Goal: Task Accomplishment & Management: Manage account settings

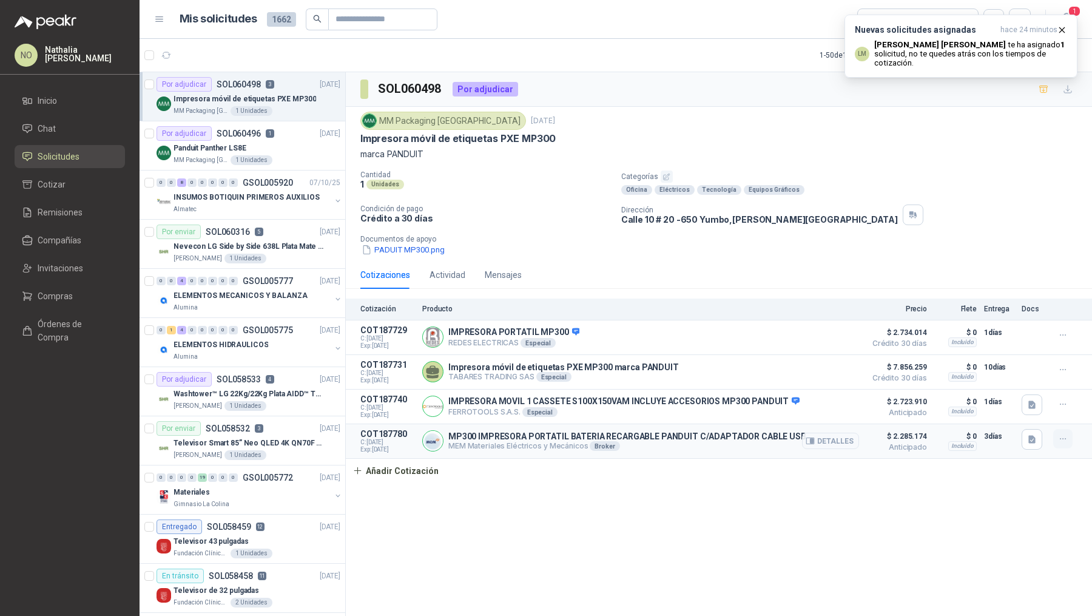
click at [1061, 436] on icon "button" at bounding box center [1063, 439] width 10 height 10
click at [1033, 392] on button "Editar" at bounding box center [1038, 387] width 97 height 19
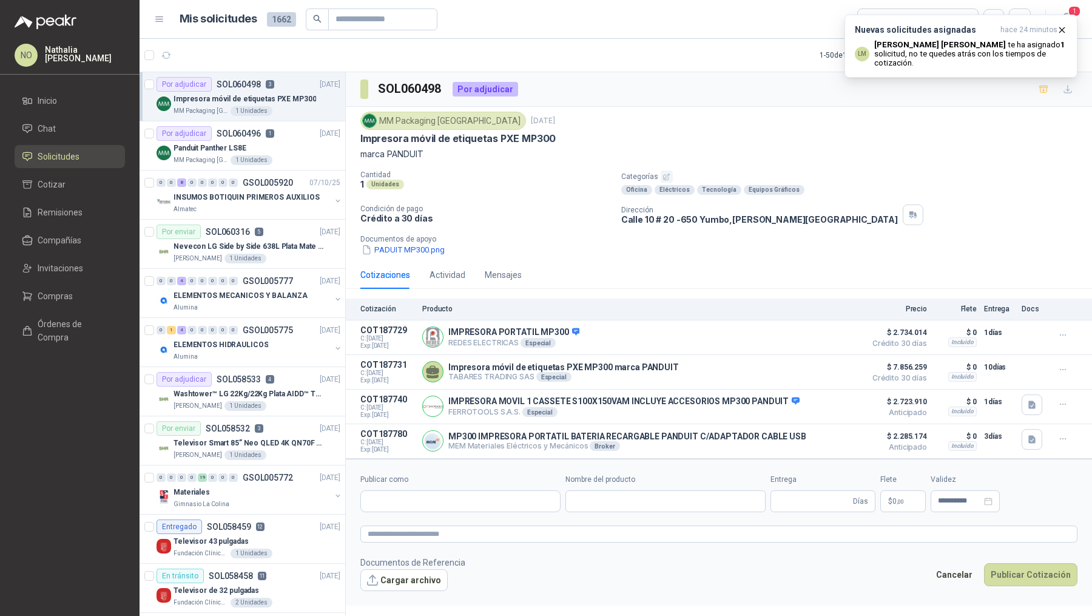
type input "**********"
type input "*"
type input "**********"
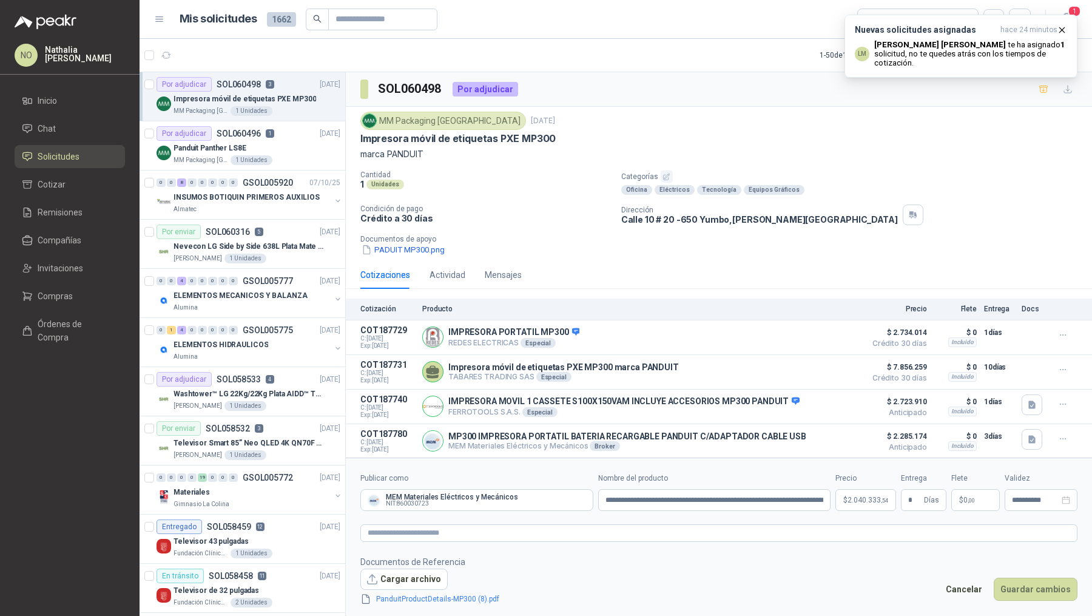
click at [848, 496] on span "2.040.333 ,54" at bounding box center [867, 499] width 41 height 7
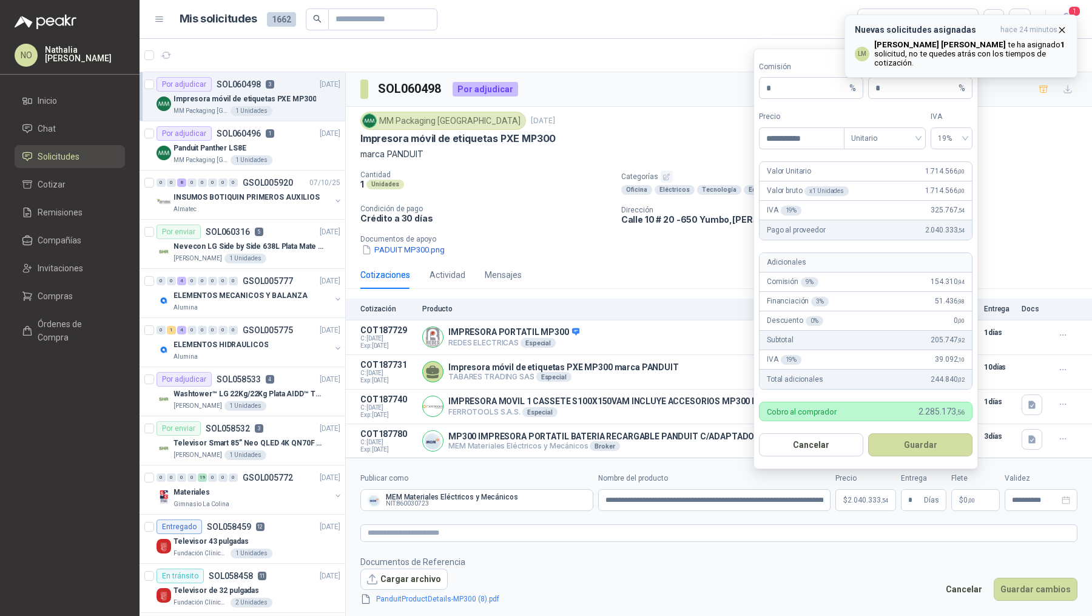
click at [1060, 28] on icon "button" at bounding box center [1062, 30] width 10 height 10
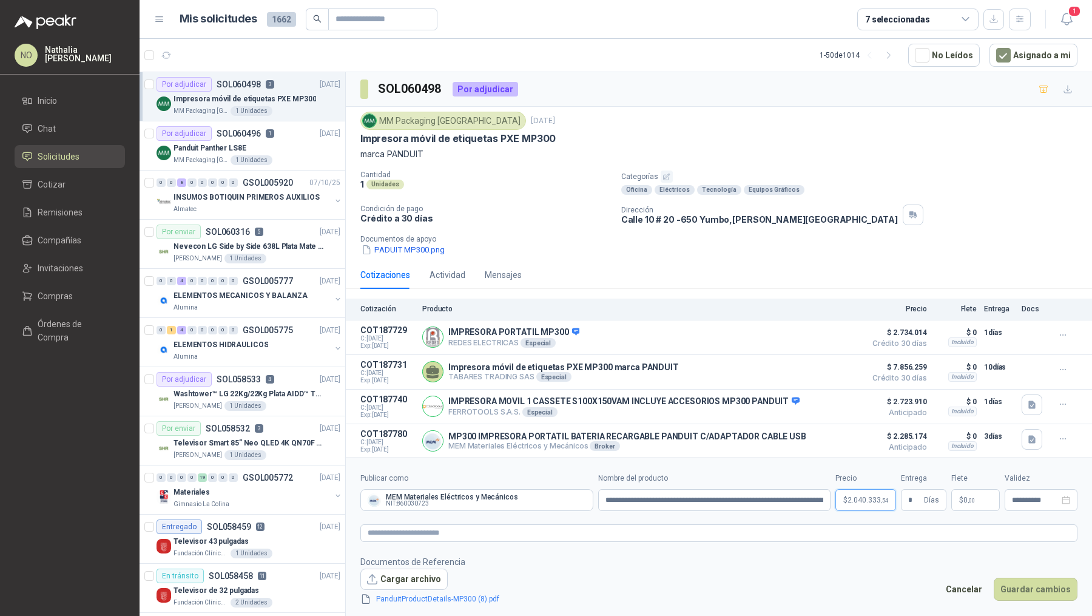
click at [876, 503] on p "$ 2.040.333 ,54" at bounding box center [865, 500] width 61 height 22
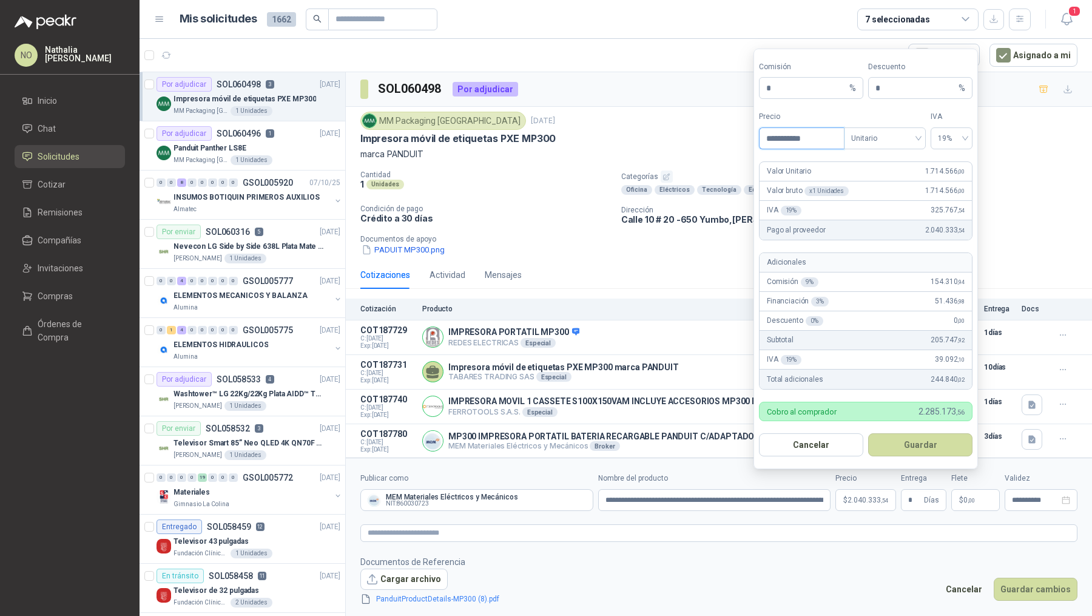
click at [827, 139] on input "**********" at bounding box center [801, 138] width 84 height 21
type input "**********"
click at [922, 446] on button "Guardar" at bounding box center [920, 444] width 104 height 23
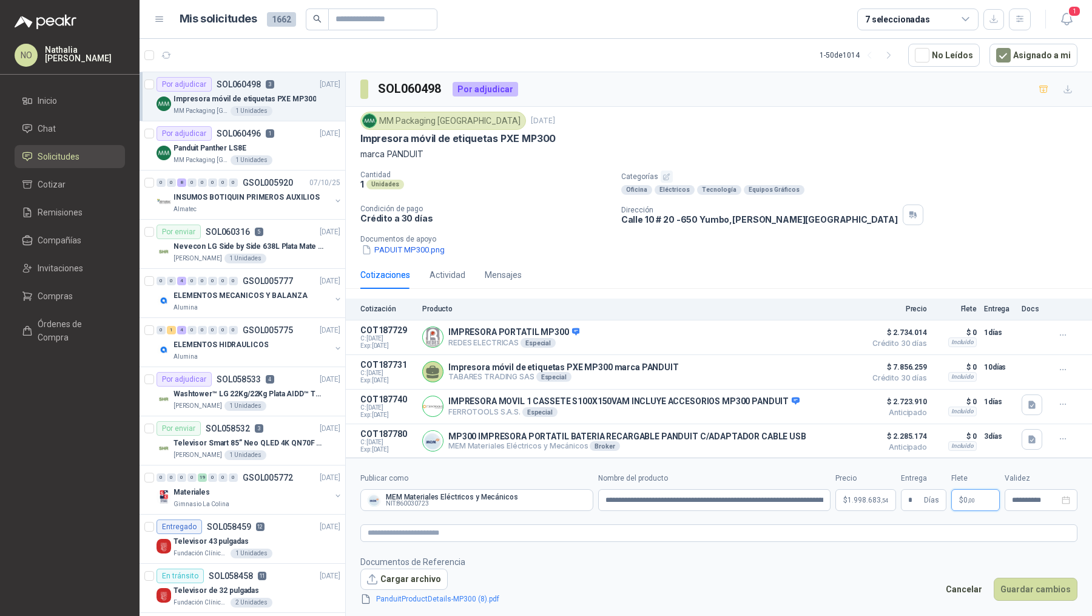
click at [976, 497] on p "$ 0 ,00" at bounding box center [975, 500] width 49 height 22
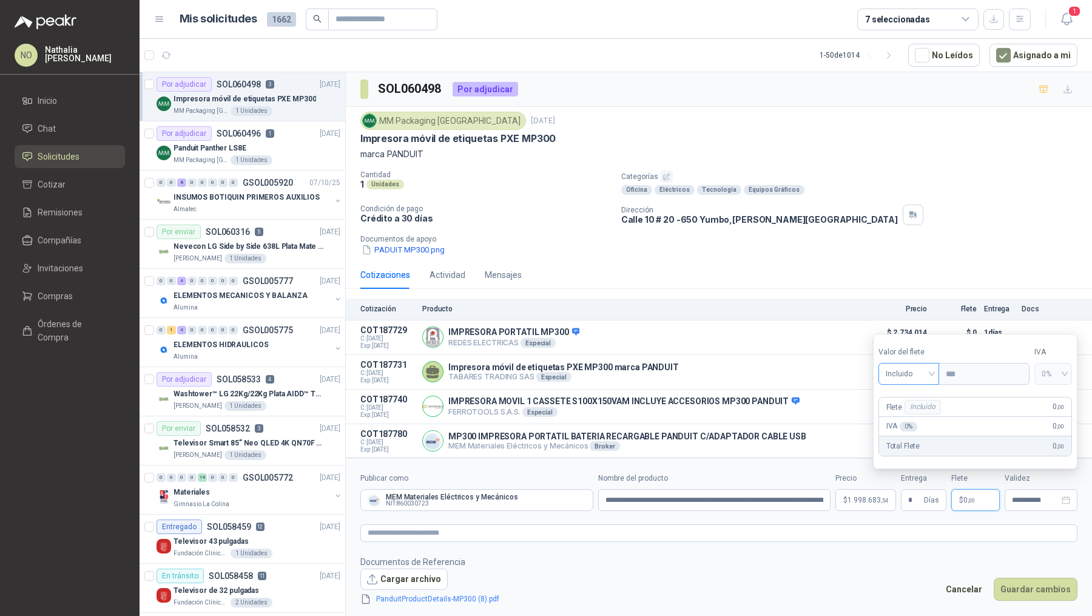
click at [926, 371] on span "Incluido" at bounding box center [908, 373] width 47 height 18
click at [905, 437] on div "Fijo" at bounding box center [908, 438] width 42 height 13
click at [975, 372] on input "***" at bounding box center [982, 373] width 86 height 21
type input "*"
type input "********"
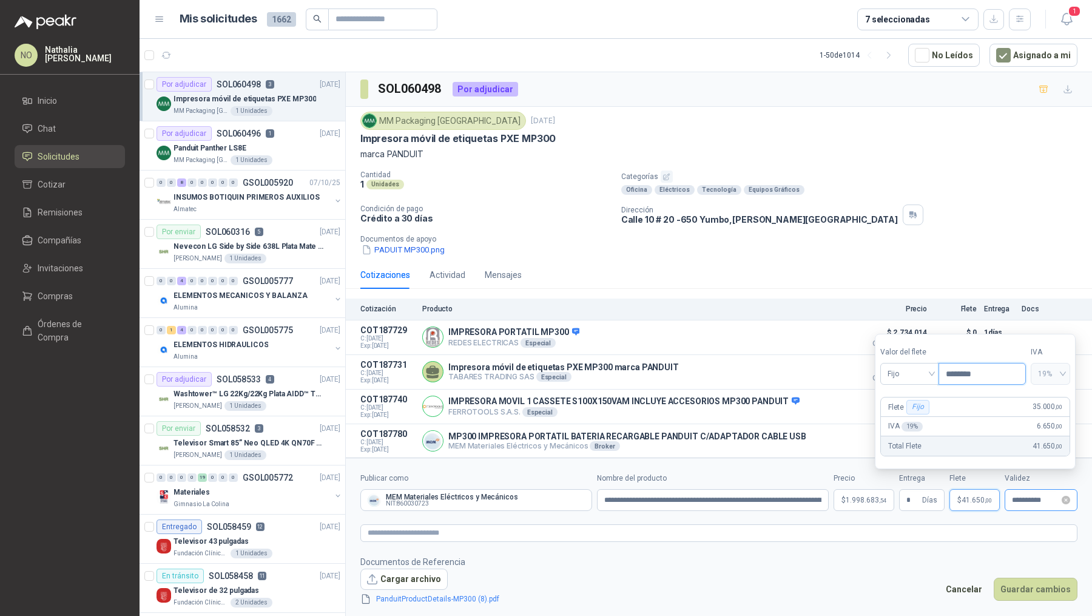
click at [1028, 505] on div "**********" at bounding box center [1040, 500] width 73 height 22
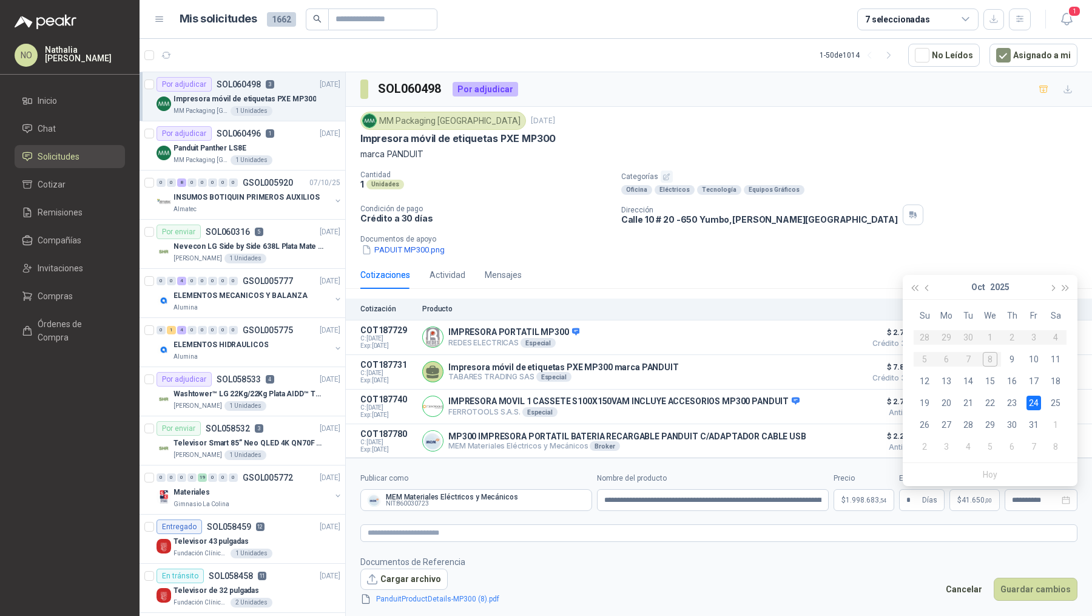
click at [858, 553] on form "**********" at bounding box center [719, 538] width 746 height 163
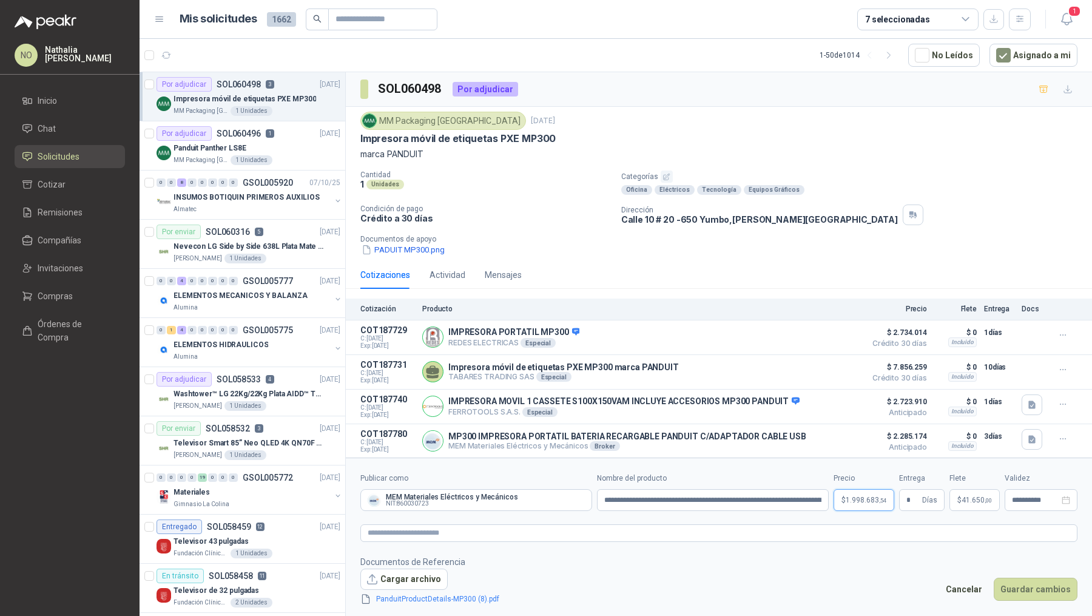
click at [871, 503] on p "$ 1.998.683 ,54" at bounding box center [863, 500] width 61 height 22
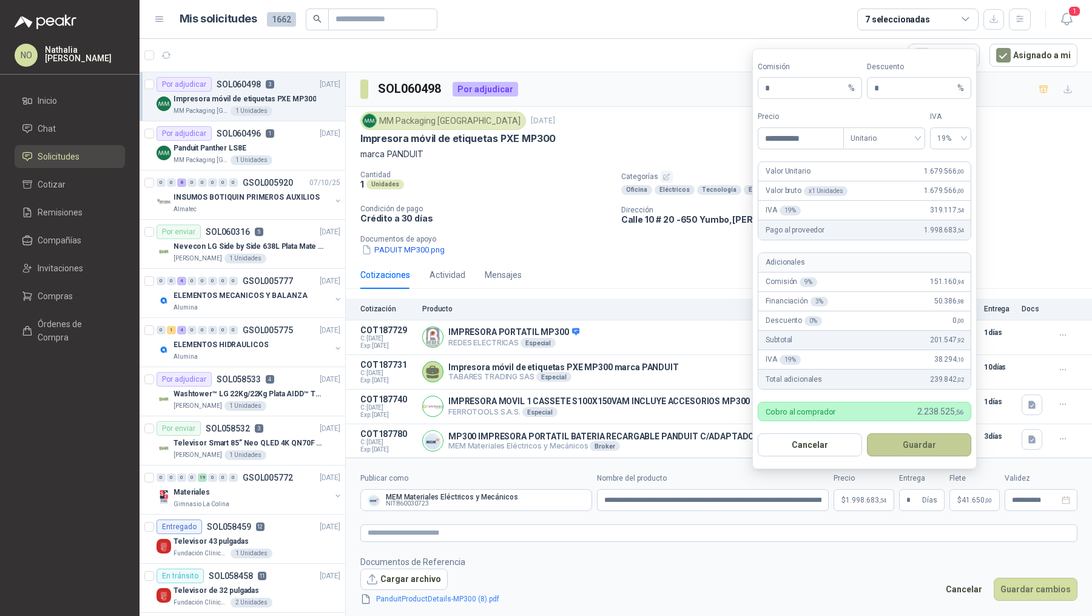
click at [913, 441] on button "Guardar" at bounding box center [919, 444] width 104 height 23
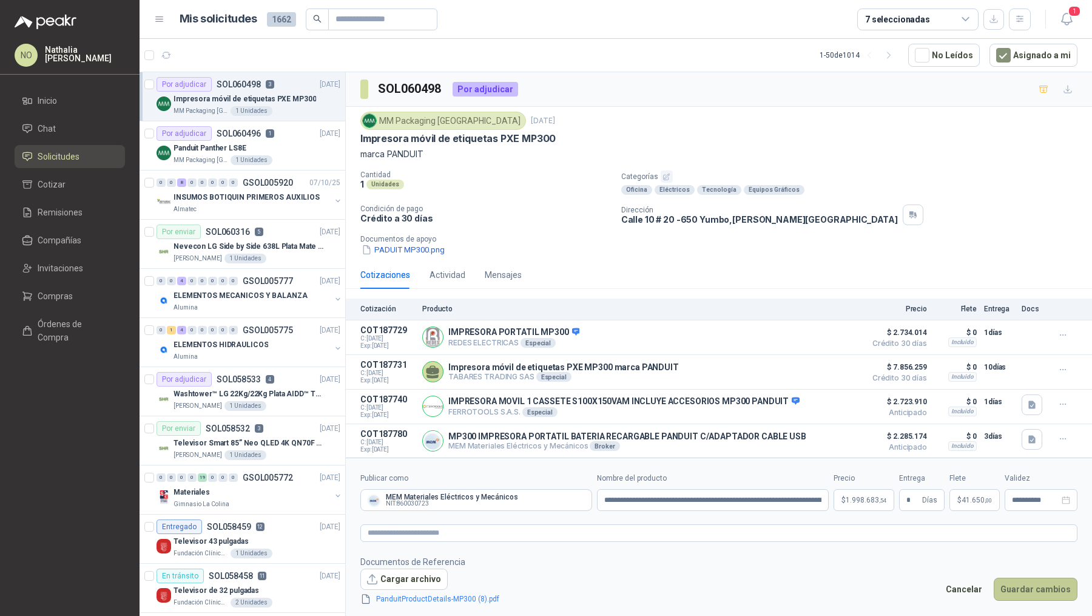
click at [1019, 580] on button "Guardar cambios" at bounding box center [1035, 588] width 84 height 23
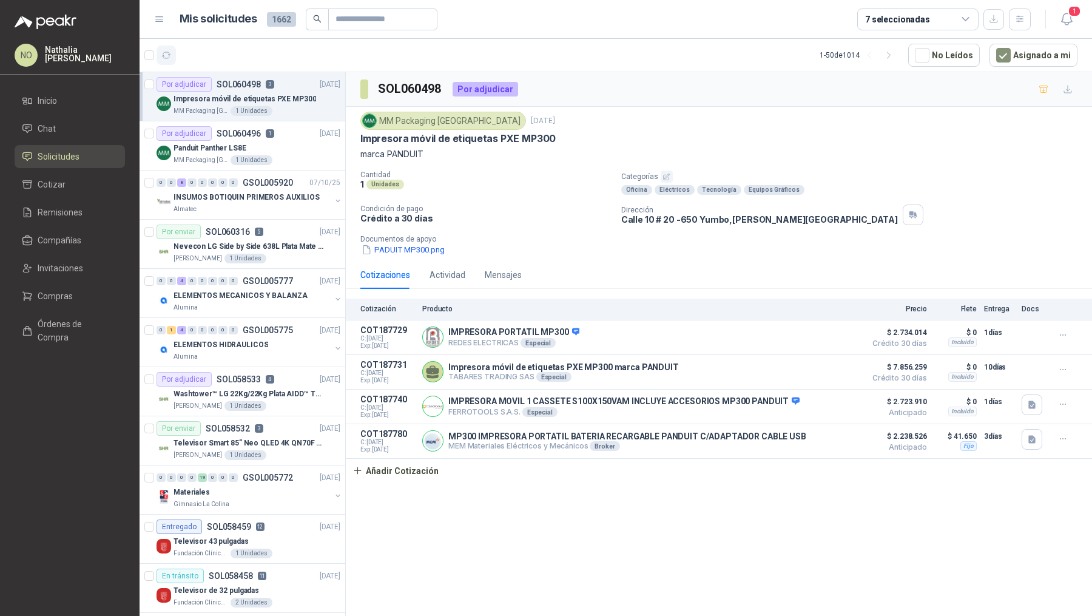
click at [159, 50] on button "button" at bounding box center [165, 54] width 19 height 19
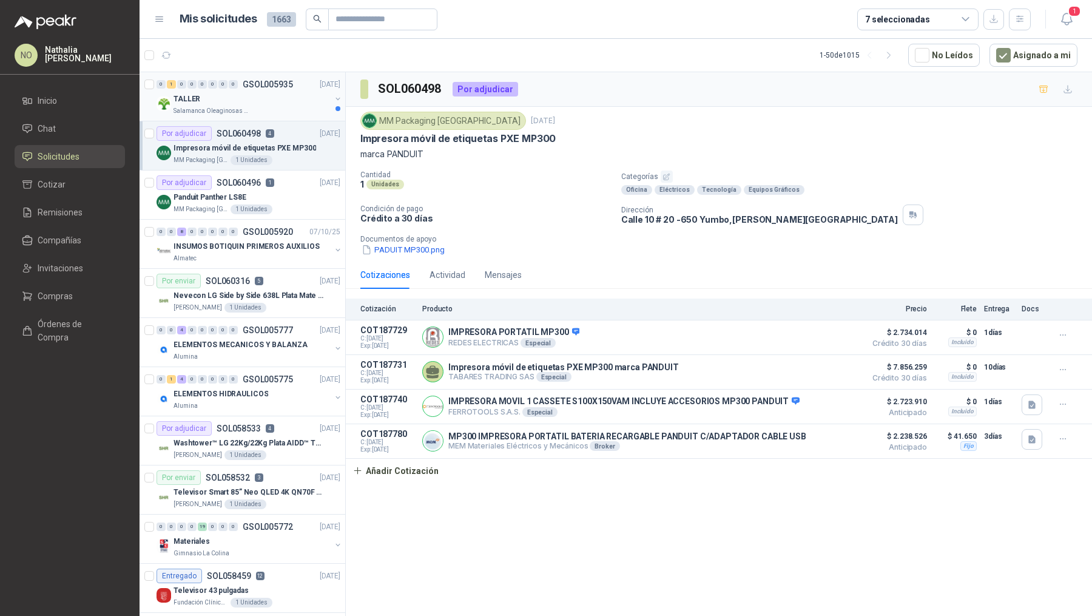
click at [267, 98] on div "TALLER" at bounding box center [251, 99] width 157 height 15
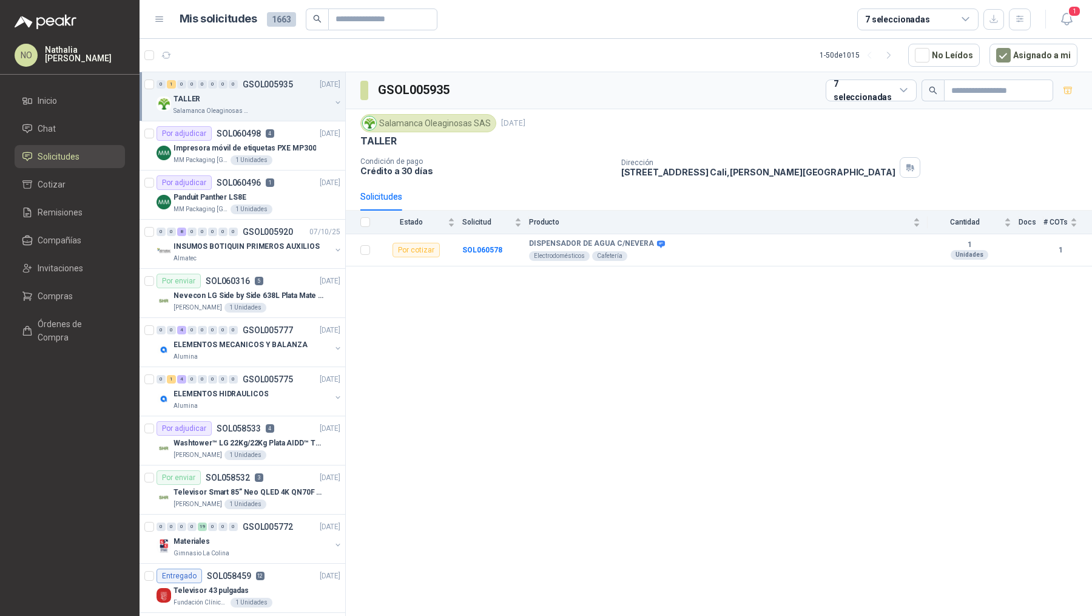
click at [267, 98] on div "TALLER" at bounding box center [251, 99] width 157 height 15
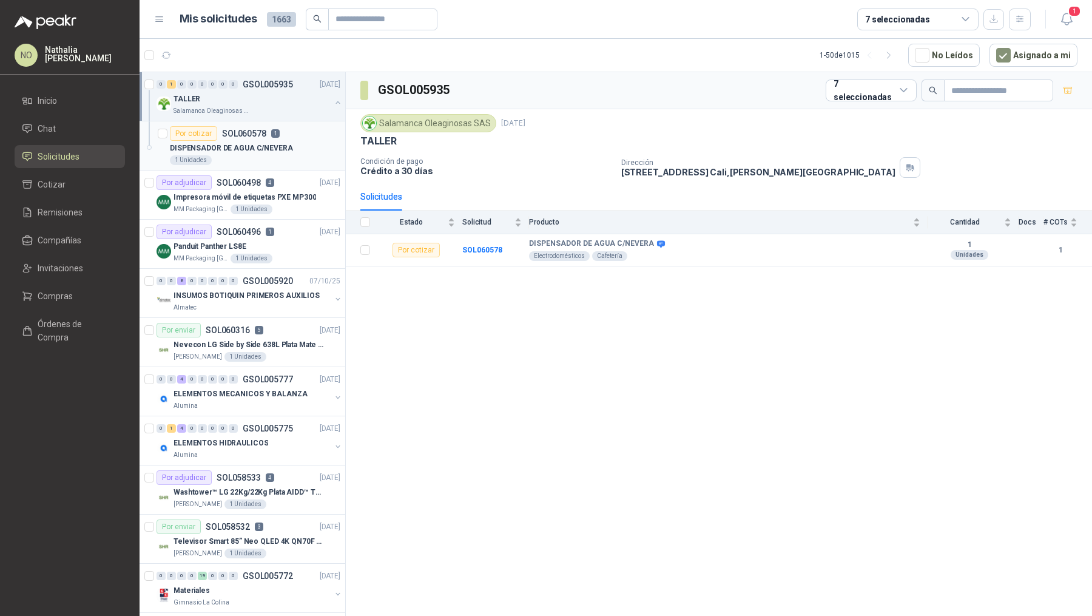
click at [272, 155] on div "1 Unidades" at bounding box center [255, 160] width 170 height 10
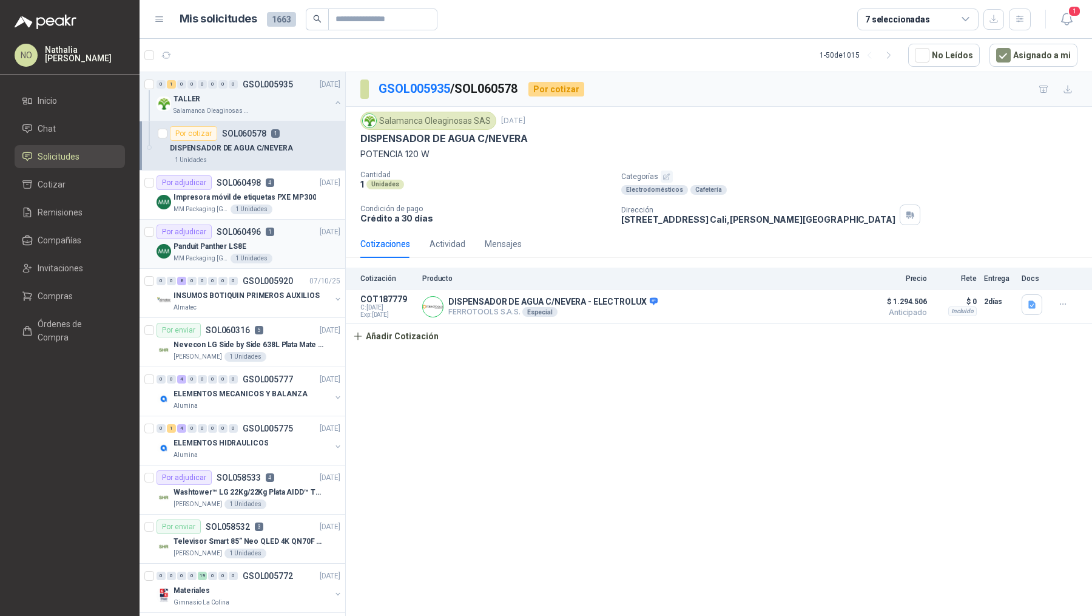
click at [300, 259] on div "MM Packaging [GEOGRAPHIC_DATA] 1 Unidades" at bounding box center [256, 259] width 167 height 10
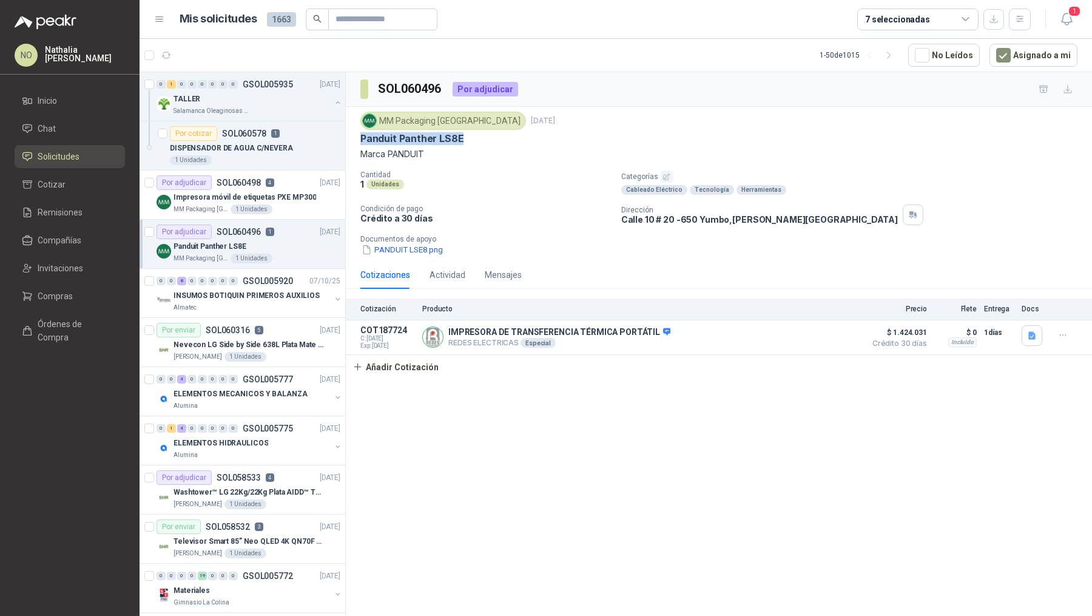
drag, startPoint x: 368, startPoint y: 136, endPoint x: 471, endPoint y: 136, distance: 103.7
click at [471, 136] on div "MM Packaging [GEOGRAPHIC_DATA] [DATE] Panduit Panther LS8E Marca PANDUIT Cantid…" at bounding box center [719, 184] width 746 height 154
copy p "Panduit Panther LS8E"
click at [284, 143] on p "DISPENSADOR DE AGUA C/NEVERA" at bounding box center [231, 149] width 123 height 12
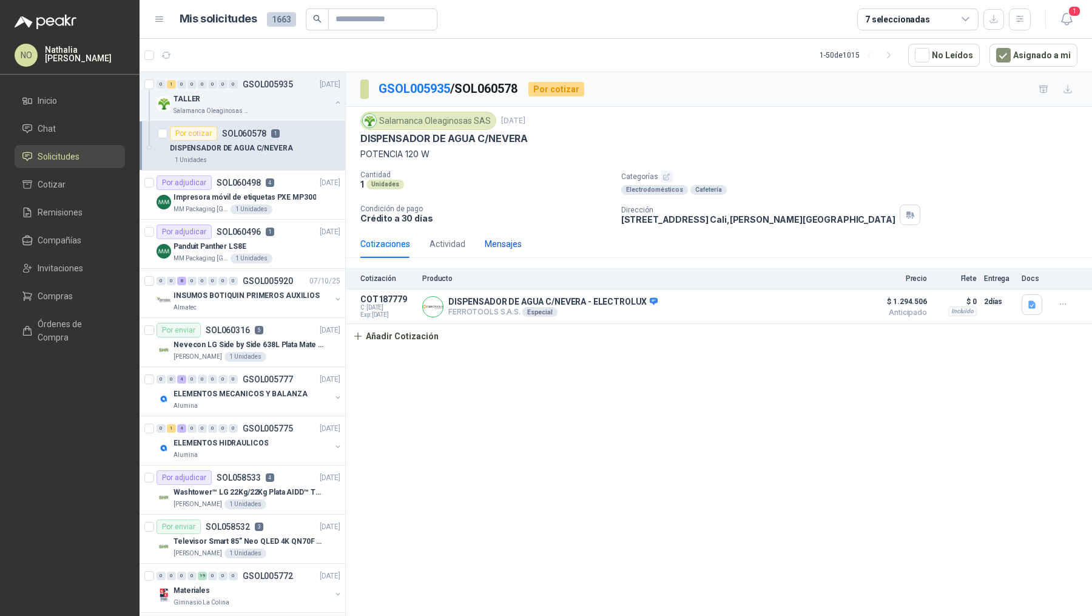
click at [514, 240] on div "Mensajes" at bounding box center [503, 243] width 37 height 13
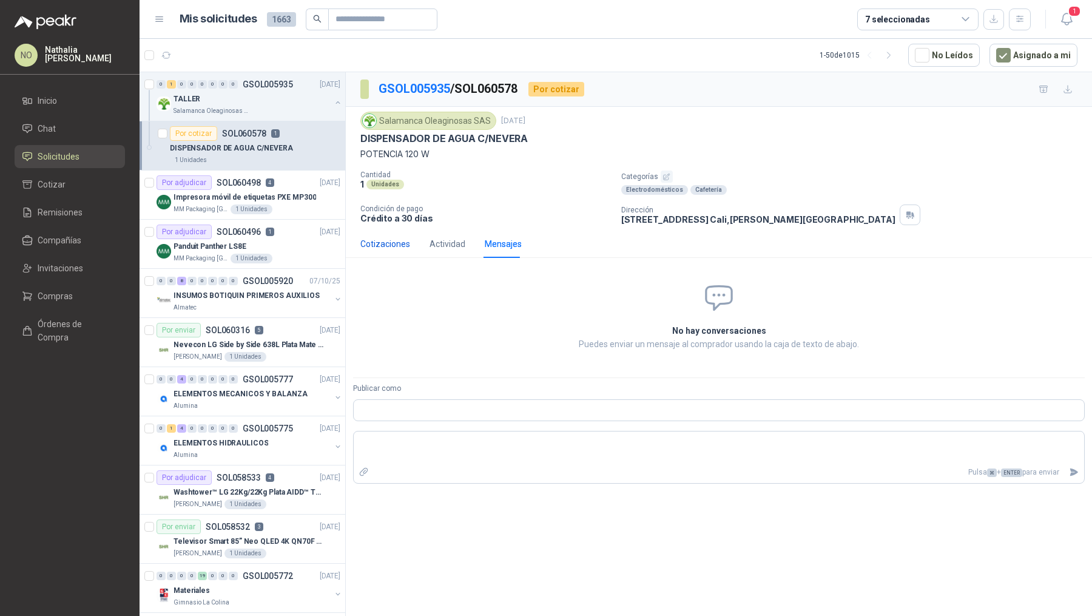
click at [388, 241] on div "Cotizaciones" at bounding box center [385, 243] width 50 height 13
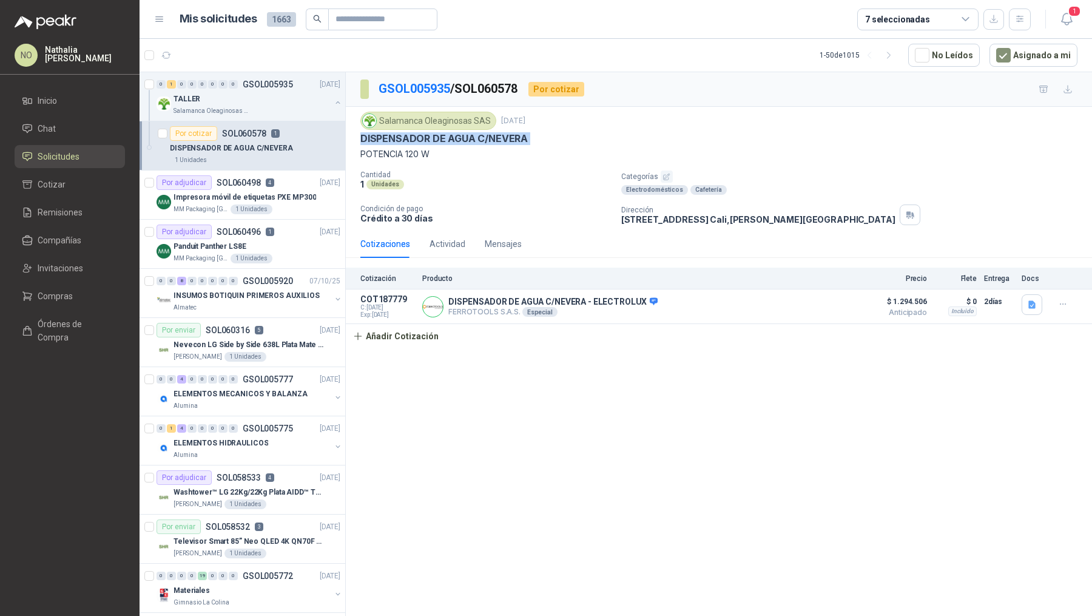
drag, startPoint x: 360, startPoint y: 135, endPoint x: 414, endPoint y: 146, distance: 54.4
click at [414, 146] on div "Salamanca Oleaginosas SAS [DATE] DISPENSADOR DE AGUA C/NEVERA POTENCIA 120 W" at bounding box center [718, 136] width 717 height 49
click at [351, 23] on input "Publicar como" at bounding box center [377, 19] width 85 height 21
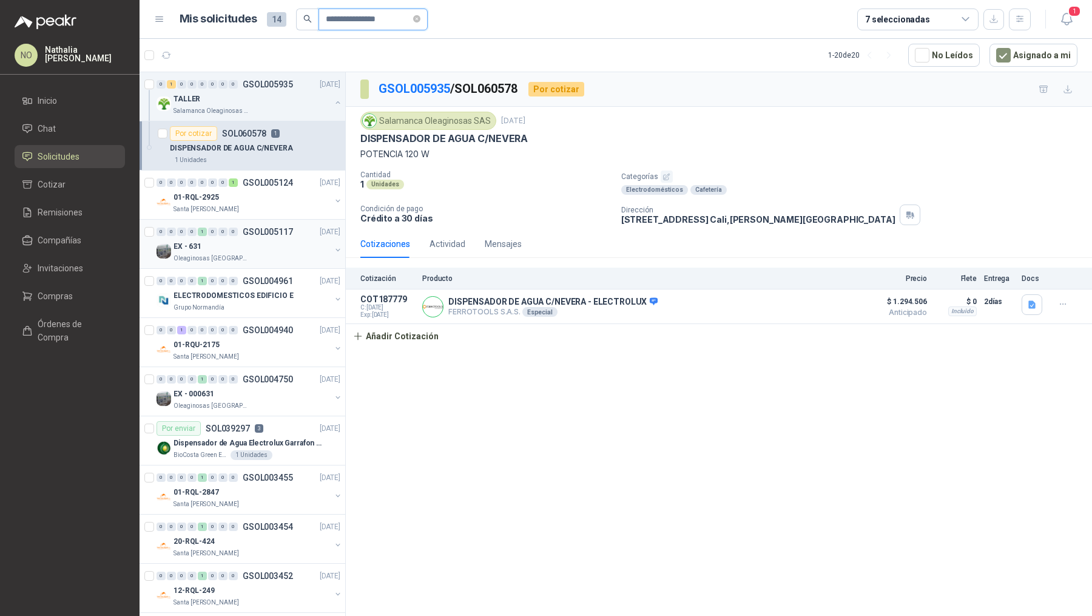
type input "**********"
click at [244, 241] on div "EX - 631" at bounding box center [251, 246] width 157 height 15
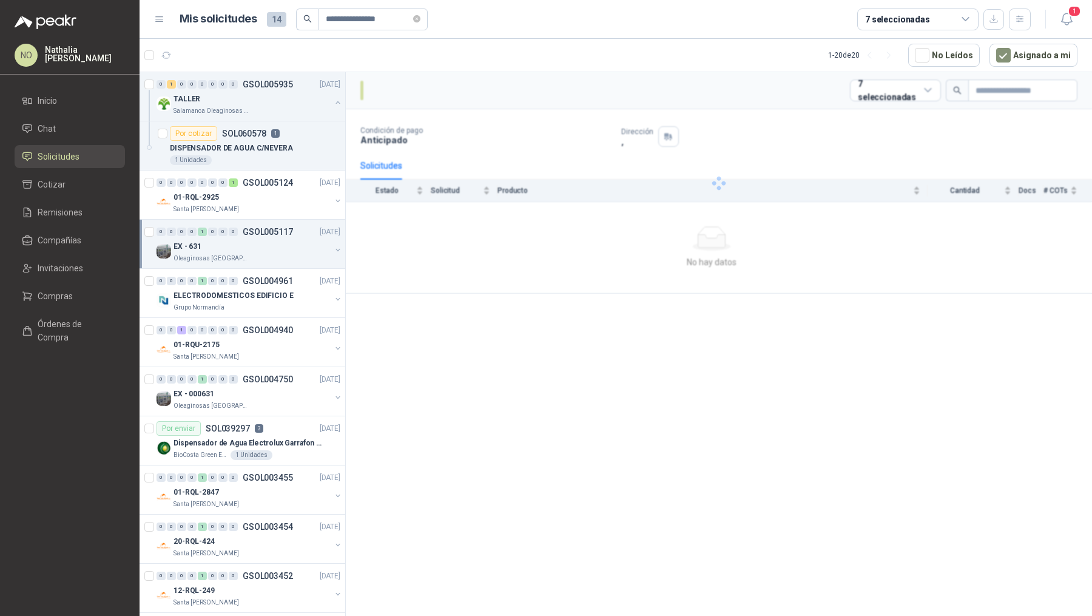
click at [249, 245] on div "EX - 631" at bounding box center [251, 246] width 157 height 15
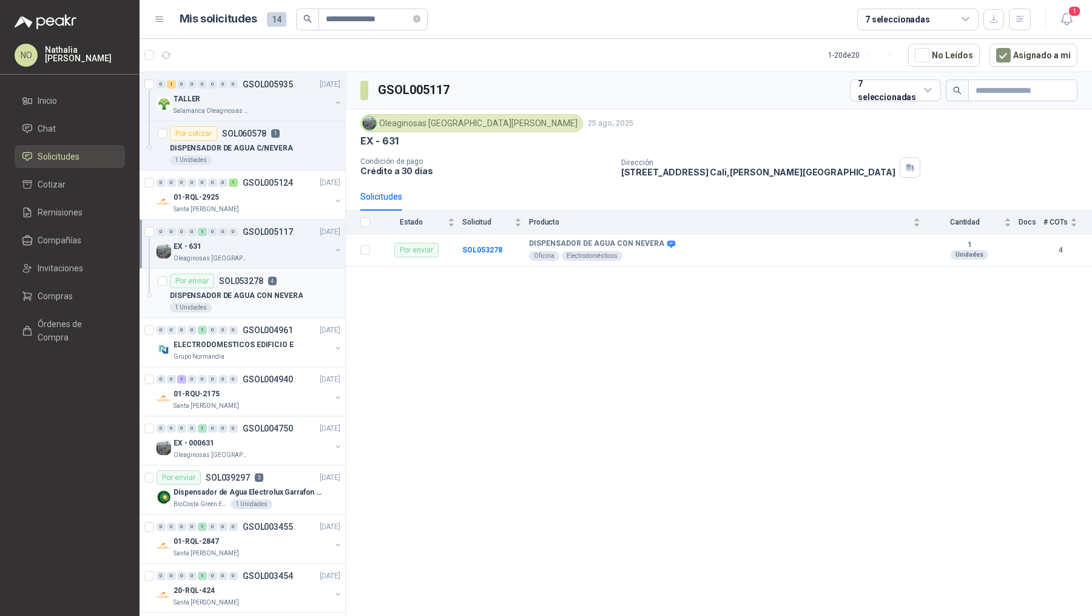
click at [261, 295] on p "DISPENSADOR DE AGUA CON NEVERA" at bounding box center [236, 296] width 133 height 12
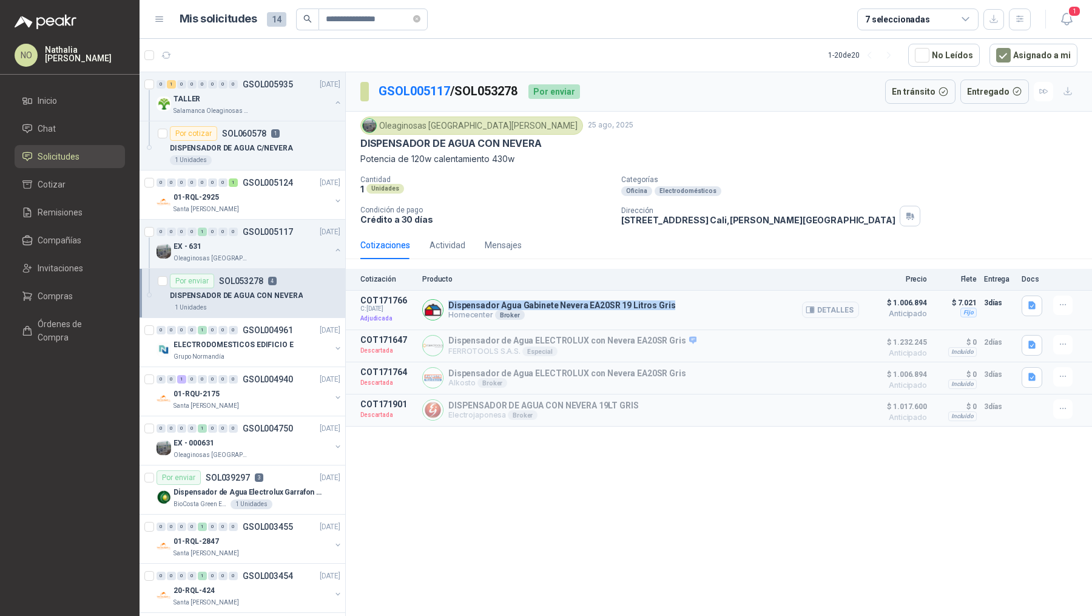
drag, startPoint x: 448, startPoint y: 301, endPoint x: 696, endPoint y: 305, distance: 248.1
click at [696, 305] on div "Dispensador Agua Gabinete Nevera EA20SR 19 Litros Gris Homecenter Broker Detall…" at bounding box center [640, 309] width 437 height 29
copy p "Dispensador Agua Gabinete Nevera EA20SR 19 Litros Gris"
click at [278, 141] on div "DISPENSADOR DE AGUA C/NEVERA" at bounding box center [255, 148] width 170 height 15
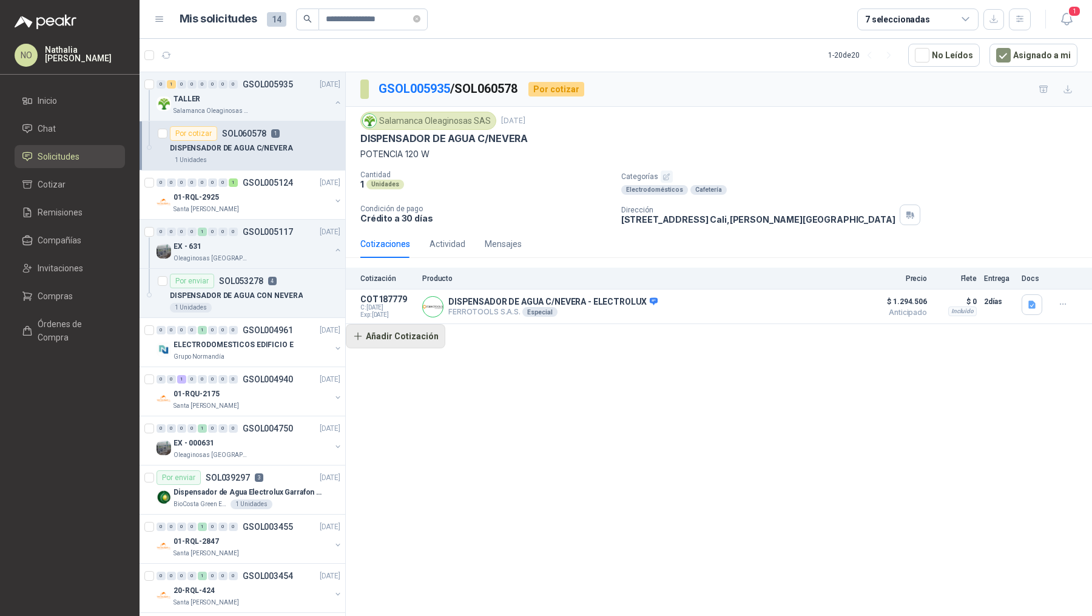
click at [409, 340] on button "Añadir Cotización" at bounding box center [395, 336] width 99 height 24
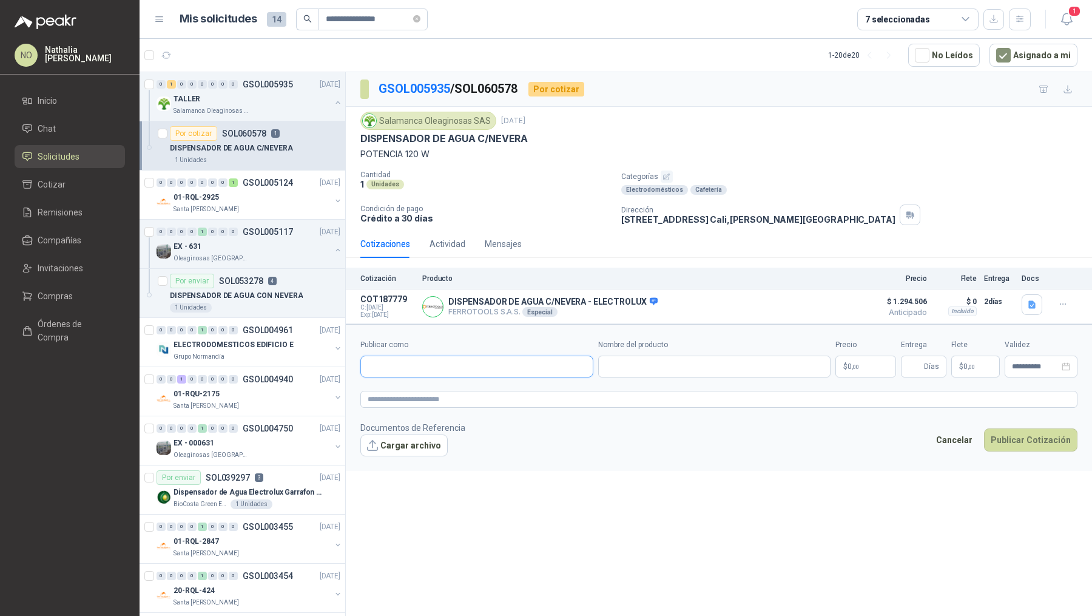
click at [422, 364] on input "Publicar como" at bounding box center [477, 366] width 232 height 21
type input "**********"
click at [479, 397] on div "Homecenter NIT : 800242106" at bounding box center [477, 393] width 212 height 13
type input "**********"
click at [656, 360] on input "Nombre del producto" at bounding box center [714, 366] width 233 height 22
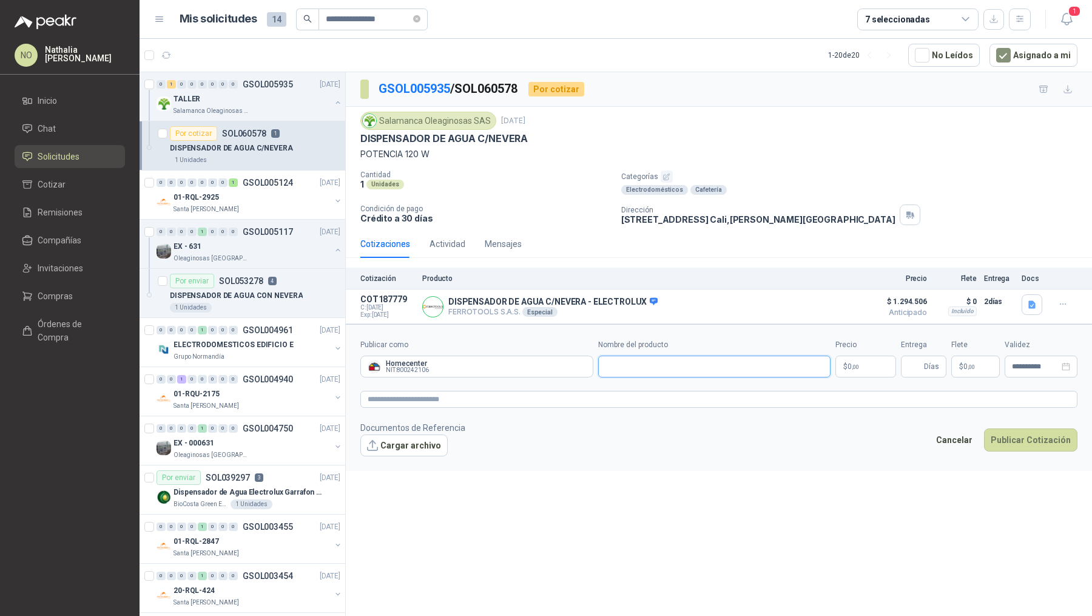
paste input "**********"
type input "**********"
click at [867, 366] on body "**********" at bounding box center [546, 308] width 1092 height 616
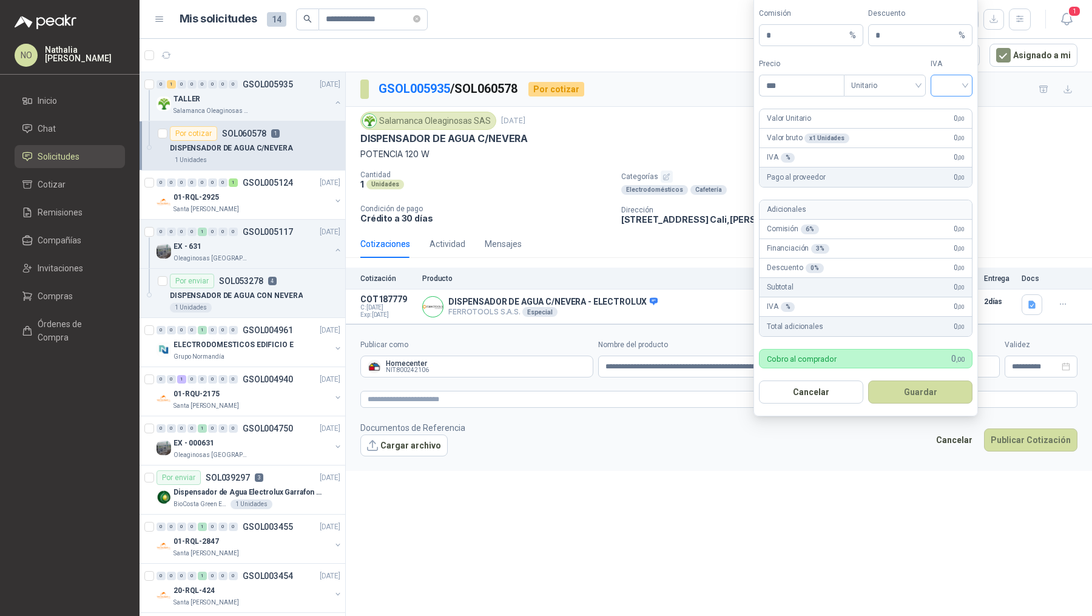
click at [947, 96] on span at bounding box center [951, 85] width 27 height 21
click at [947, 112] on div "19%" at bounding box center [951, 112] width 22 height 13
click at [882, 87] on span "Unitario" at bounding box center [884, 85] width 67 height 18
click at [892, 132] on div "Unitario con IVA" at bounding box center [884, 132] width 62 height 13
click at [817, 96] on input "***" at bounding box center [801, 85] width 84 height 21
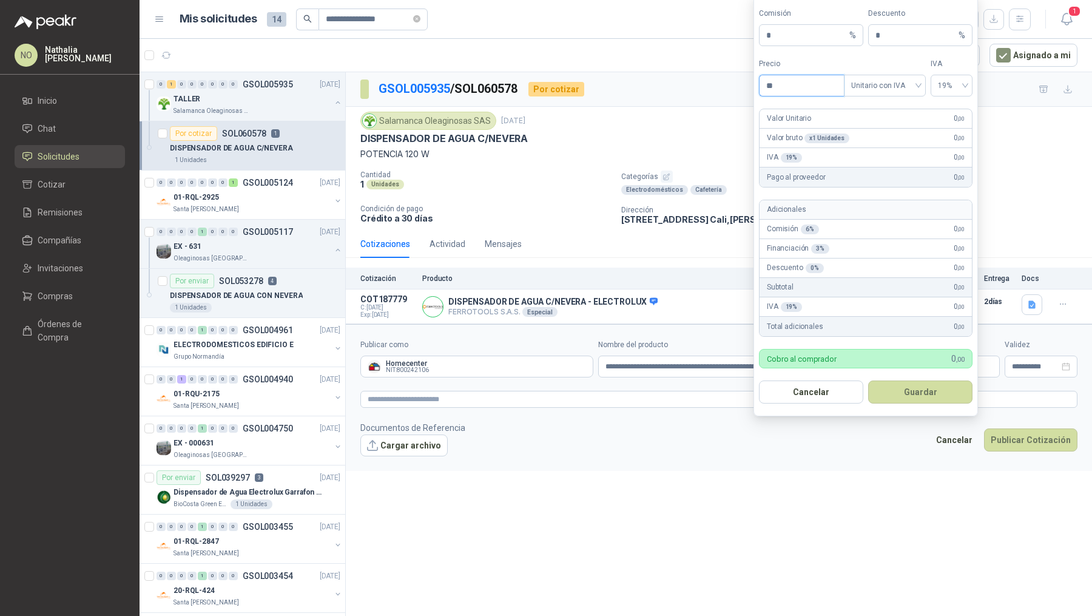
type input "*"
type input "*********"
click at [894, 41] on input "*" at bounding box center [915, 35] width 81 height 21
type input "*"
click at [944, 395] on button "Guardar" at bounding box center [920, 391] width 104 height 23
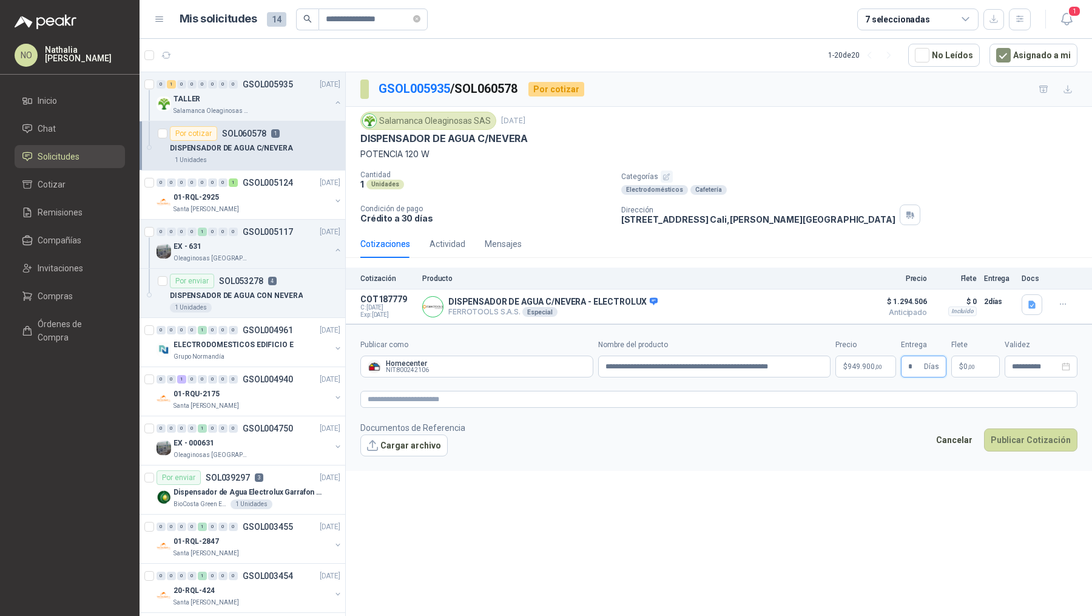
type input "*"
click at [870, 485] on div "**********" at bounding box center [719, 346] width 746 height 548
click at [981, 360] on p "$ 0 ,00" at bounding box center [975, 366] width 49 height 22
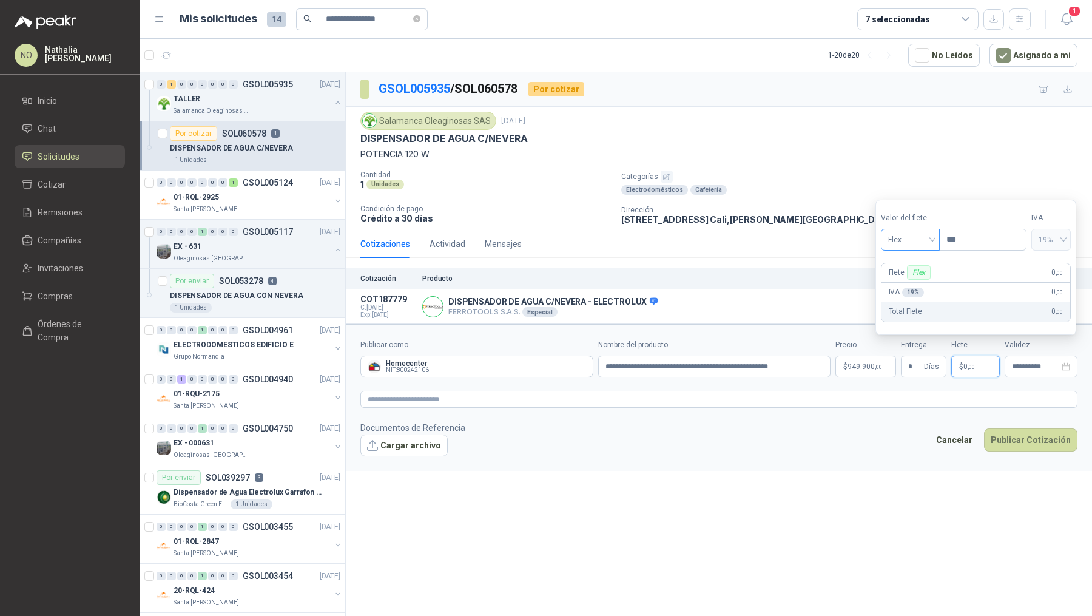
click at [907, 243] on span "Flex" at bounding box center [910, 239] width 44 height 18
click at [914, 309] on div "Fijo" at bounding box center [910, 304] width 40 height 13
click at [978, 243] on input "***" at bounding box center [982, 239] width 86 height 21
type input "*"
type input "*******"
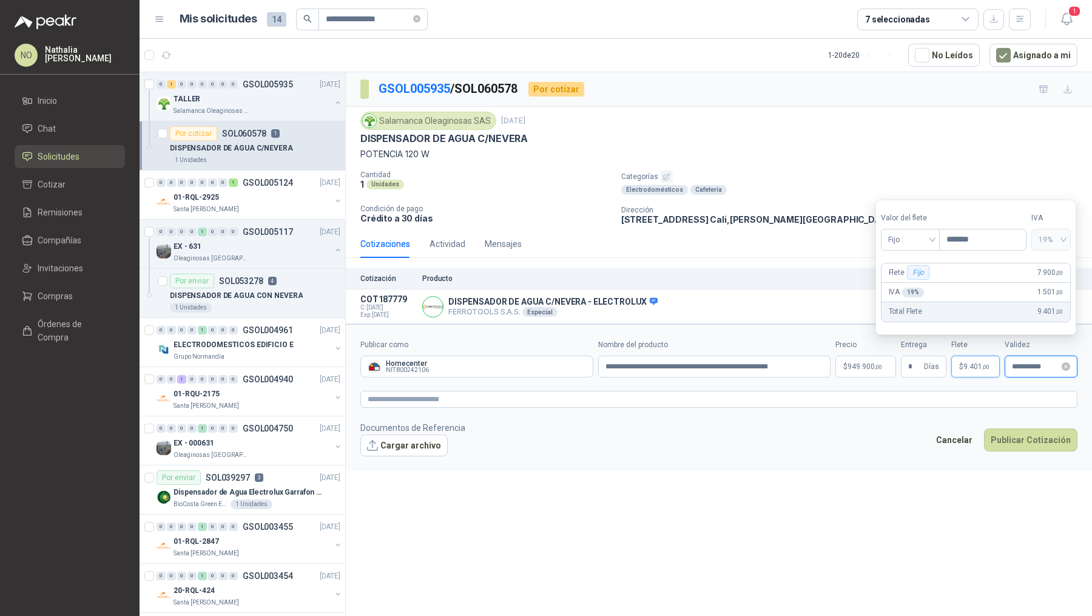
click at [1018, 368] on input "**********" at bounding box center [1035, 367] width 47 height 8
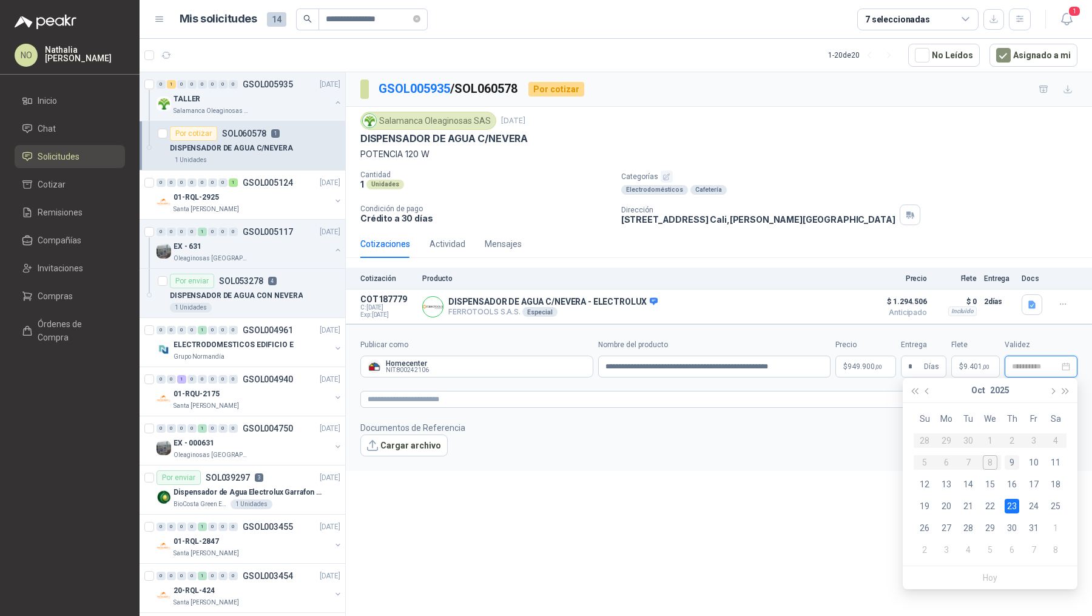
type input "**********"
click at [1015, 463] on div "9" at bounding box center [1011, 462] width 15 height 15
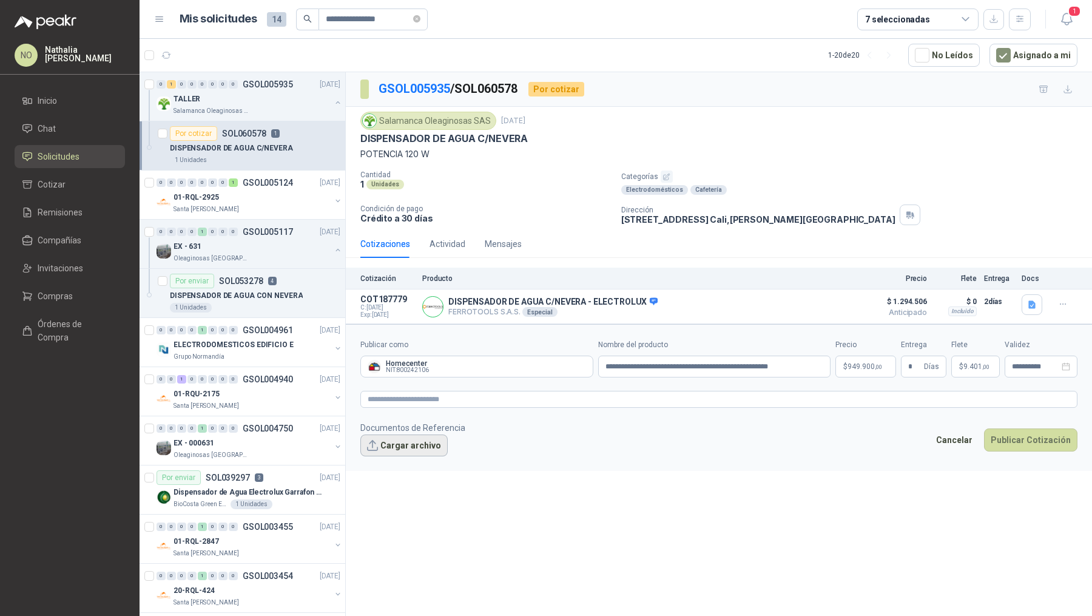
click at [404, 440] on button "Cargar archivo" at bounding box center [403, 445] width 87 height 22
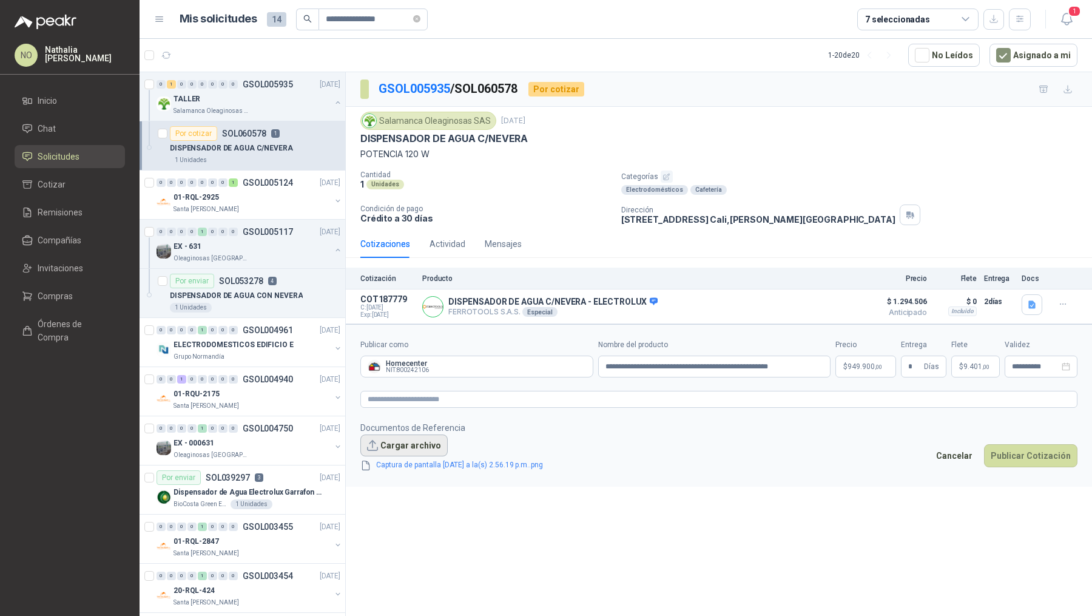
click at [411, 440] on button "Cargar archivo" at bounding box center [403, 445] width 87 height 22
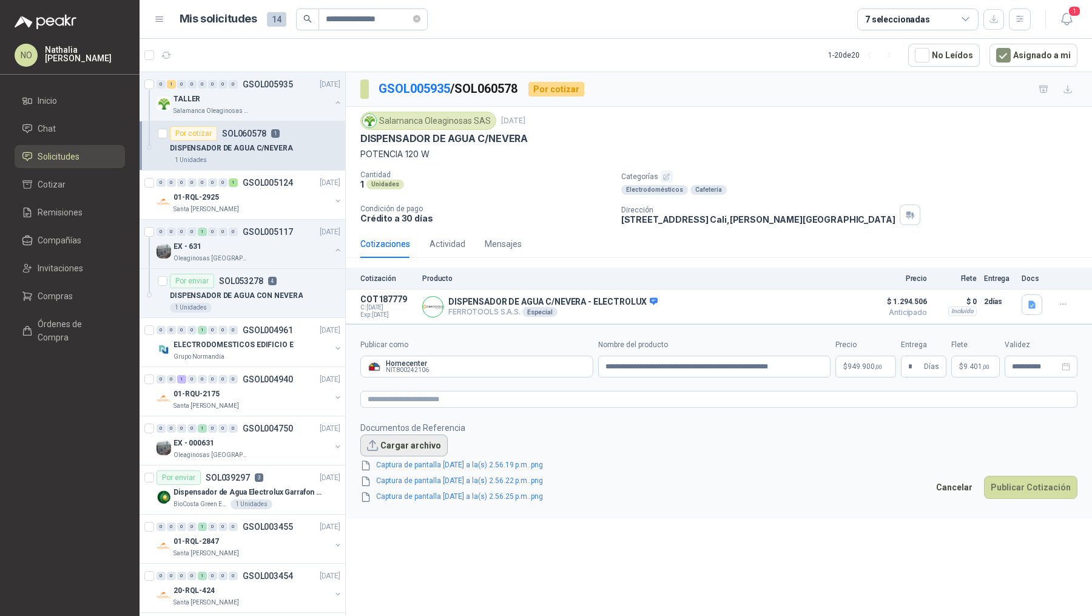
click at [417, 443] on button "Cargar archivo" at bounding box center [403, 445] width 87 height 22
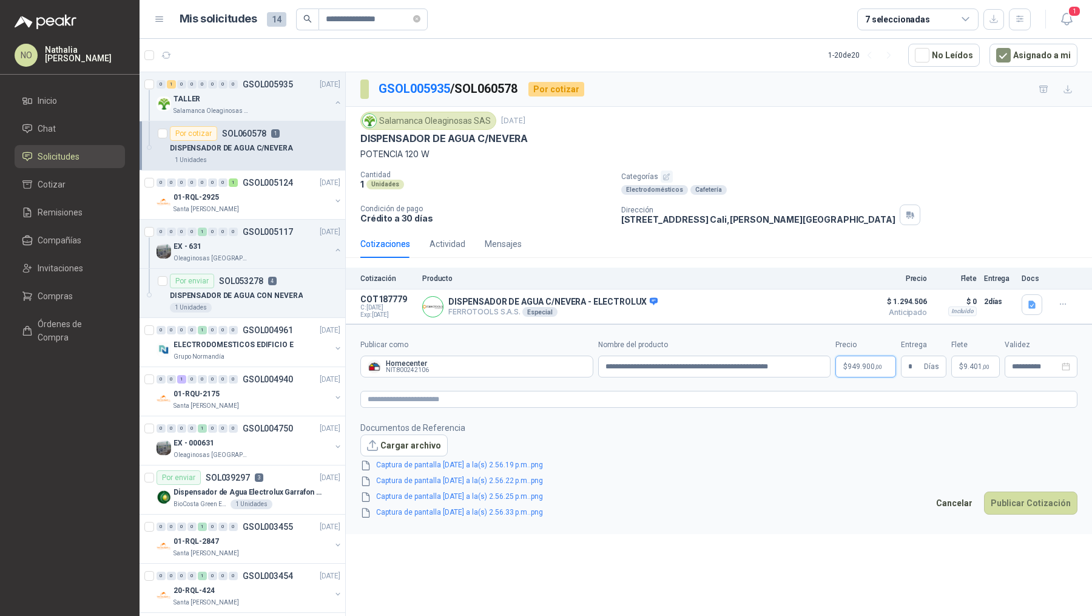
click at [854, 361] on body "**********" at bounding box center [546, 308] width 1092 height 616
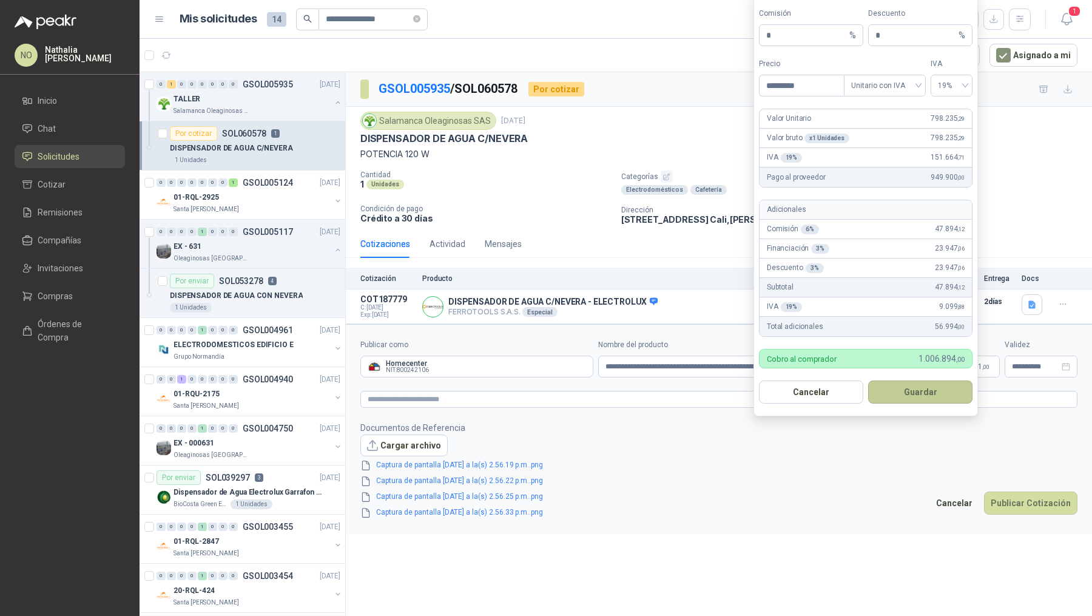
click at [936, 395] on button "Guardar" at bounding box center [920, 391] width 104 height 23
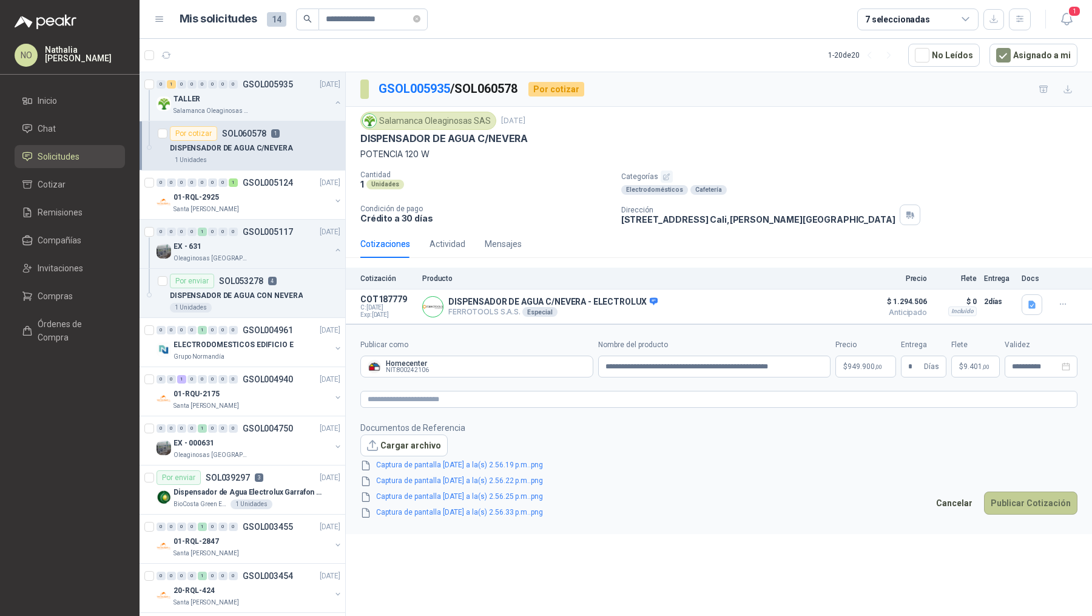
click at [1015, 491] on button "Publicar Cotización" at bounding box center [1030, 502] width 93 height 23
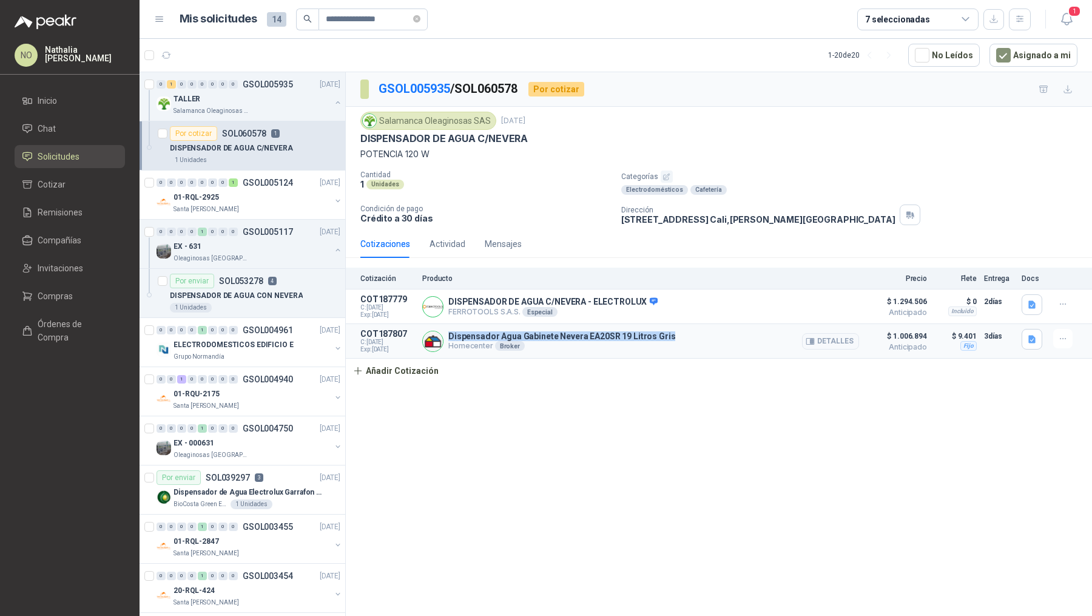
drag, startPoint x: 447, startPoint y: 335, endPoint x: 676, endPoint y: 333, distance: 229.3
click at [676, 333] on div "Dispensador Agua Gabinete Nevera EA20SR 19 Litros Gris Homecenter Broker Detall…" at bounding box center [640, 341] width 437 height 24
copy p "Dispensador Agua Gabinete Nevera EA20SR 19 Litros Gris"
click at [399, 378] on button "Añadir Cotización" at bounding box center [395, 370] width 99 height 24
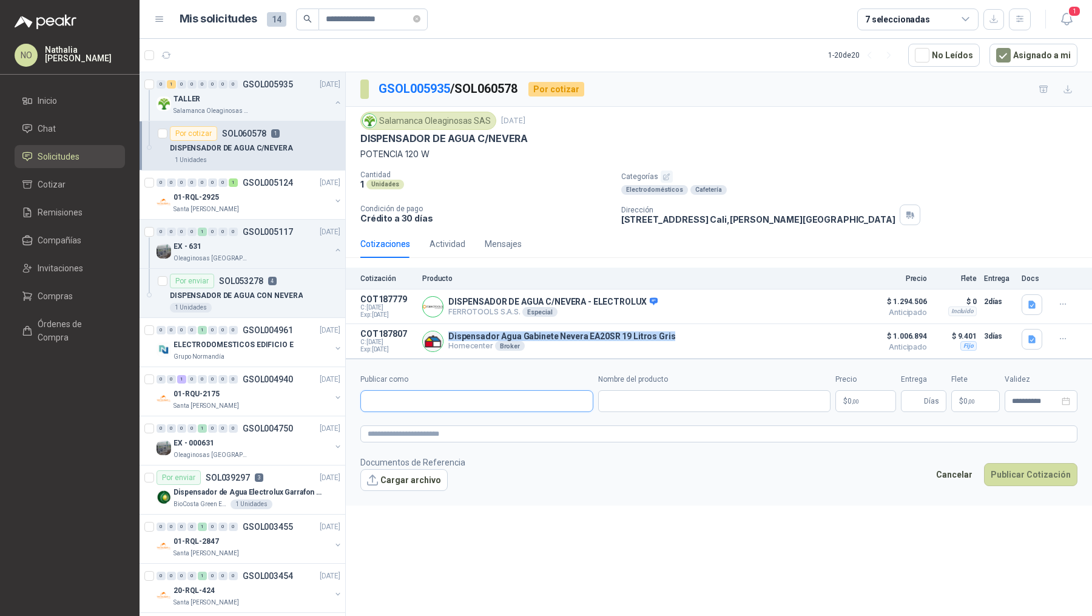
click at [457, 407] on input "Publicar como" at bounding box center [477, 401] width 232 height 21
type input "*******"
click at [452, 435] on button "Alkosto Colombiana de Comercio SA y/o Alkosto SA - NIT : 890900943" at bounding box center [477, 427] width 222 height 21
type input "**********"
click at [650, 408] on input "Nombre del producto" at bounding box center [714, 401] width 233 height 22
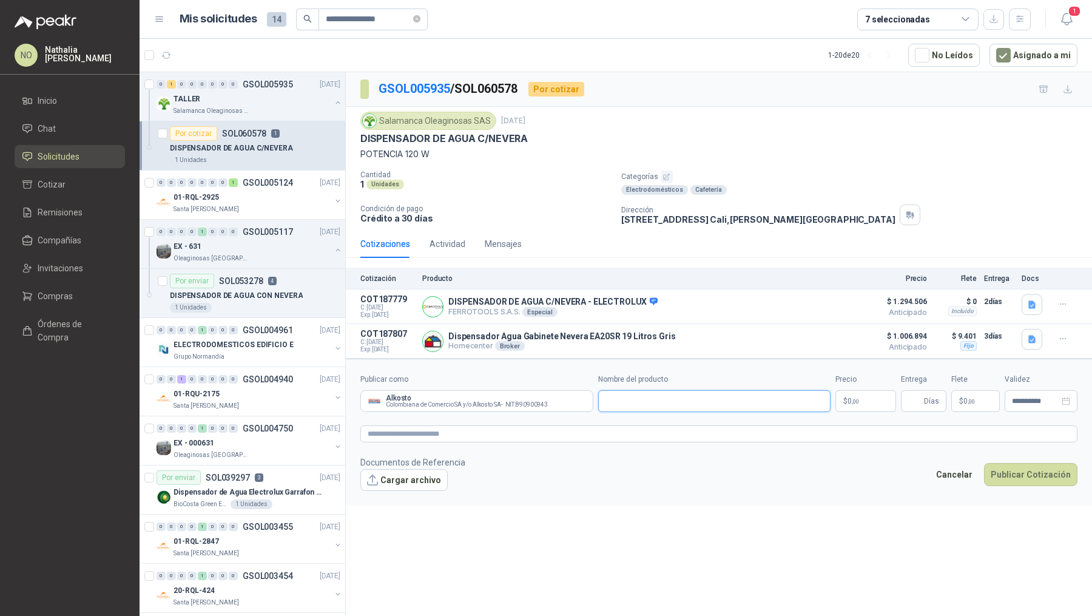
paste input "**********"
type input "**********"
click at [861, 397] on body "**********" at bounding box center [546, 308] width 1092 height 616
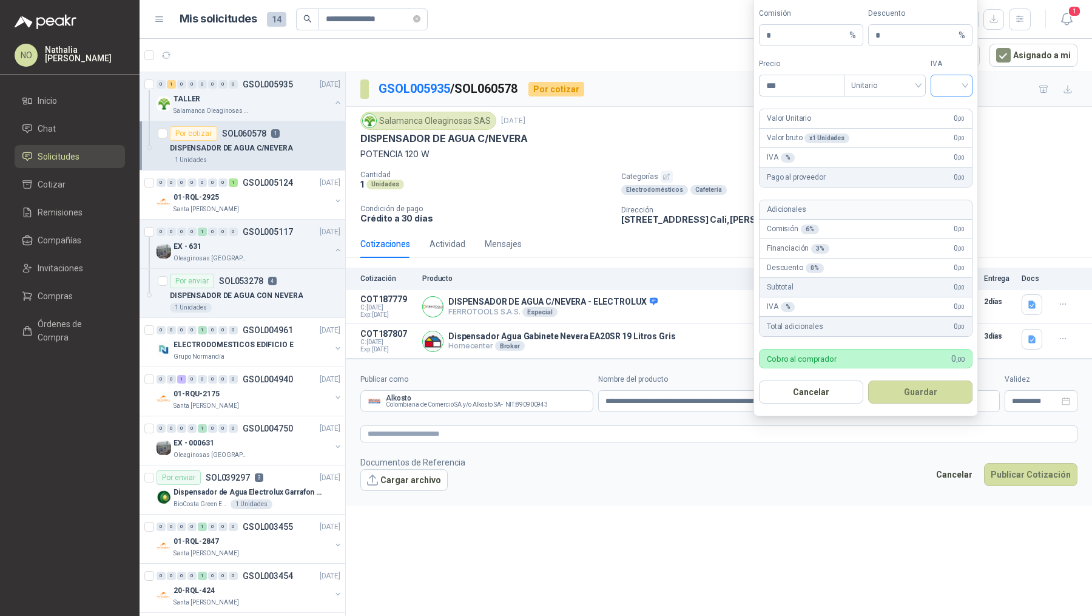
click at [954, 84] on input "search" at bounding box center [951, 84] width 27 height 18
click at [951, 109] on div "19%" at bounding box center [951, 112] width 22 height 13
click at [903, 90] on span "Unitario" at bounding box center [884, 85] width 67 height 18
click at [902, 132] on div "Unitario con IVA" at bounding box center [884, 132] width 62 height 13
click at [794, 93] on input "***" at bounding box center [801, 85] width 84 height 21
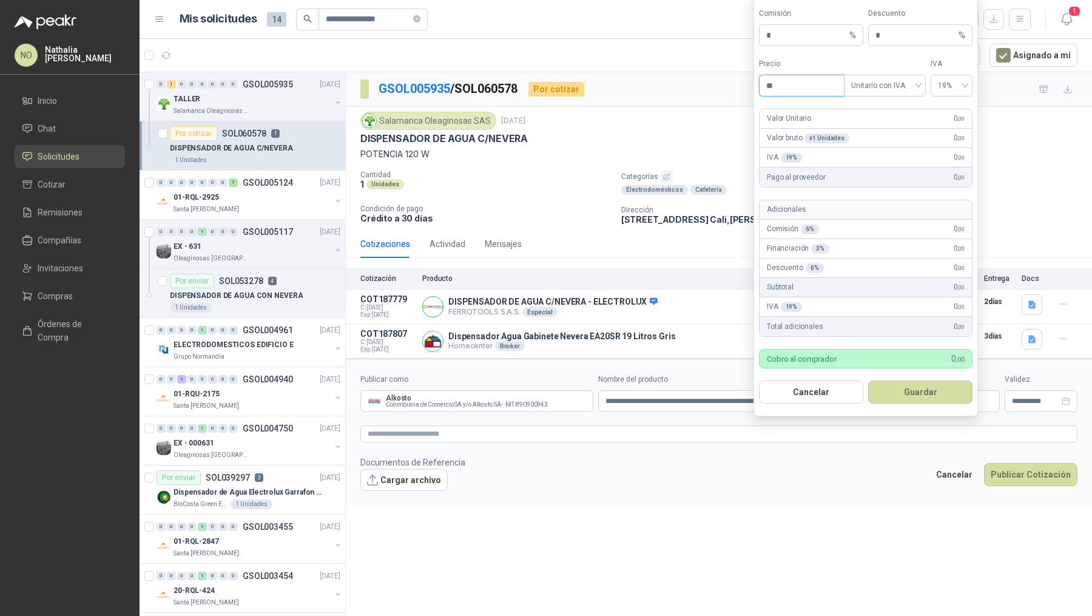
type input "*"
type input "*****"
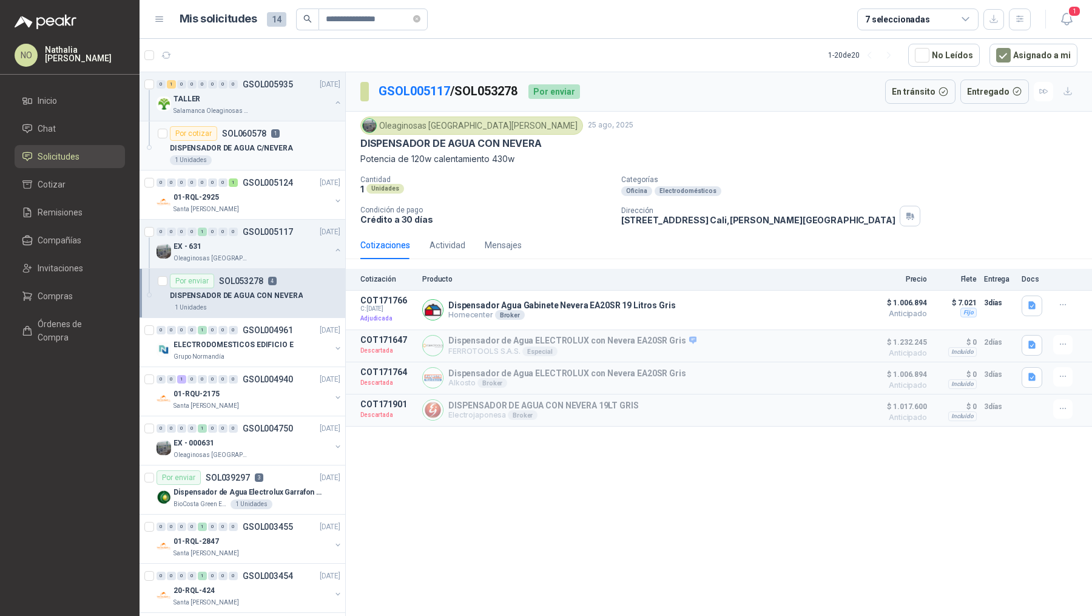
click at [228, 141] on div "DISPENSADOR DE AGUA C/NEVERA" at bounding box center [255, 148] width 170 height 15
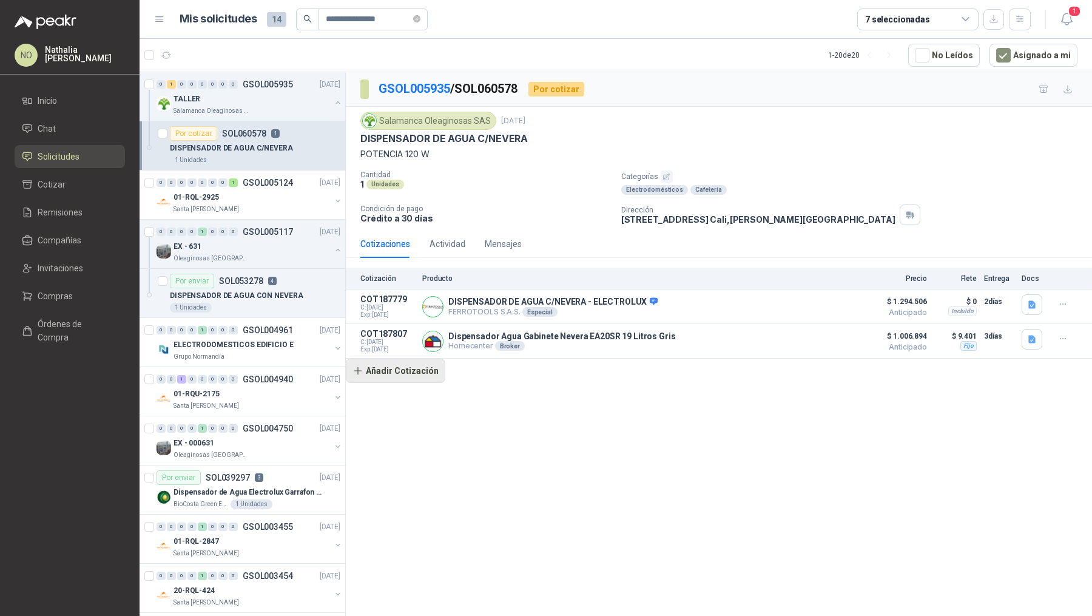
click at [417, 374] on button "Añadir Cotización" at bounding box center [395, 370] width 99 height 24
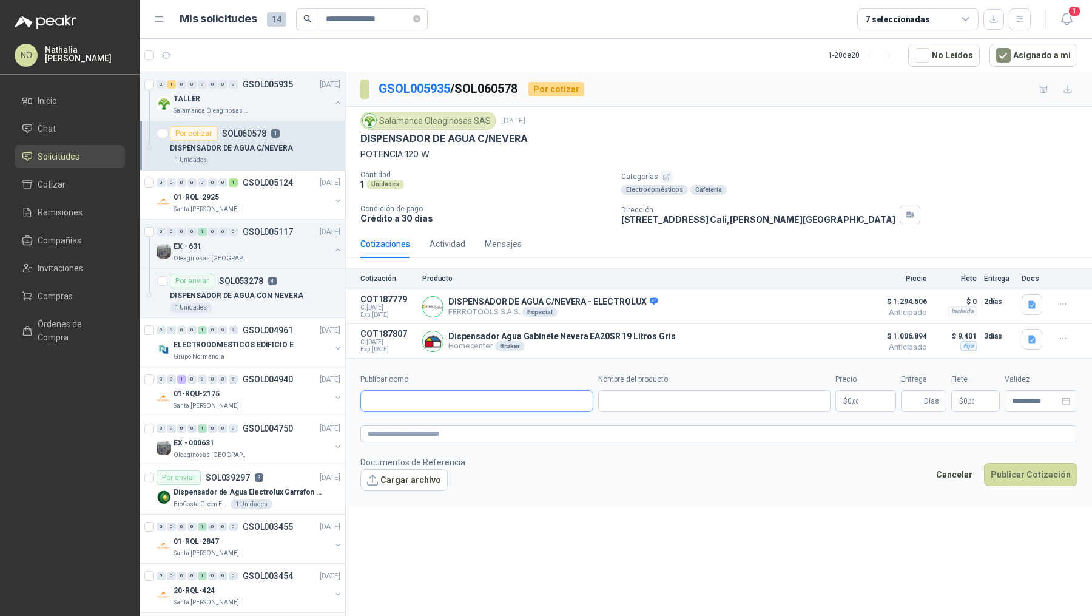
click at [422, 393] on input "Publicar como" at bounding box center [477, 401] width 232 height 21
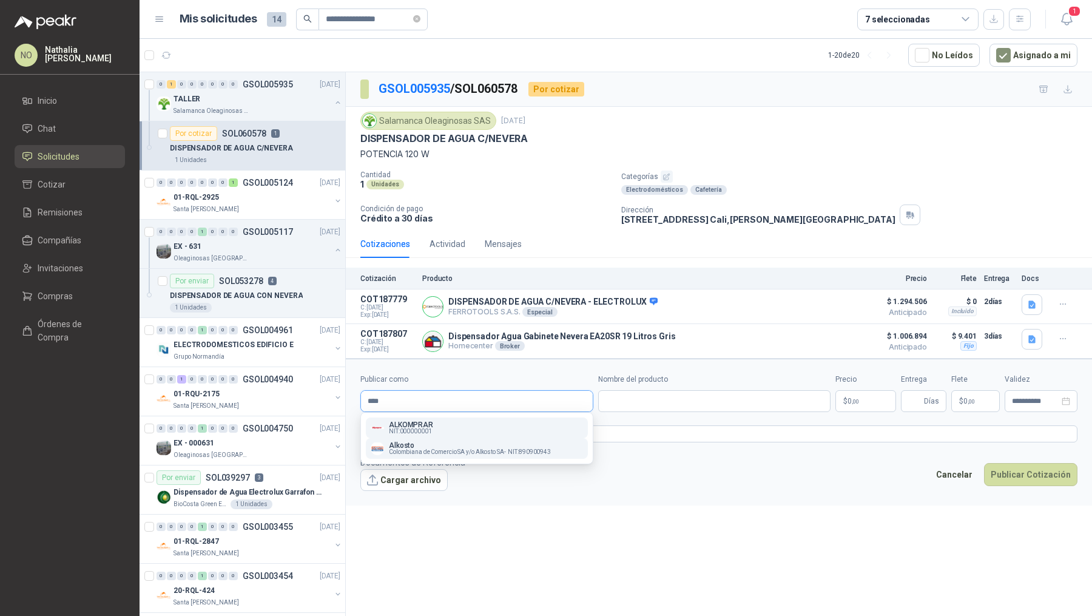
type input "****"
click at [459, 449] on span "Colombiana de Comercio SA y/o Alkosto SA -" at bounding box center [447, 452] width 117 height 6
type input "**********"
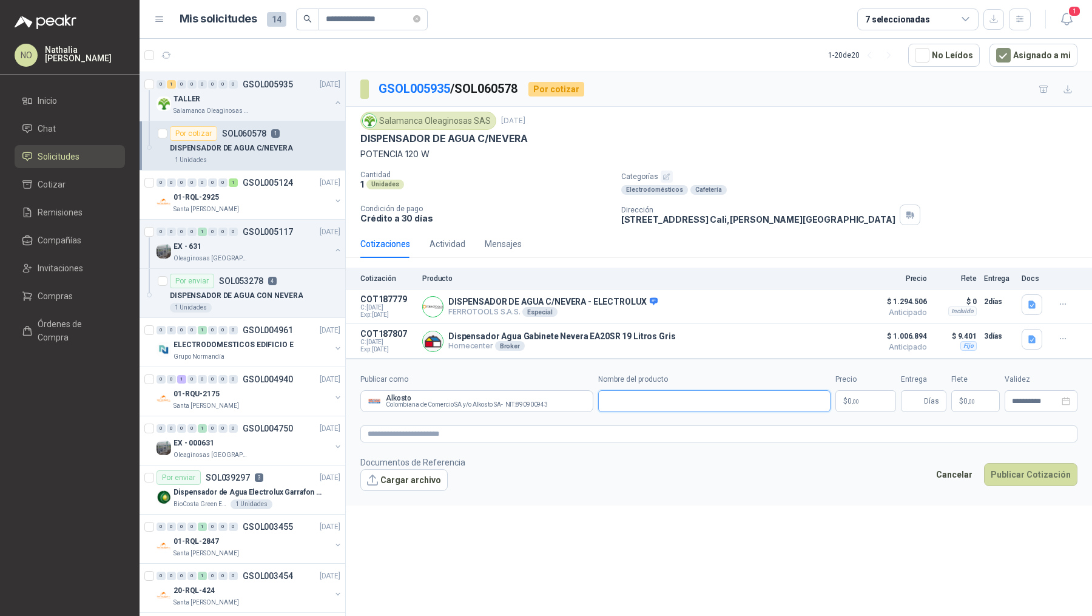
click at [657, 407] on input "Nombre del producto" at bounding box center [714, 401] width 233 height 22
paste input "**********"
type input "**********"
click at [855, 389] on body "**********" at bounding box center [546, 308] width 1092 height 616
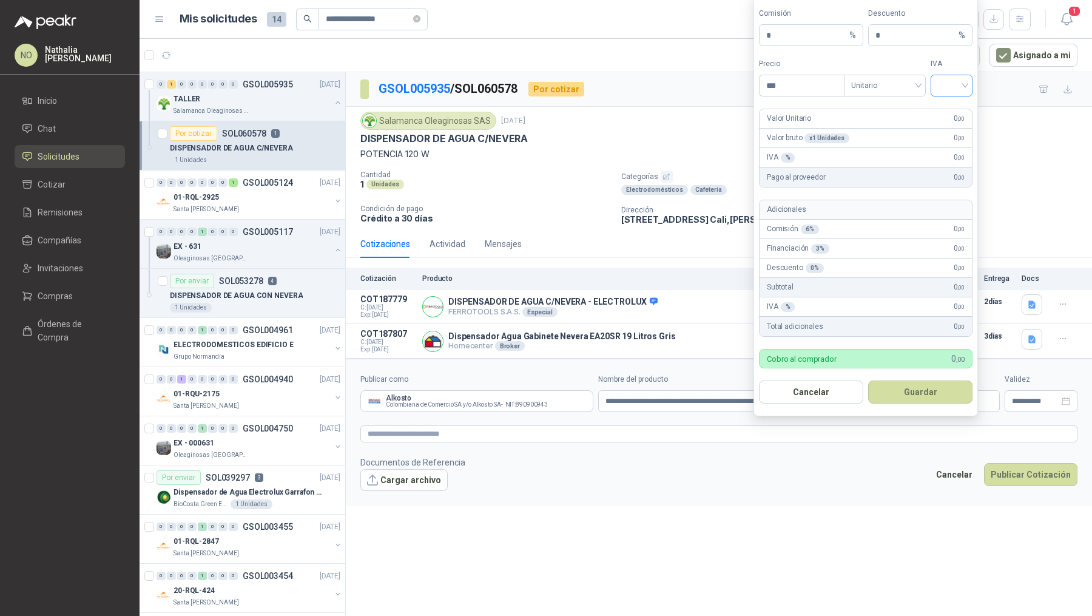
click at [947, 86] on input "search" at bounding box center [951, 84] width 27 height 18
click at [946, 113] on div "19%" at bounding box center [951, 112] width 22 height 13
click at [825, 88] on input "***" at bounding box center [801, 85] width 84 height 21
click at [898, 86] on span "Unitario" at bounding box center [884, 85] width 67 height 18
click at [892, 126] on div "Unitario con IVA" at bounding box center [884, 132] width 62 height 13
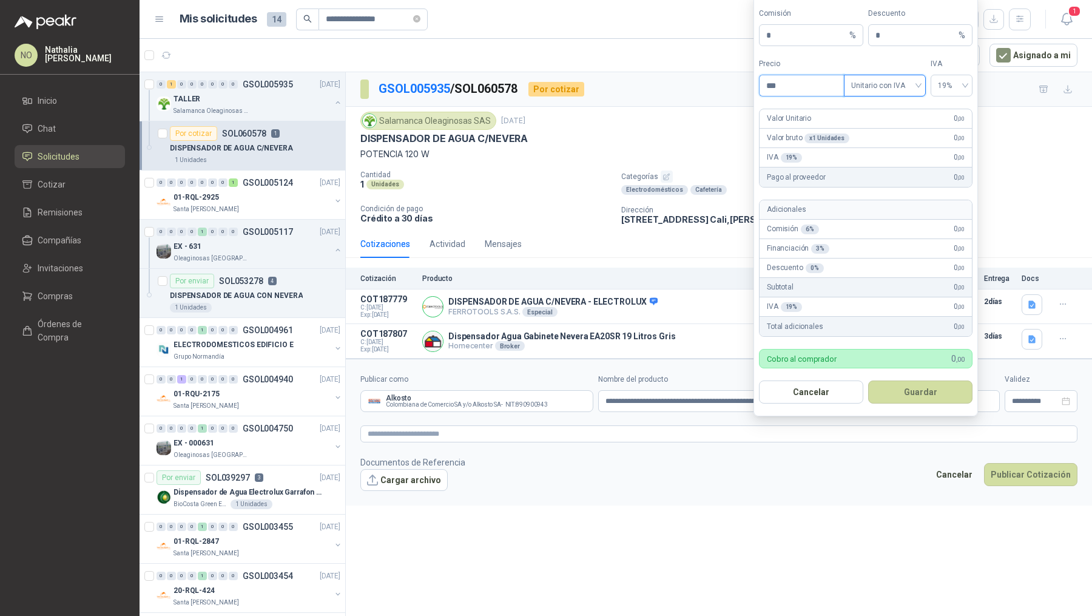
click at [809, 86] on input "***" at bounding box center [801, 85] width 84 height 21
type input "*"
type input "*********"
click at [889, 44] on input "*" at bounding box center [915, 35] width 81 height 21
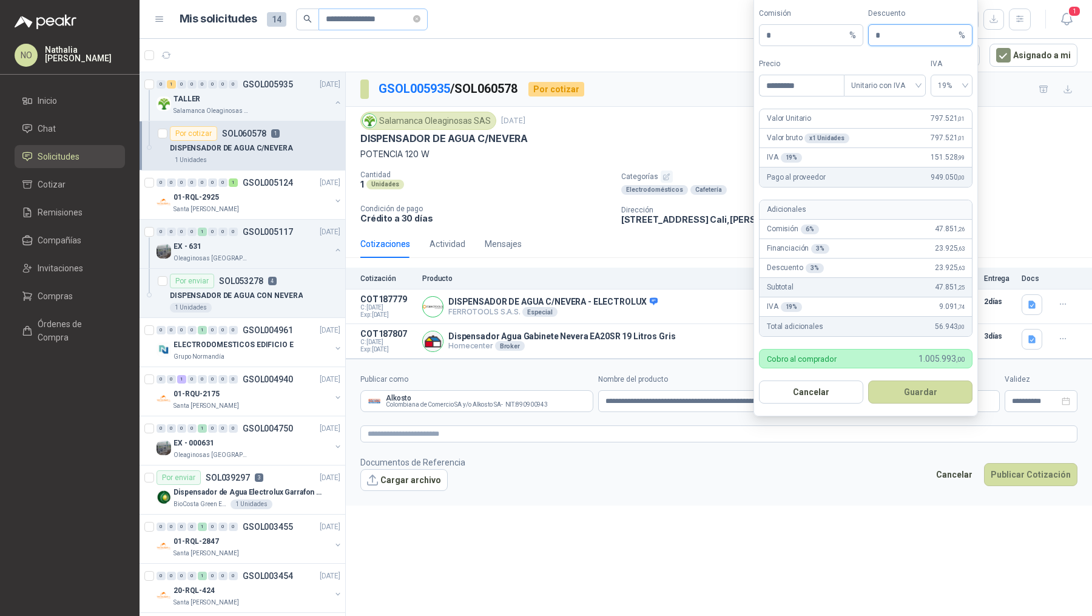
type input "*"
click at [923, 388] on button "Guardar" at bounding box center [920, 391] width 104 height 23
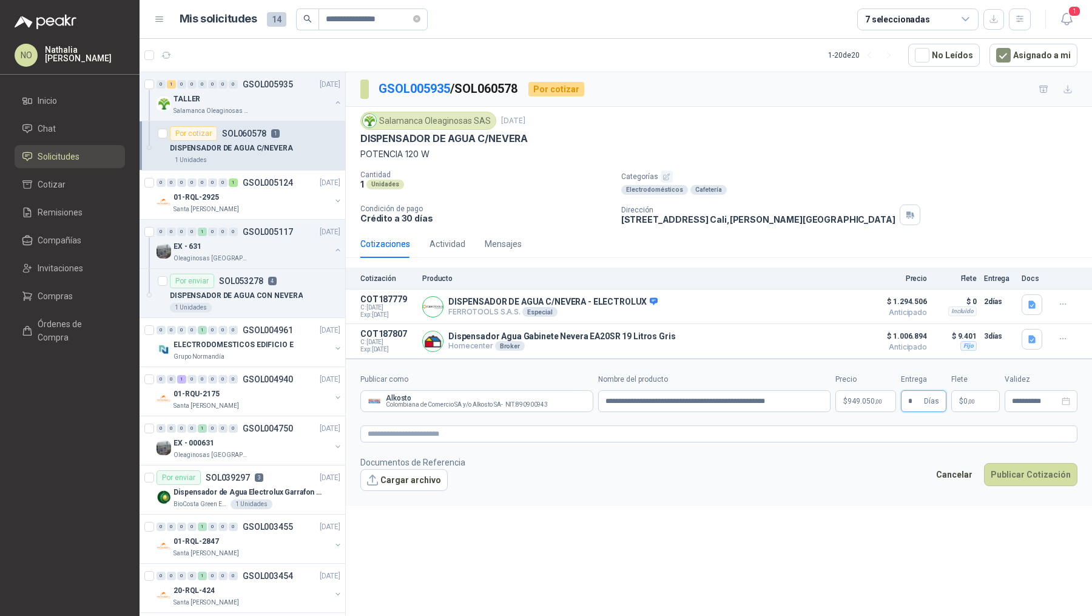
type input "*"
click at [867, 531] on div "**********" at bounding box center [719, 346] width 746 height 548
click at [967, 405] on p "$ 0 ,00" at bounding box center [975, 401] width 49 height 22
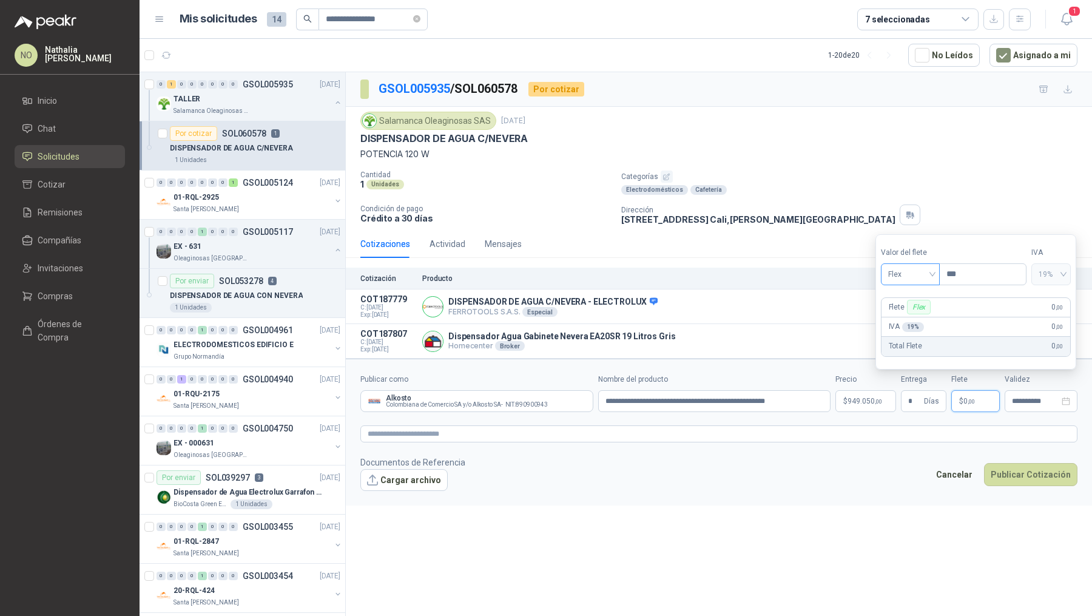
click at [913, 280] on span "Flex" at bounding box center [910, 274] width 44 height 18
click at [915, 319] on div "Incluido" at bounding box center [910, 319] width 40 height 13
click at [1030, 401] on input "**********" at bounding box center [1035, 401] width 47 height 8
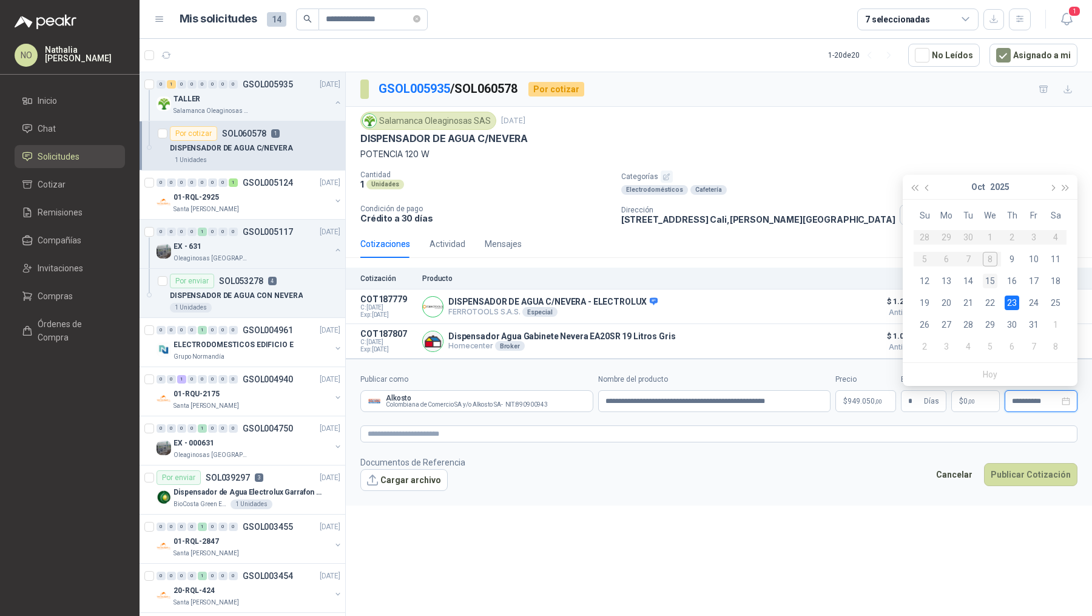
type input "**********"
click at [997, 281] on td "15" at bounding box center [990, 281] width 22 height 22
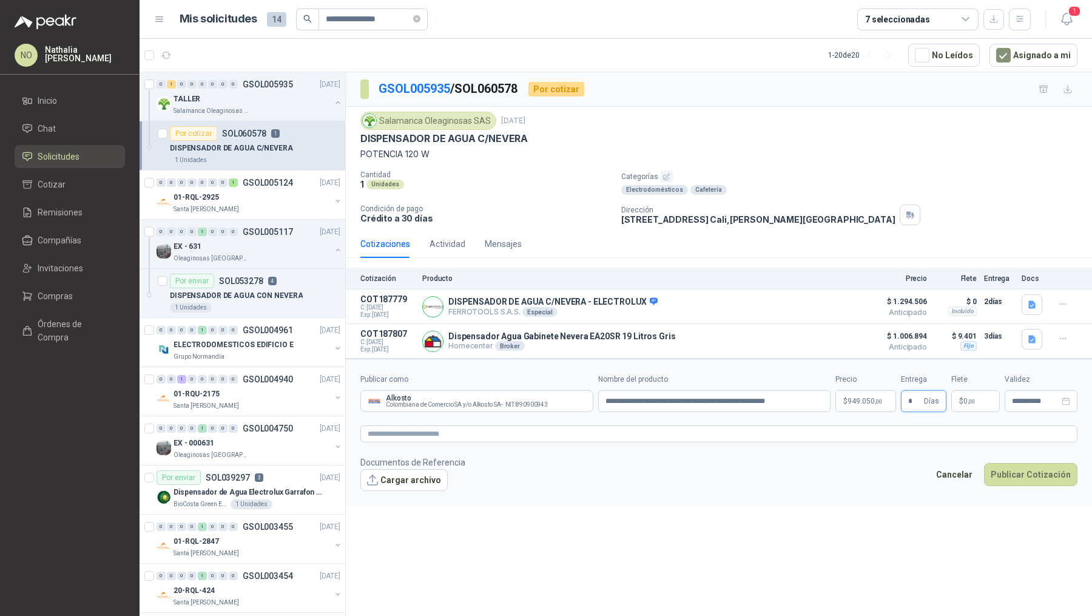
click at [921, 401] on input "*" at bounding box center [914, 401] width 13 height 21
type input "*"
click at [833, 483] on footer "Documentos de Referencia Cargar archivo Cancelar Publicar Cotización" at bounding box center [718, 472] width 717 height 35
click at [385, 469] on button "Cargar archivo" at bounding box center [403, 480] width 87 height 22
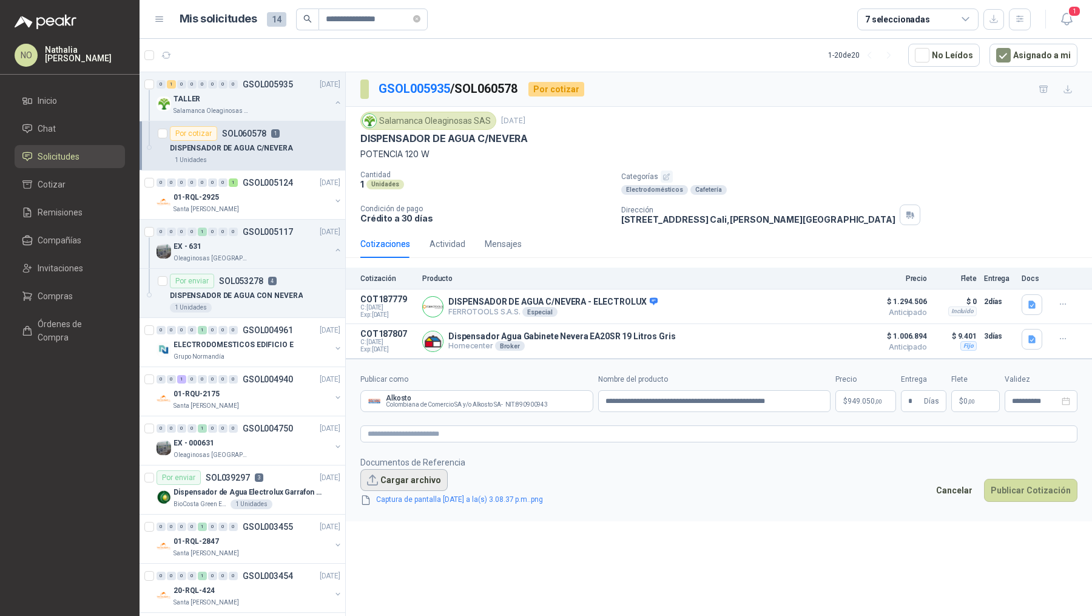
click at [401, 476] on button "Cargar archivo" at bounding box center [403, 480] width 87 height 22
click at [409, 473] on button "Cargar archivo" at bounding box center [403, 480] width 87 height 22
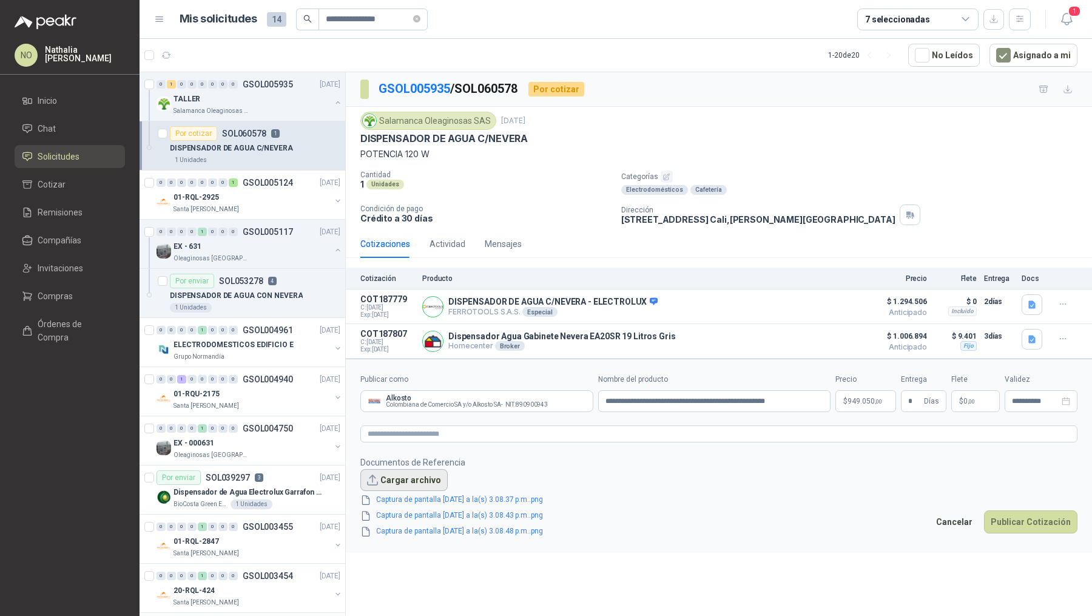
click at [414, 480] on button "Cargar archivo" at bounding box center [403, 480] width 87 height 22
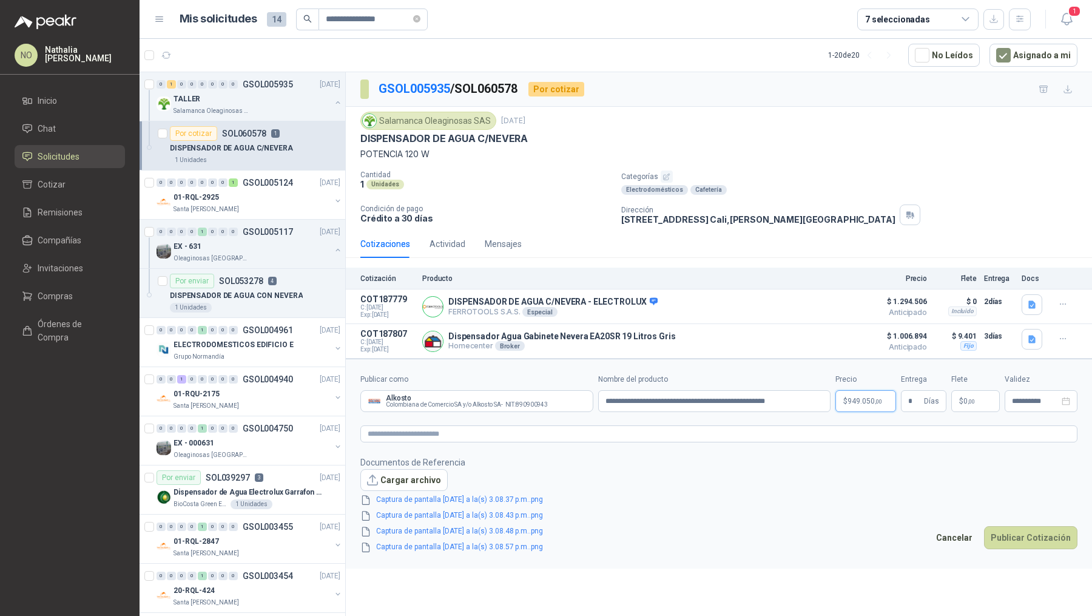
click at [856, 397] on body "**********" at bounding box center [546, 308] width 1092 height 616
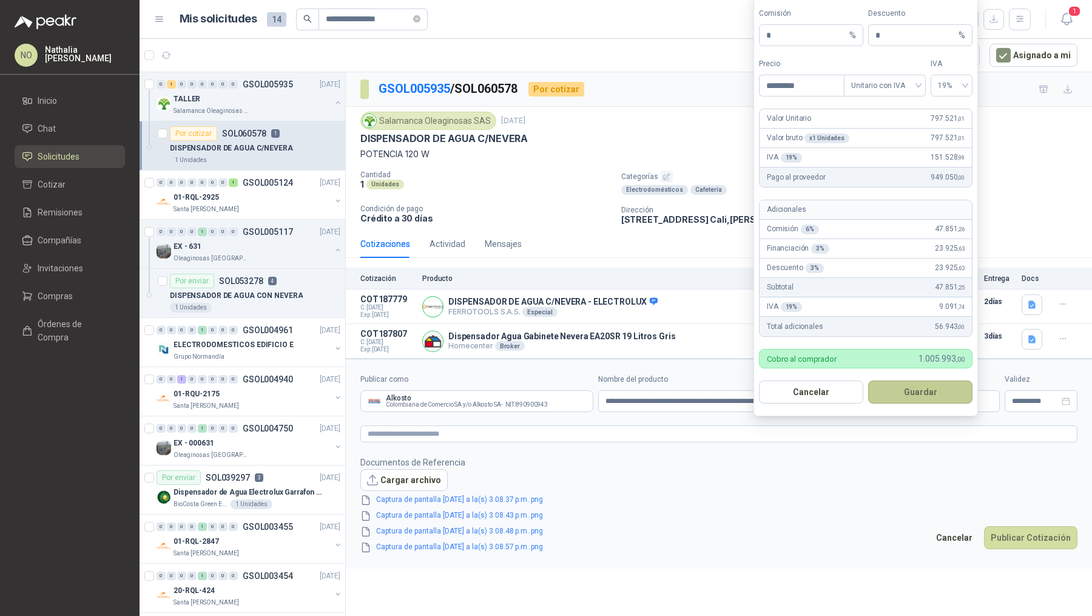
click at [937, 400] on button "Guardar" at bounding box center [920, 391] width 104 height 23
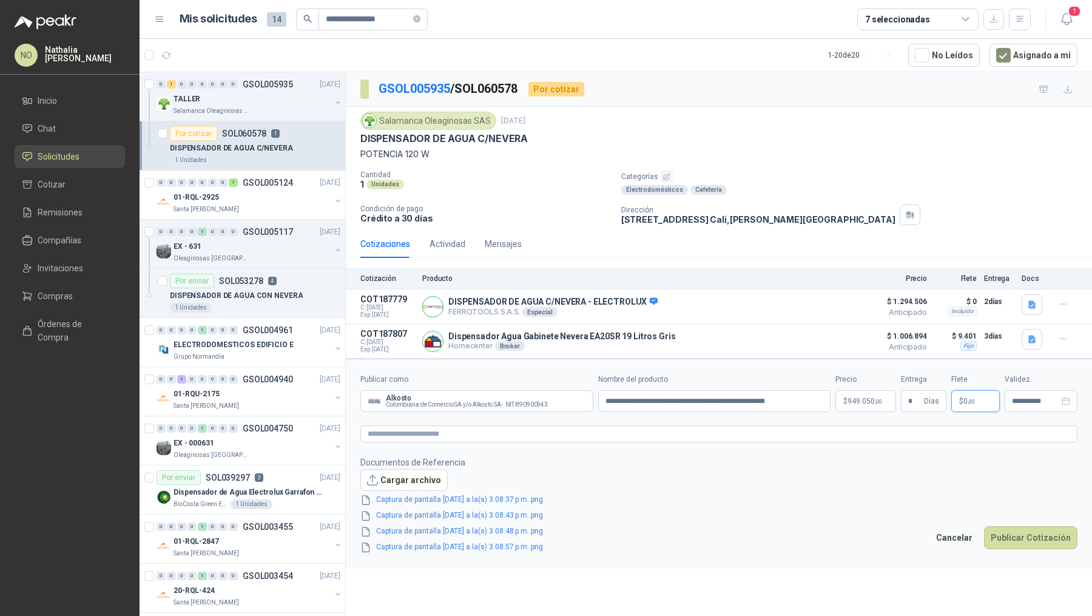
click at [975, 400] on p "$ 0 ,00" at bounding box center [975, 401] width 49 height 22
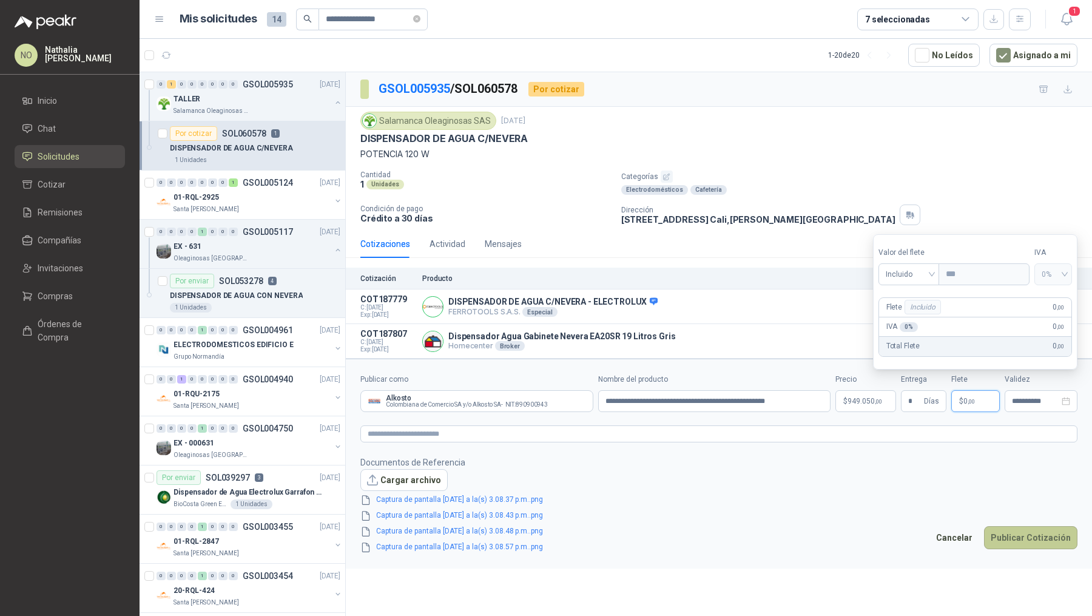
click at [1004, 526] on button "Publicar Cotización" at bounding box center [1030, 537] width 93 height 23
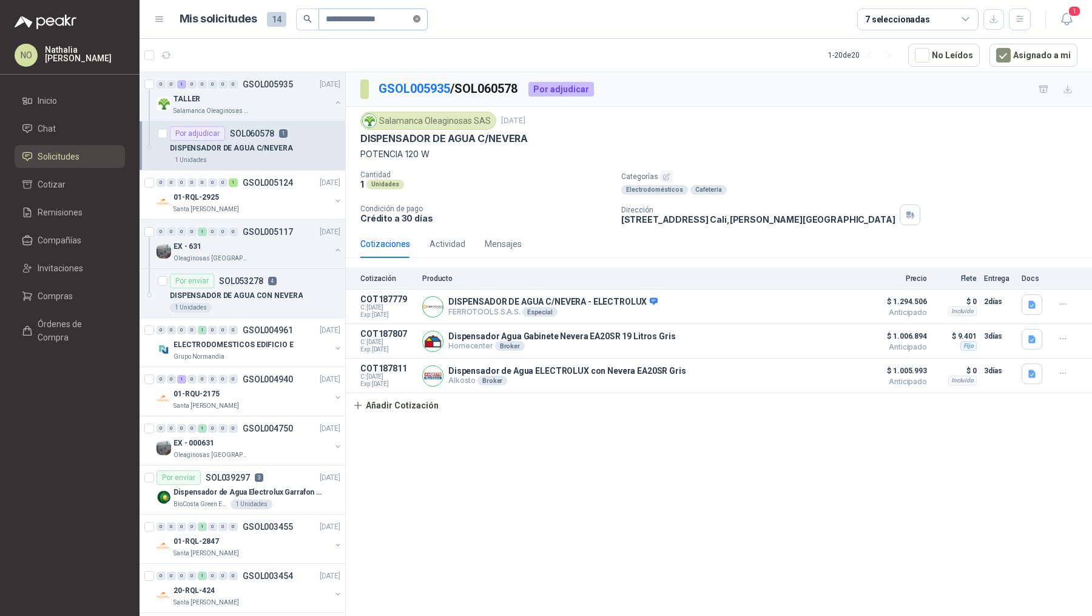
click at [419, 21] on icon "close-circle" at bounding box center [416, 18] width 7 height 7
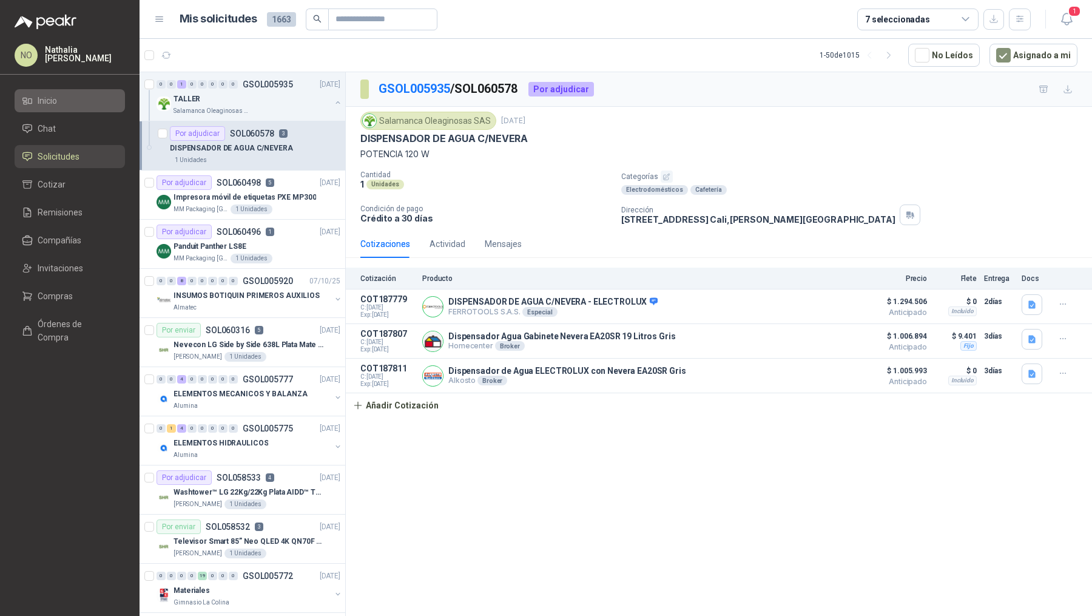
click at [76, 95] on li "Inicio" at bounding box center [70, 100] width 96 height 13
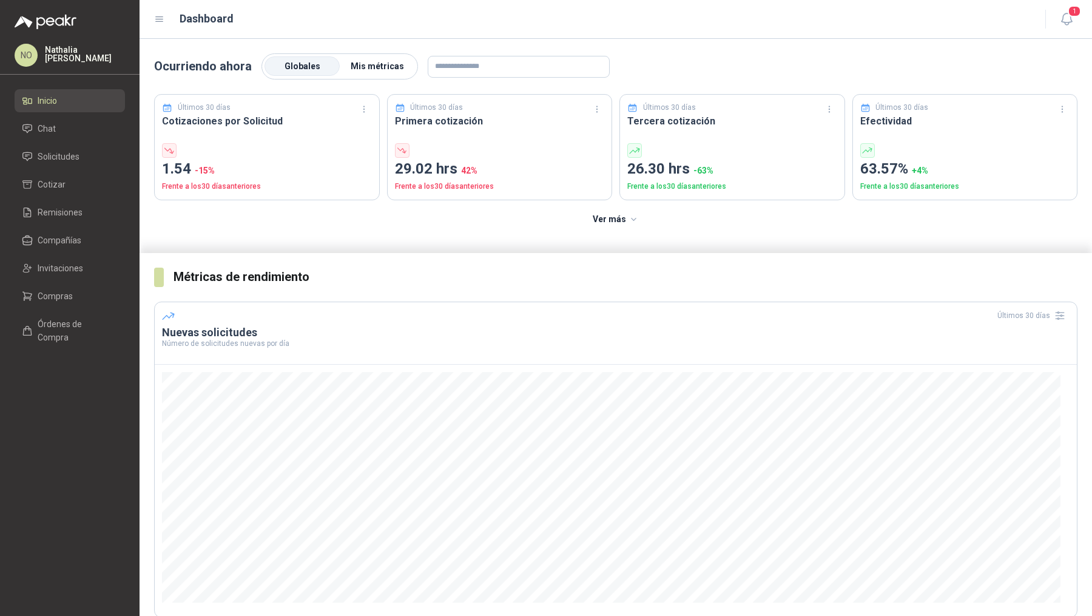
click at [361, 67] on span "Mis métricas" at bounding box center [377, 66] width 53 height 10
click at [311, 63] on span "Globales" at bounding box center [302, 66] width 36 height 10
click at [357, 67] on span "Mis métricas" at bounding box center [377, 66] width 53 height 10
click at [89, 321] on span "Órdenes de Compra" at bounding box center [76, 330] width 76 height 27
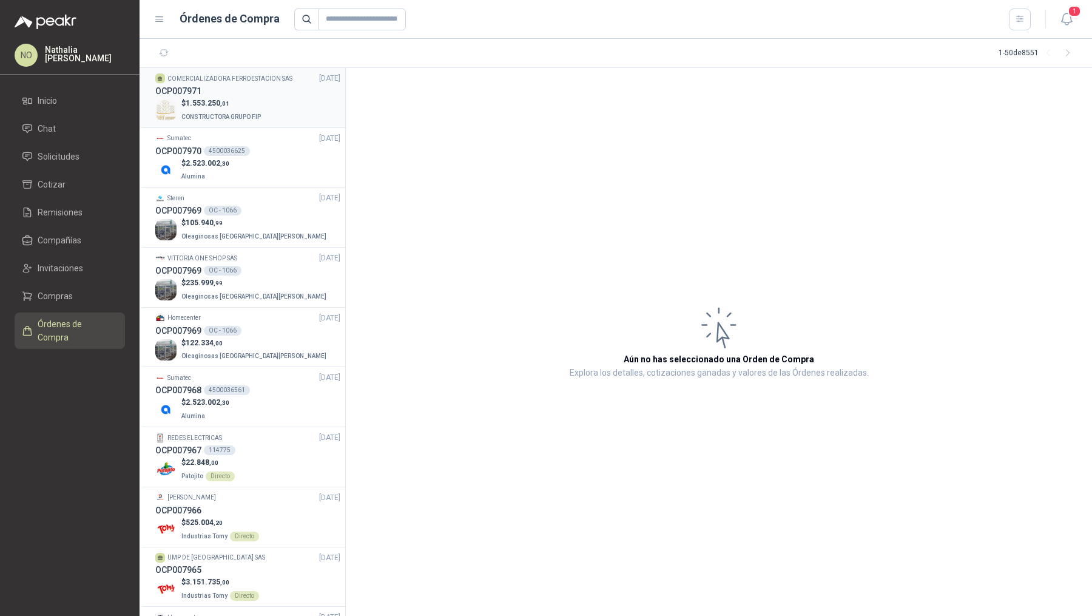
click at [253, 112] on p "CONSTRUCTORA GRUPO FIP" at bounding box center [222, 115] width 82 height 13
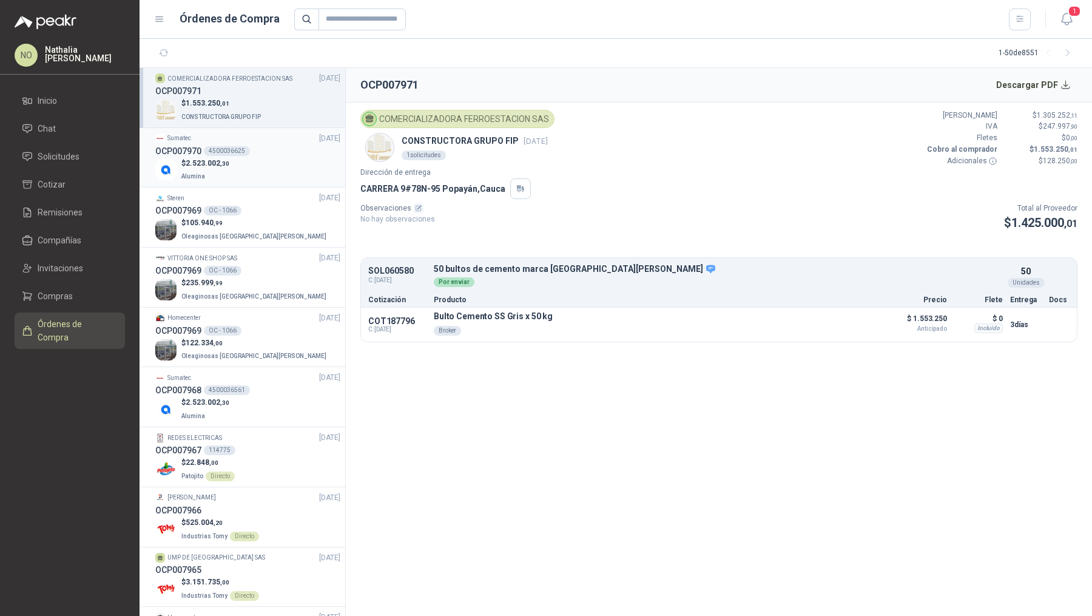
click at [243, 170] on div "$ 2.523.002 ,30 Alumina" at bounding box center [247, 170] width 185 height 25
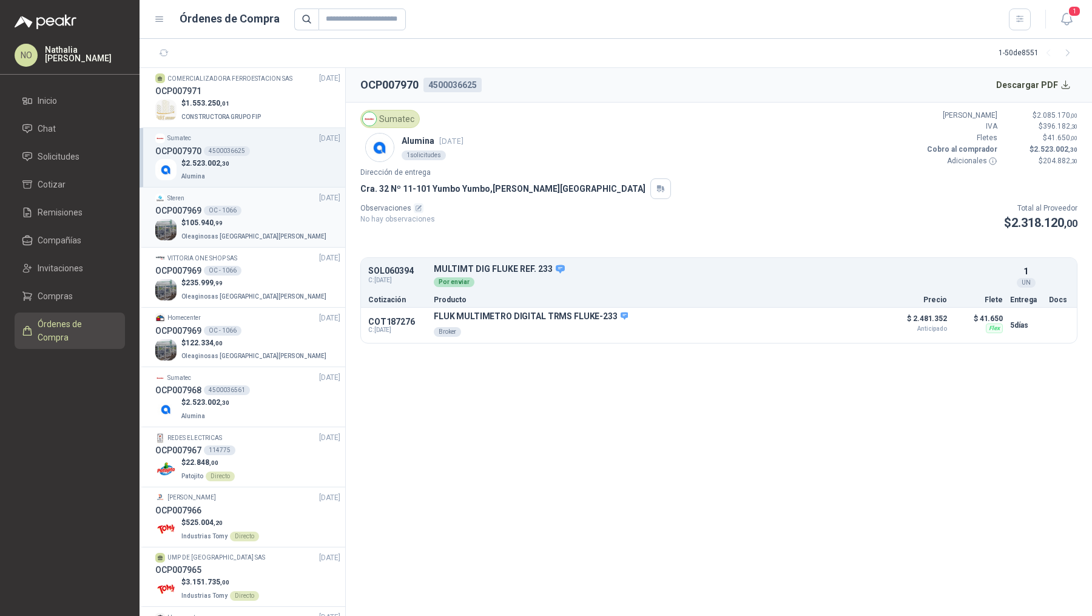
click at [243, 204] on div "OCP007969 OC - 1066" at bounding box center [247, 210] width 185 height 13
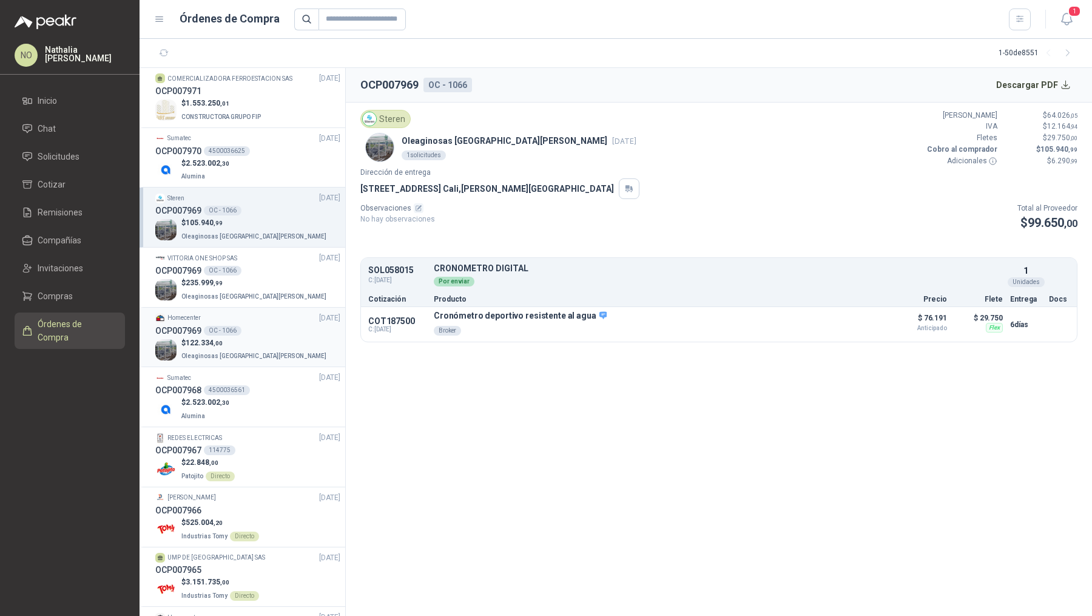
click at [265, 340] on div "$ 122.334 ,00 Oleaginosas [GEOGRAPHIC_DATA][PERSON_NAME]" at bounding box center [247, 349] width 185 height 25
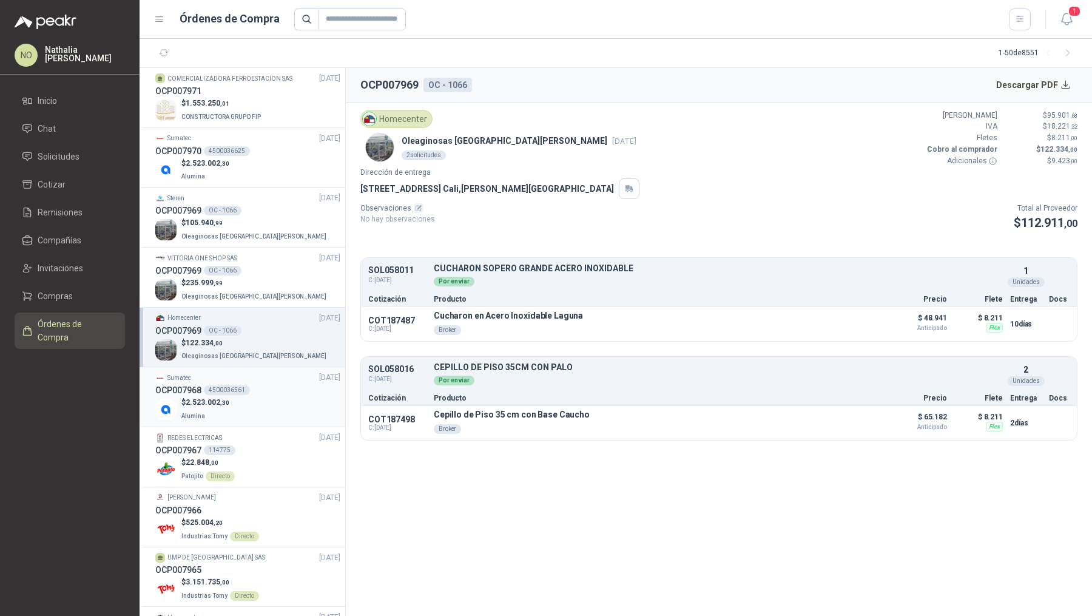
click at [262, 400] on div "$ 2.523.002 ,30 Alumina" at bounding box center [247, 409] width 185 height 25
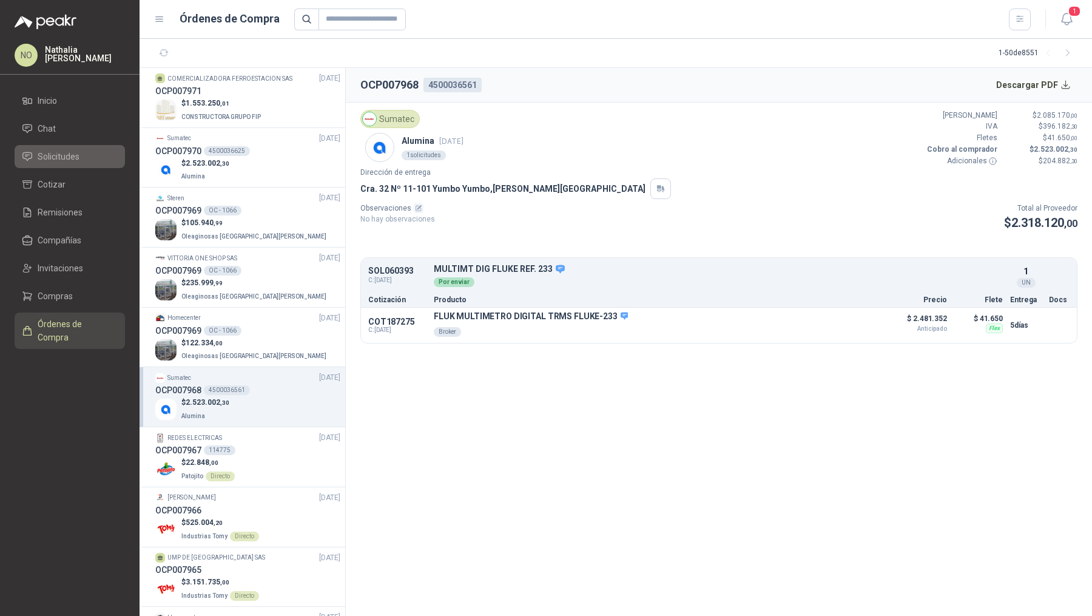
click at [87, 150] on li "Solicitudes" at bounding box center [70, 156] width 96 height 13
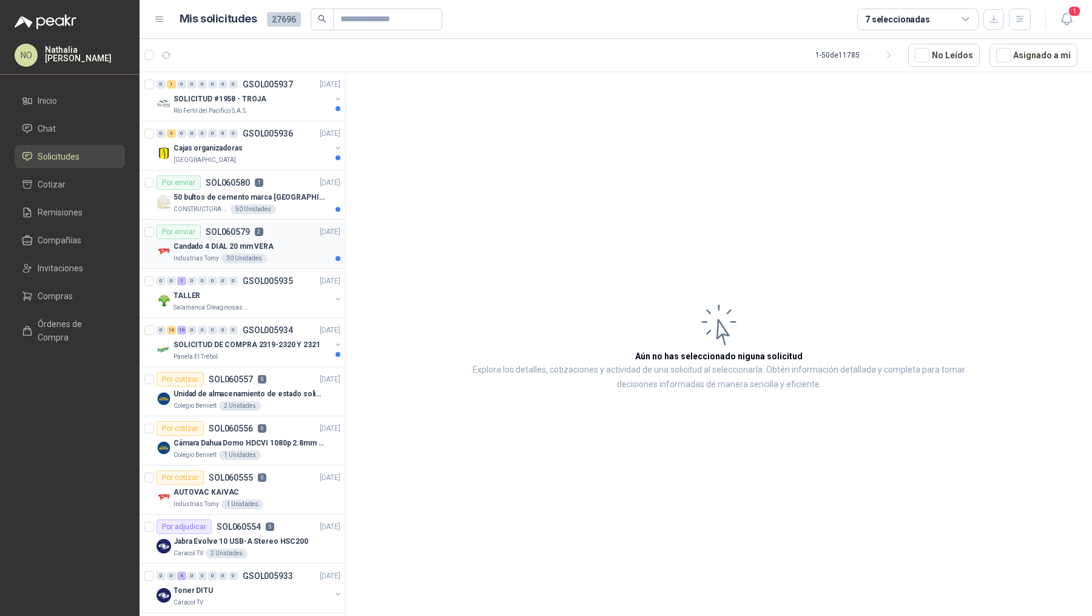
click at [244, 254] on div "30 Unidades" at bounding box center [243, 259] width 45 height 10
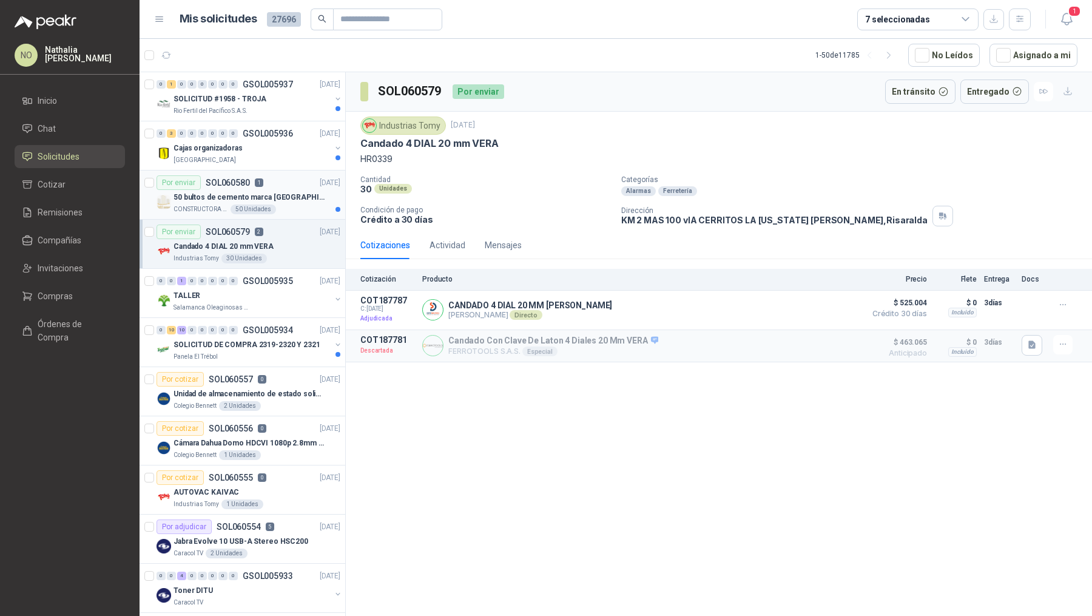
click at [301, 209] on div "CONSTRUCTORA GRUPO FIP 50 Unidades" at bounding box center [256, 209] width 167 height 10
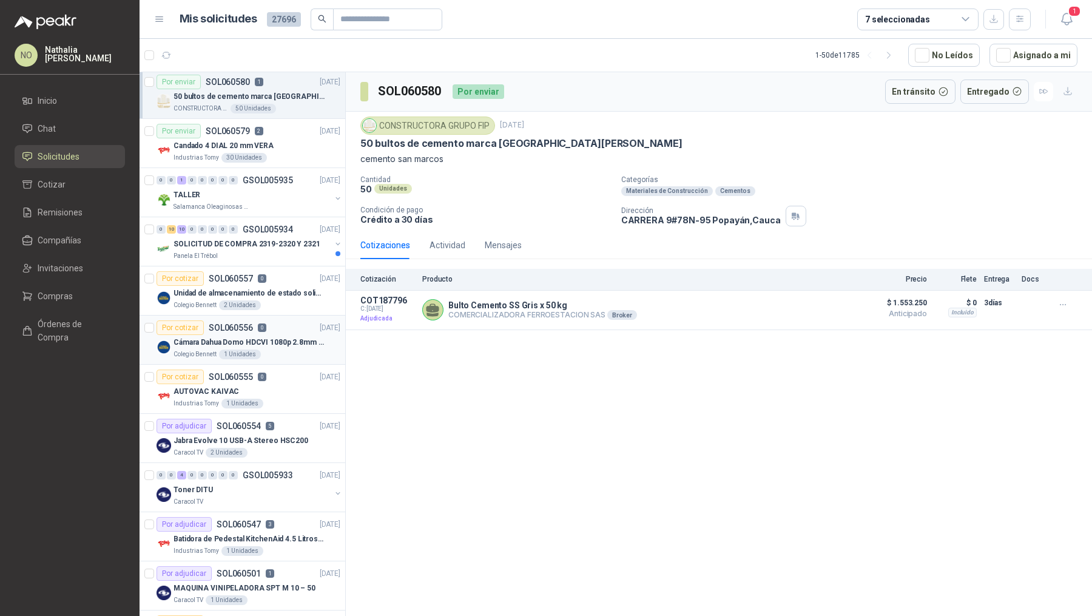
scroll to position [102, 0]
click at [289, 440] on p "Jabra Evolve 10 USB-A Stereo HSC200" at bounding box center [240, 440] width 135 height 12
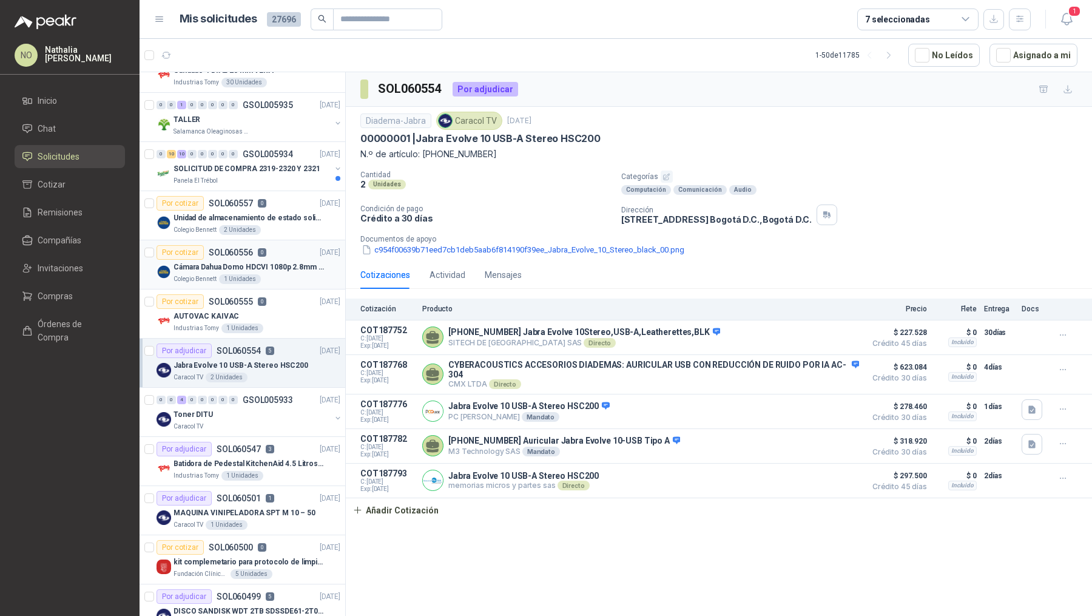
scroll to position [180, 0]
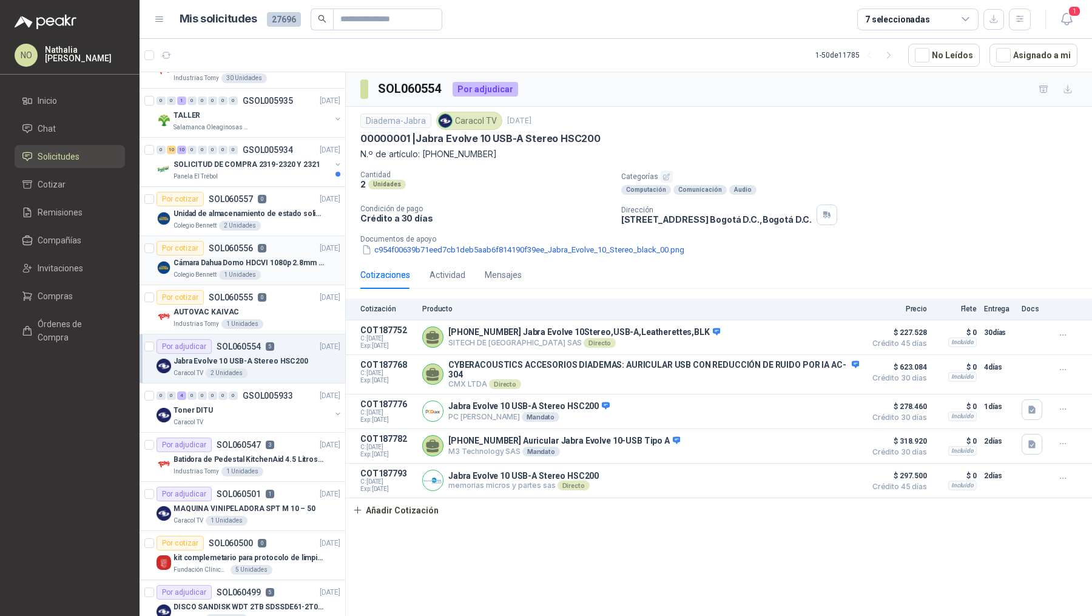
click at [289, 440] on div "Por adjudicar SOL060547 3 [DATE]" at bounding box center [248, 444] width 184 height 15
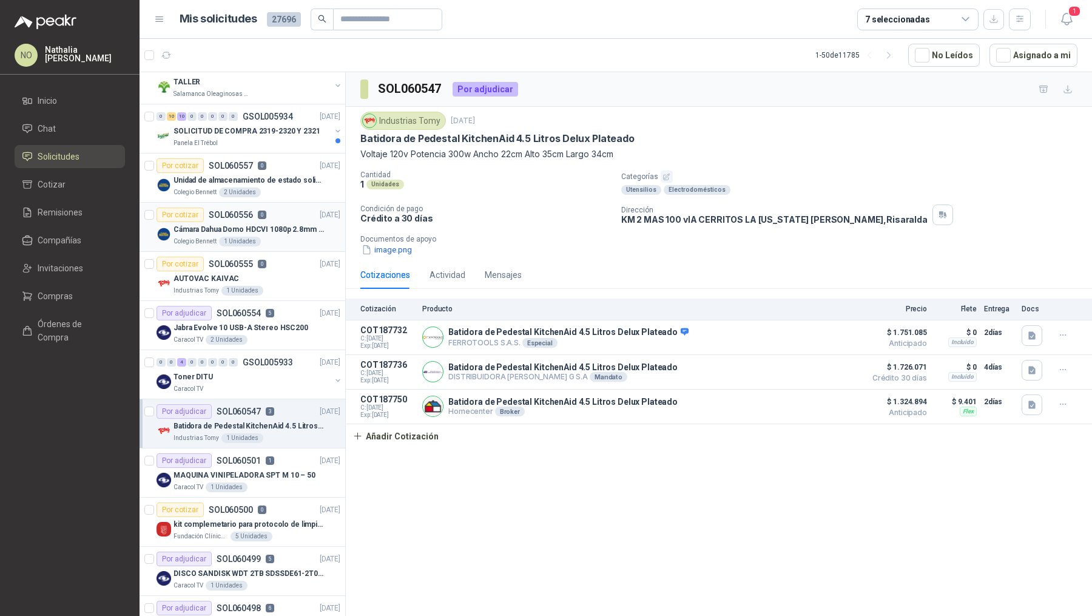
scroll to position [233, 0]
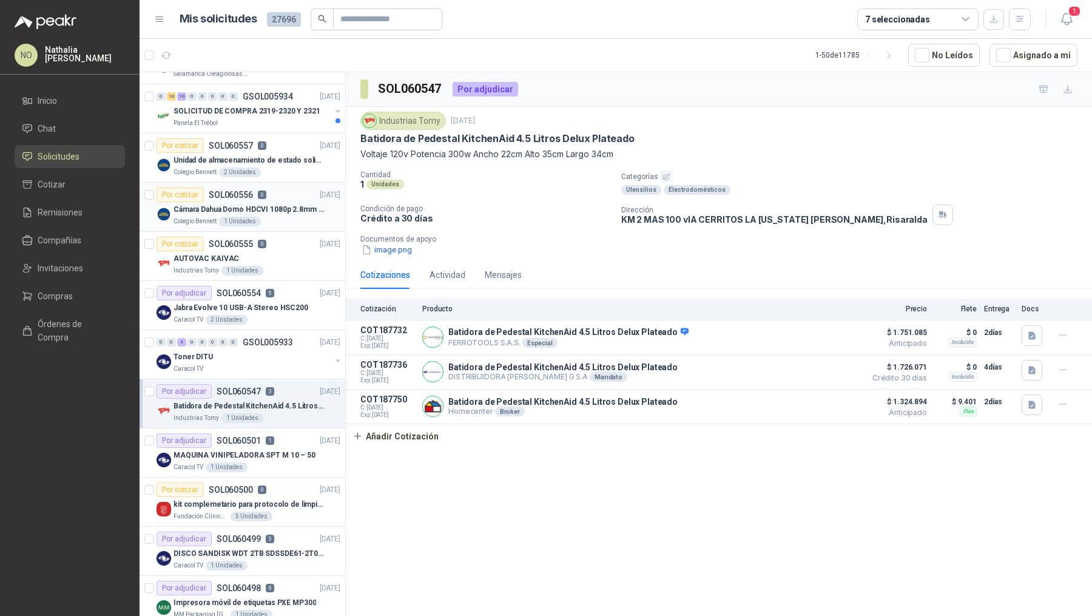
click at [289, 440] on div "Por adjudicar SOL060501 1 [DATE]" at bounding box center [248, 440] width 184 height 15
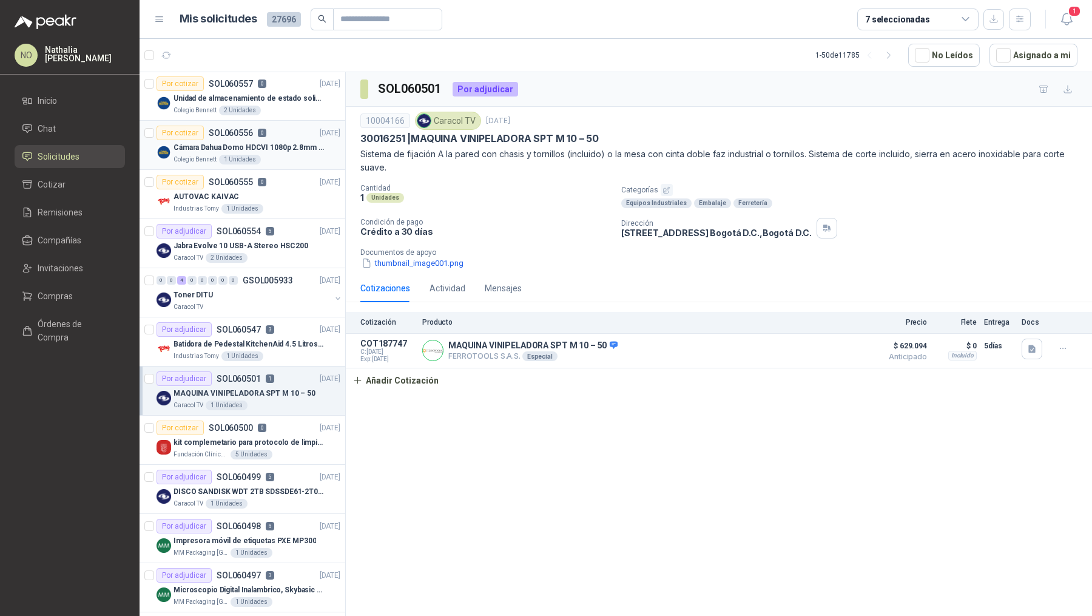
scroll to position [296, 0]
click at [285, 498] on div "Caracol TV 1 Unidades" at bounding box center [256, 503] width 167 height 10
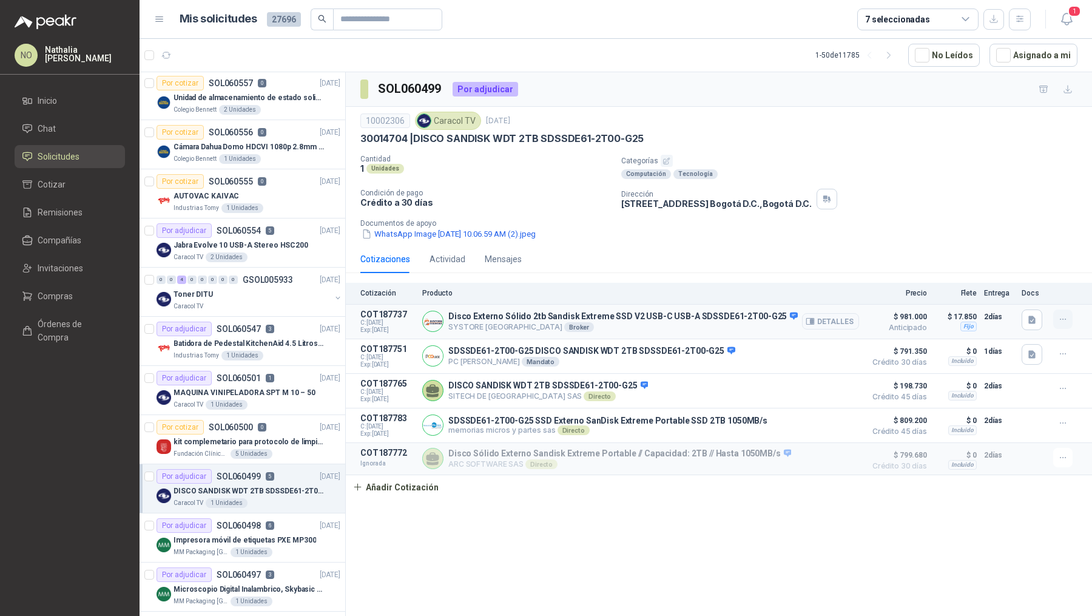
click at [1060, 324] on button "button" at bounding box center [1062, 318] width 19 height 19
click at [1009, 264] on button "Editar" at bounding box center [1038, 268] width 97 height 19
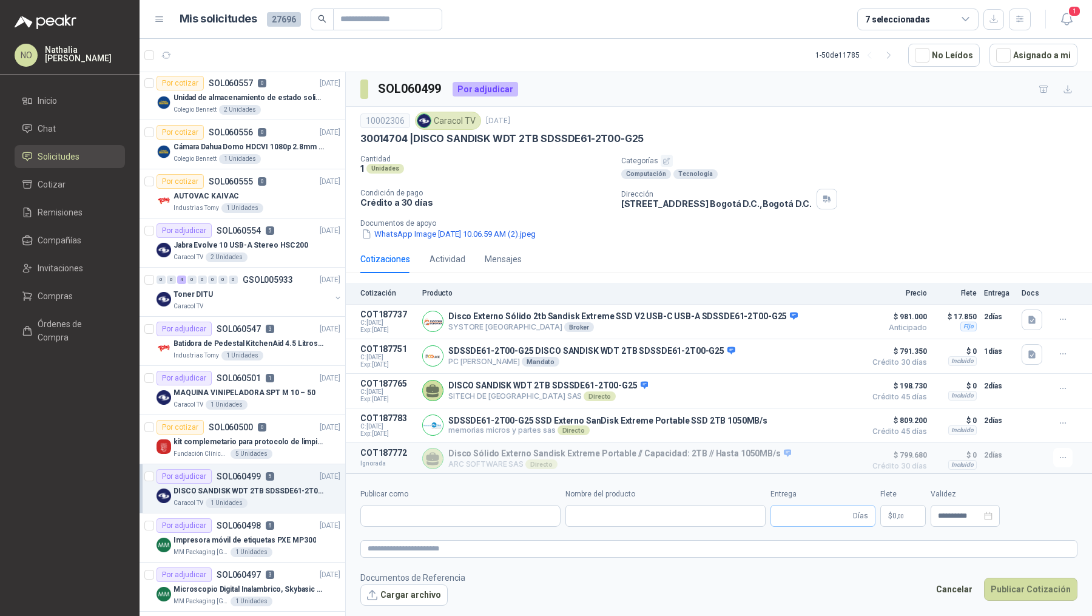
type input "**********"
type input "*"
type input "**********"
type textarea "**********"
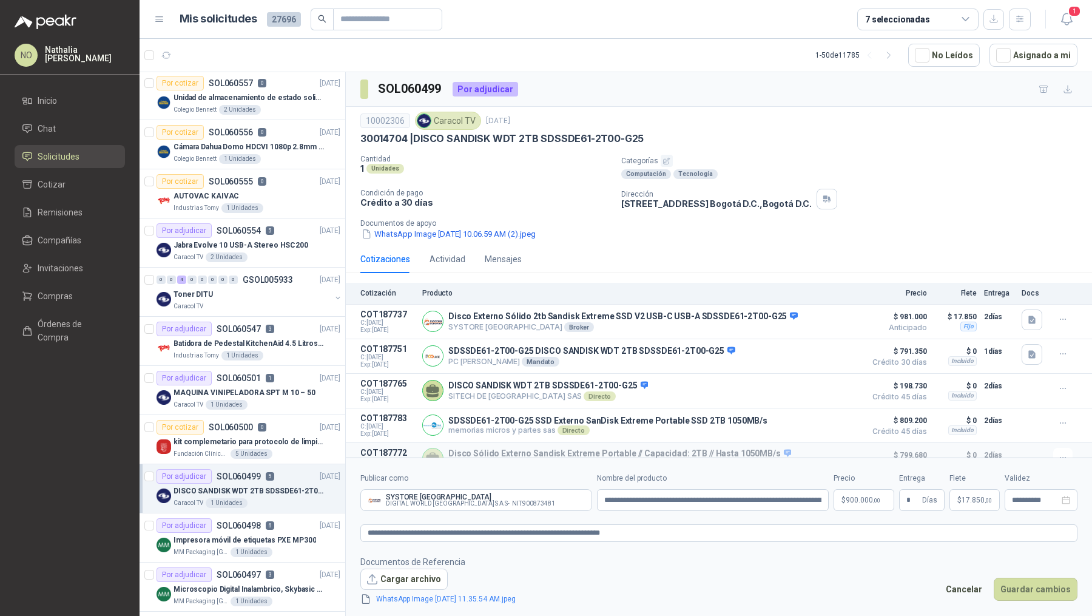
click at [858, 509] on p "$ 900.000 ,00" at bounding box center [863, 500] width 61 height 22
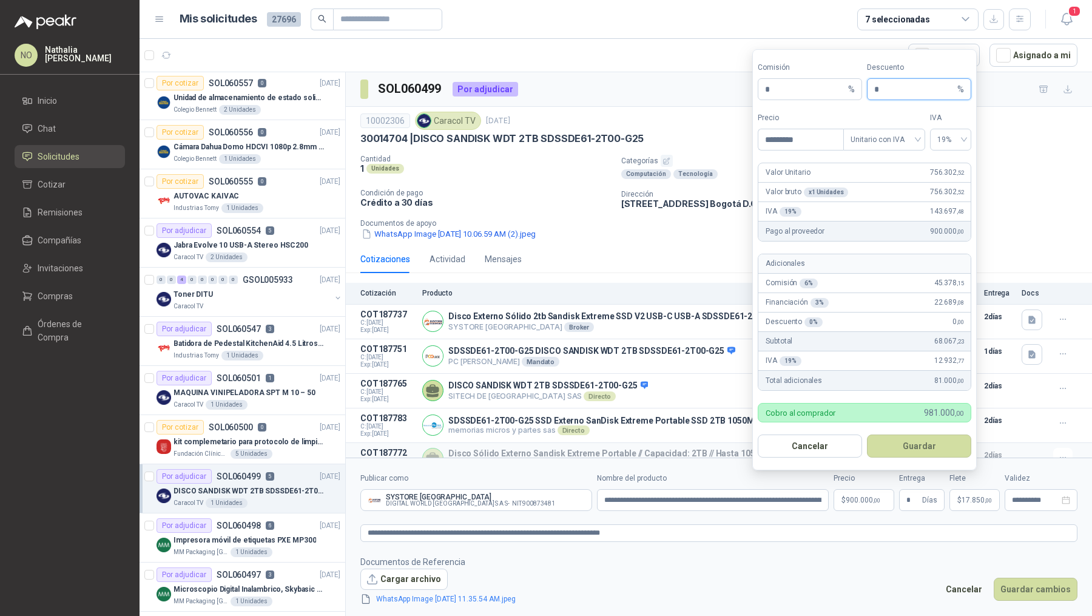
click at [885, 93] on input "*" at bounding box center [914, 89] width 81 height 21
click at [813, 445] on button "Cancelar" at bounding box center [810, 445] width 104 height 23
type input "*"
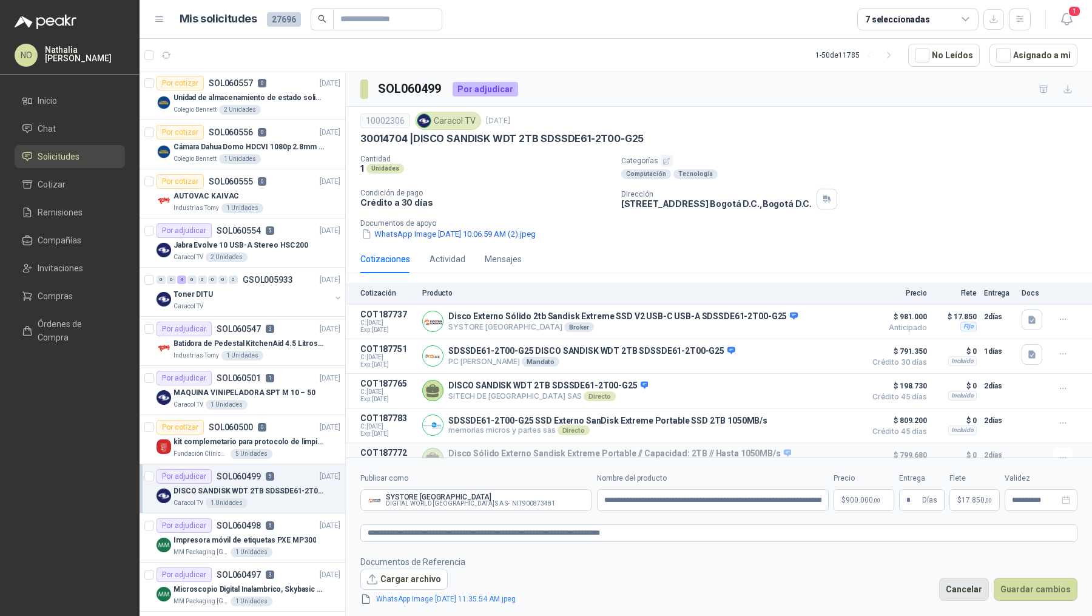
click at [970, 587] on button "Cancelar" at bounding box center [964, 588] width 50 height 23
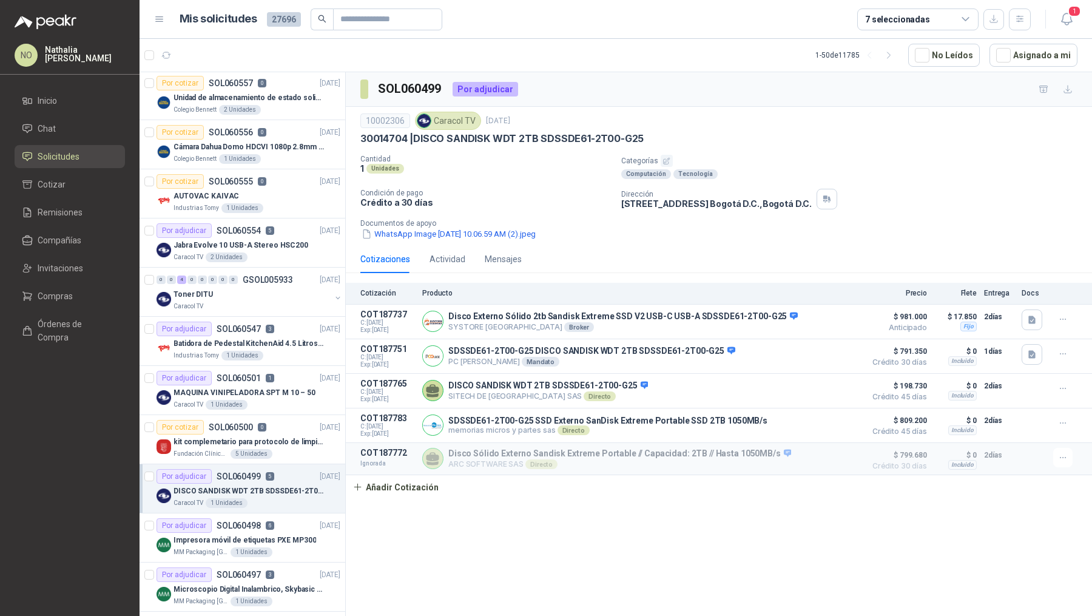
scroll to position [370, 0]
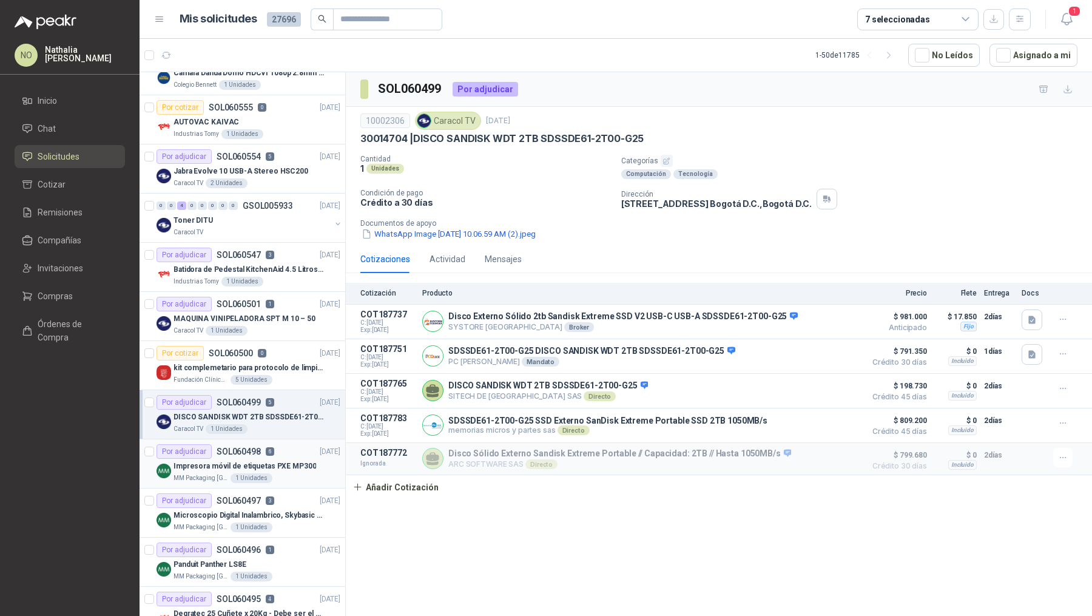
click at [269, 473] on div "MM Packaging [GEOGRAPHIC_DATA] 1 Unidades" at bounding box center [256, 478] width 167 height 10
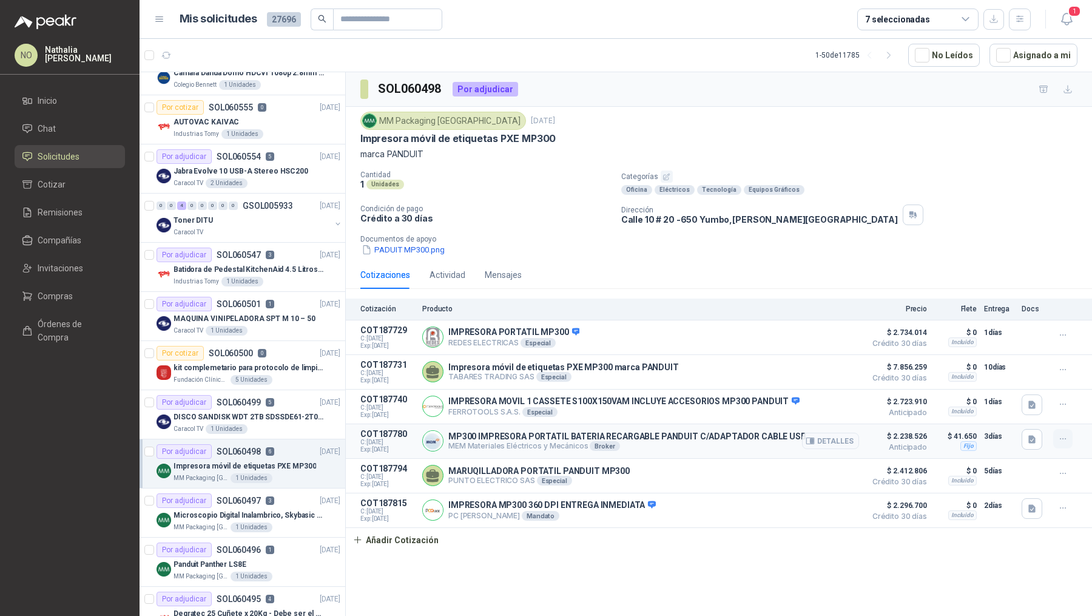
click at [1063, 434] on icon "button" at bounding box center [1063, 439] width 10 height 10
click at [1029, 386] on button "Editar" at bounding box center [1038, 387] width 97 height 19
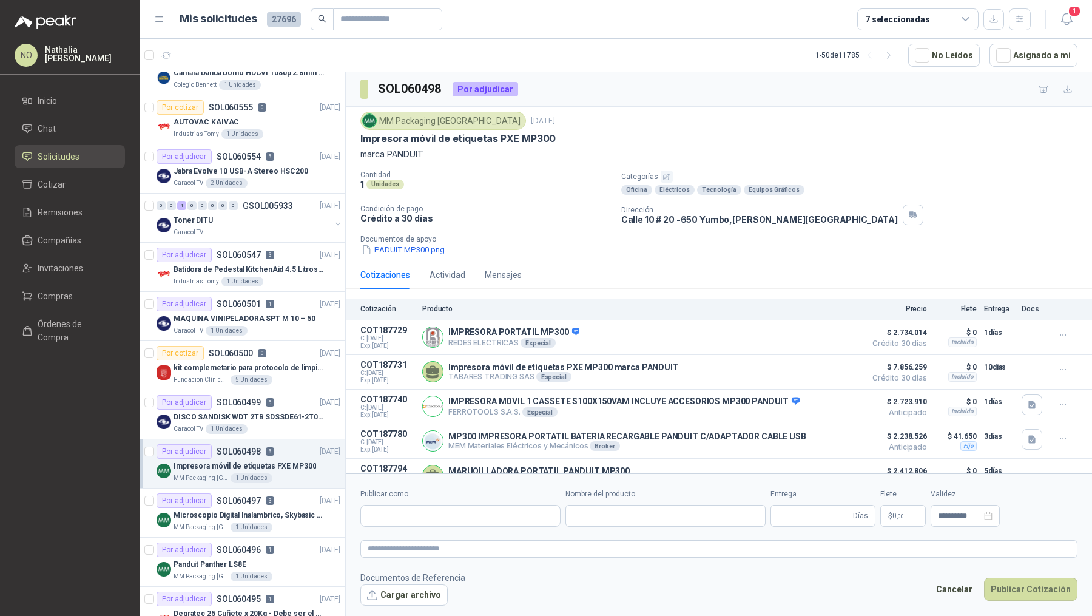
type input "**********"
type input "*"
type input "**********"
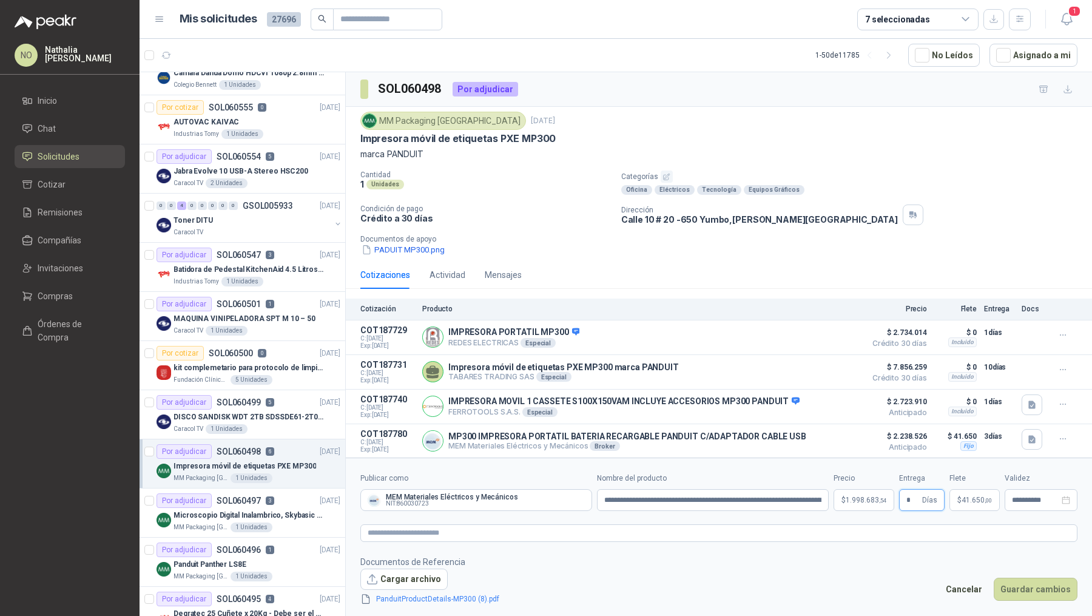
click at [917, 497] on input "*" at bounding box center [912, 499] width 13 height 21
type input "*"
click at [852, 502] on span "1.998.683 ,54" at bounding box center [865, 499] width 41 height 7
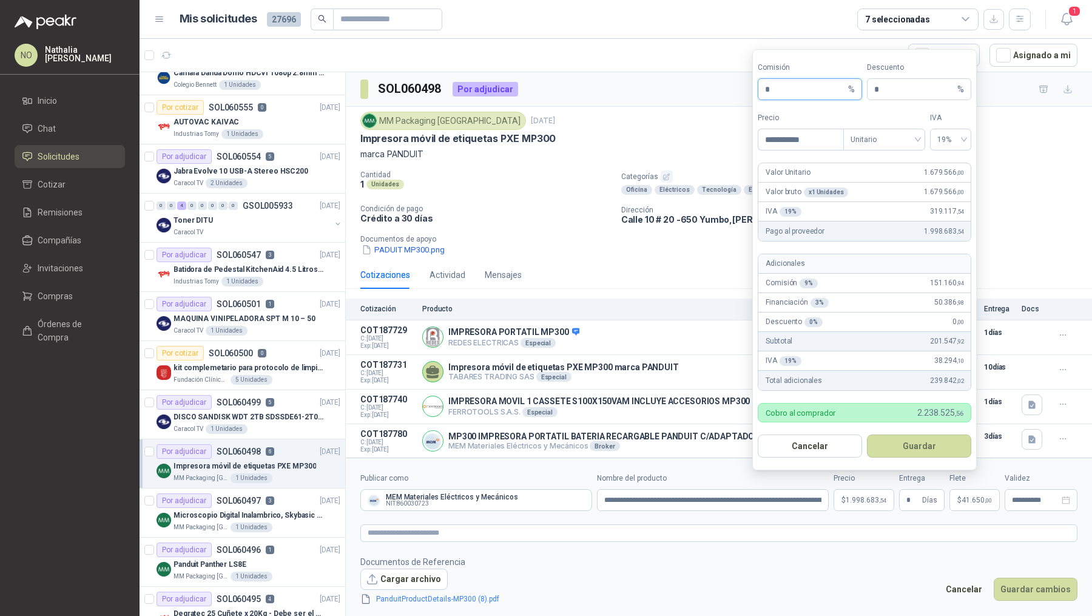
click at [787, 92] on input "*" at bounding box center [805, 89] width 81 height 21
type input "*"
click at [921, 445] on button "Guardar" at bounding box center [919, 445] width 104 height 23
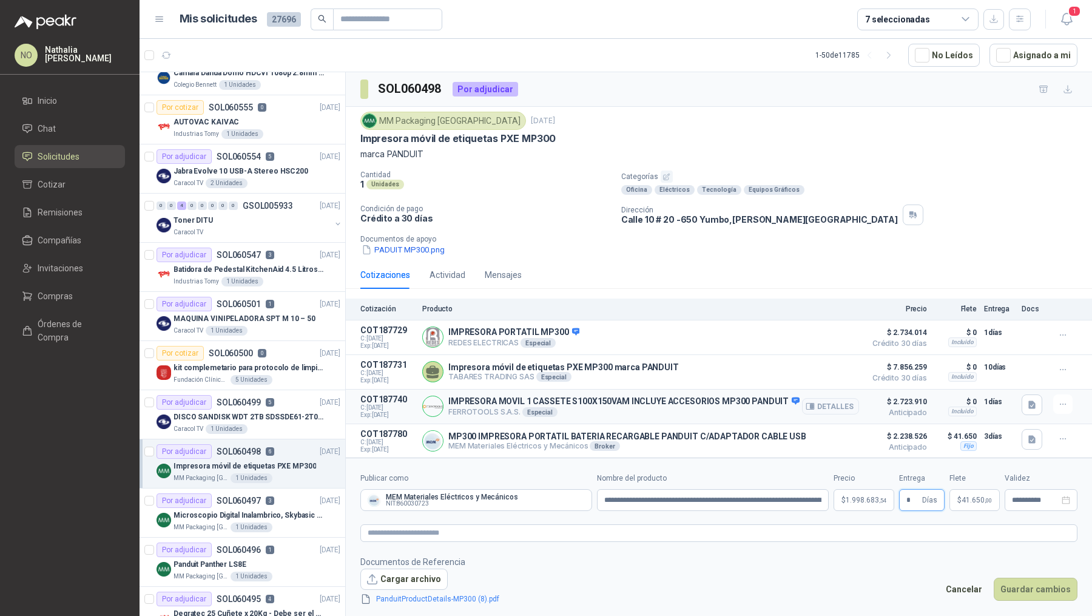
scroll to position [67, 0]
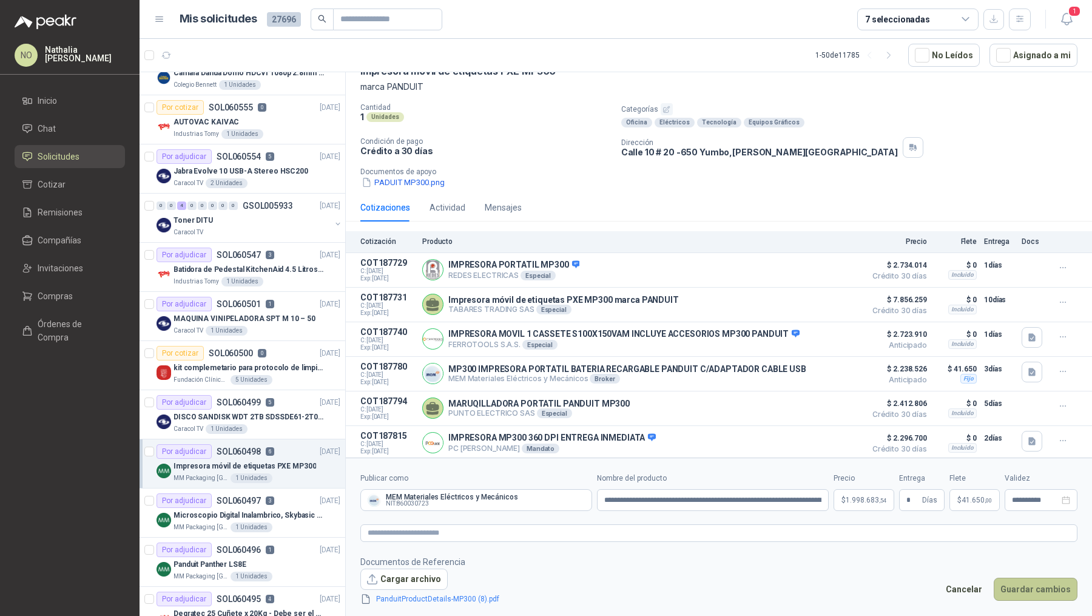
click at [1018, 583] on button "Guardar cambios" at bounding box center [1035, 588] width 84 height 23
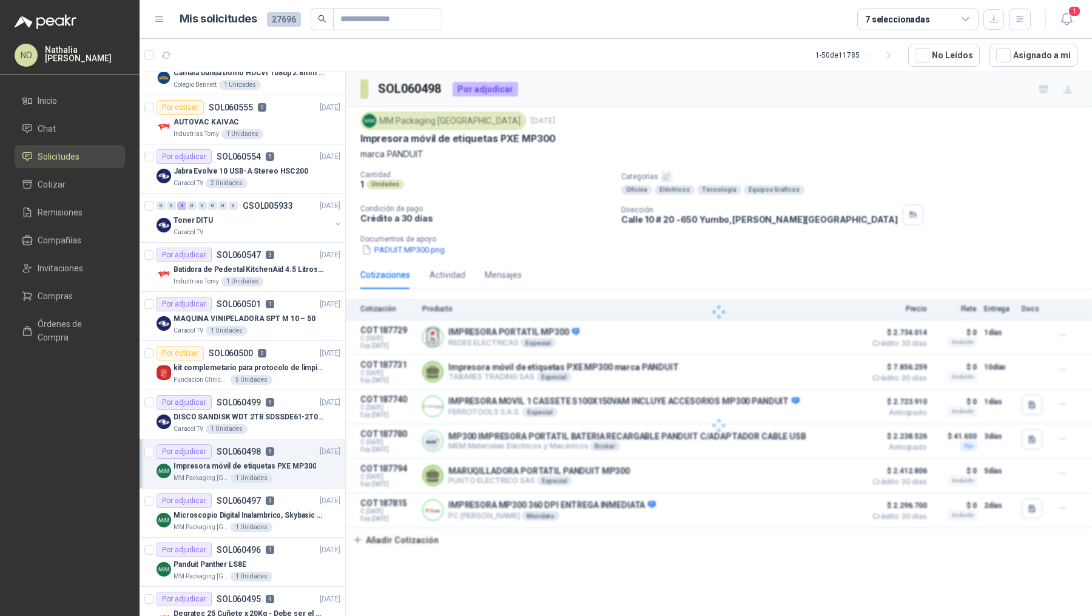
scroll to position [0, 0]
click at [844, 442] on button "Detalles" at bounding box center [830, 440] width 57 height 16
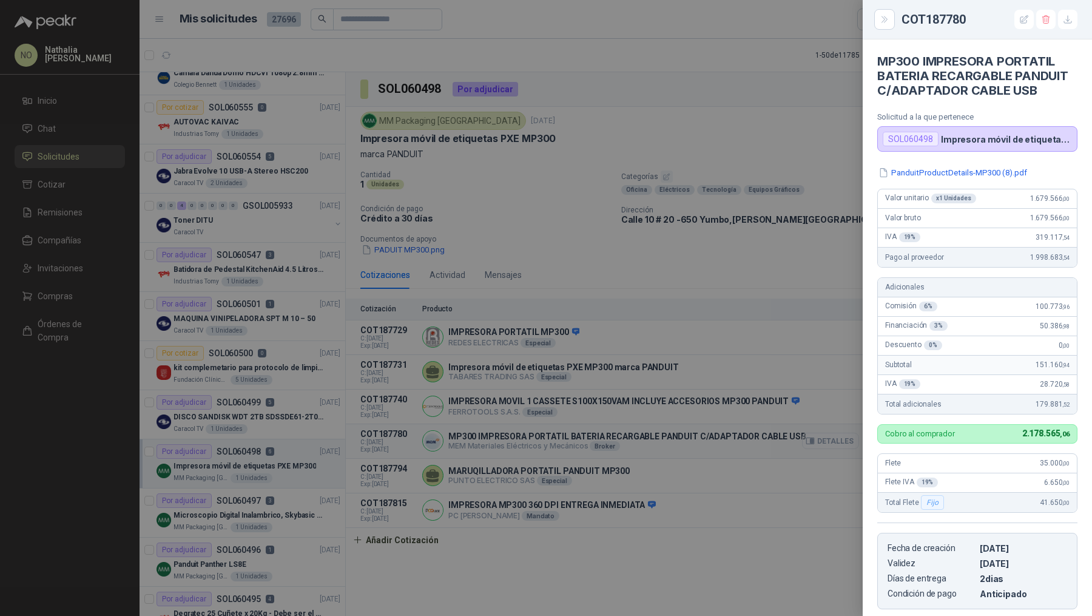
scroll to position [185, 0]
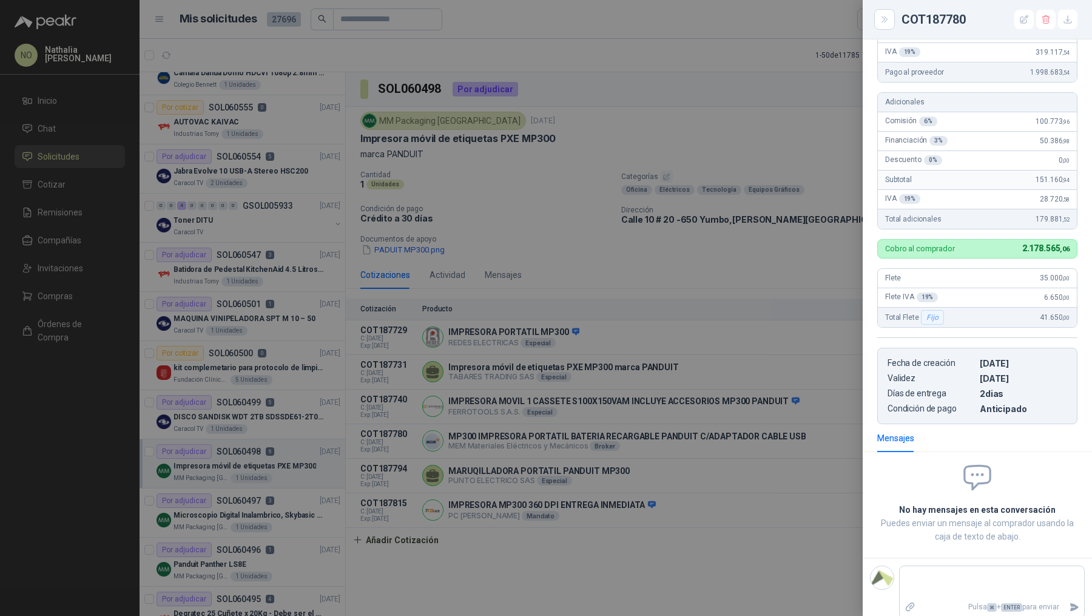
click at [818, 280] on div at bounding box center [546, 308] width 1092 height 616
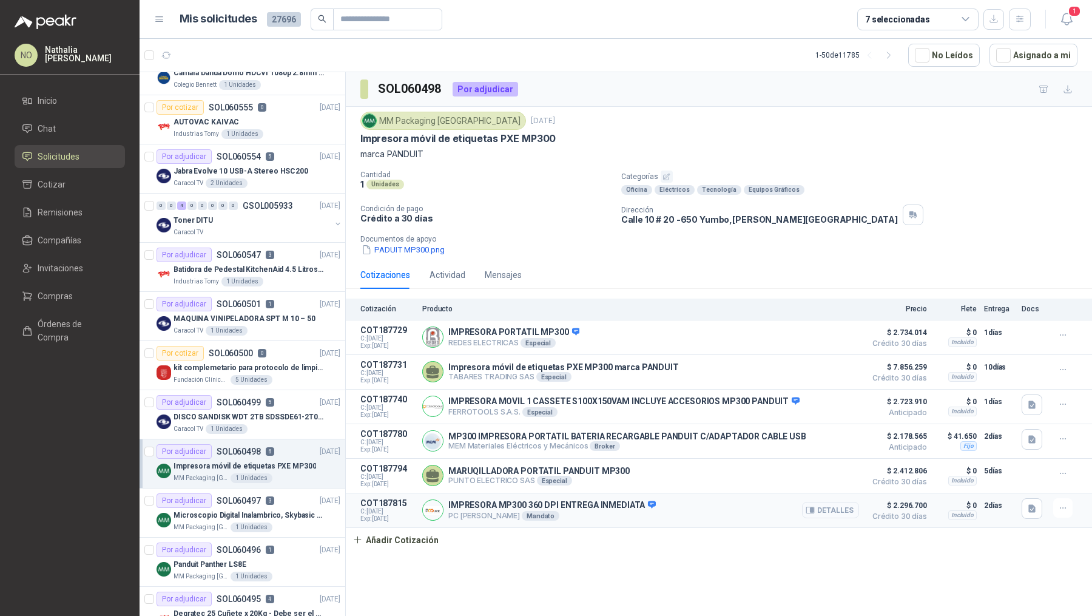
click at [819, 505] on button "Detalles" at bounding box center [830, 510] width 57 height 16
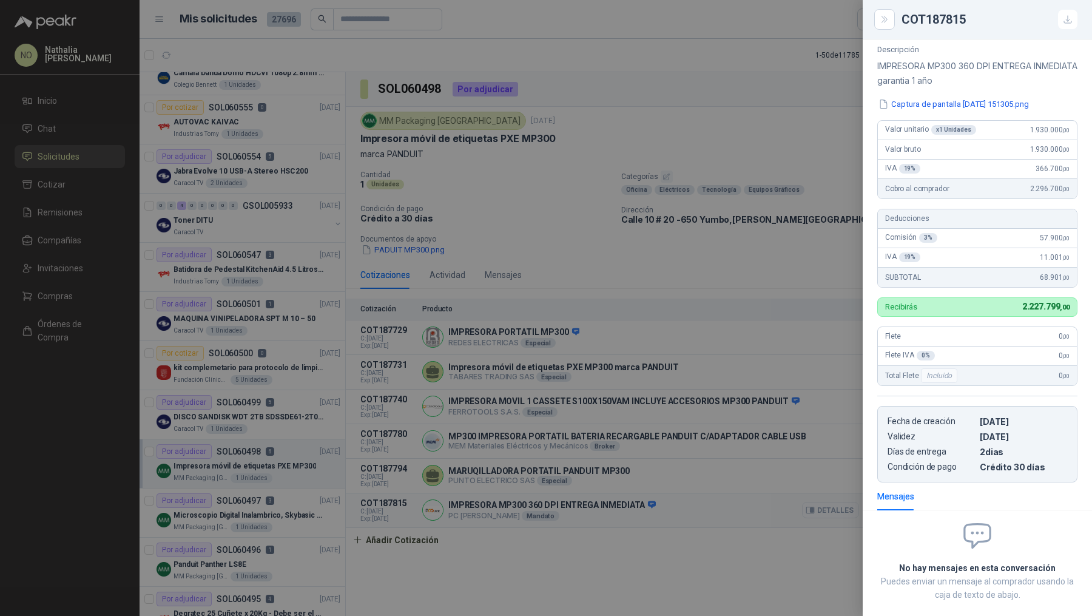
scroll to position [104, 0]
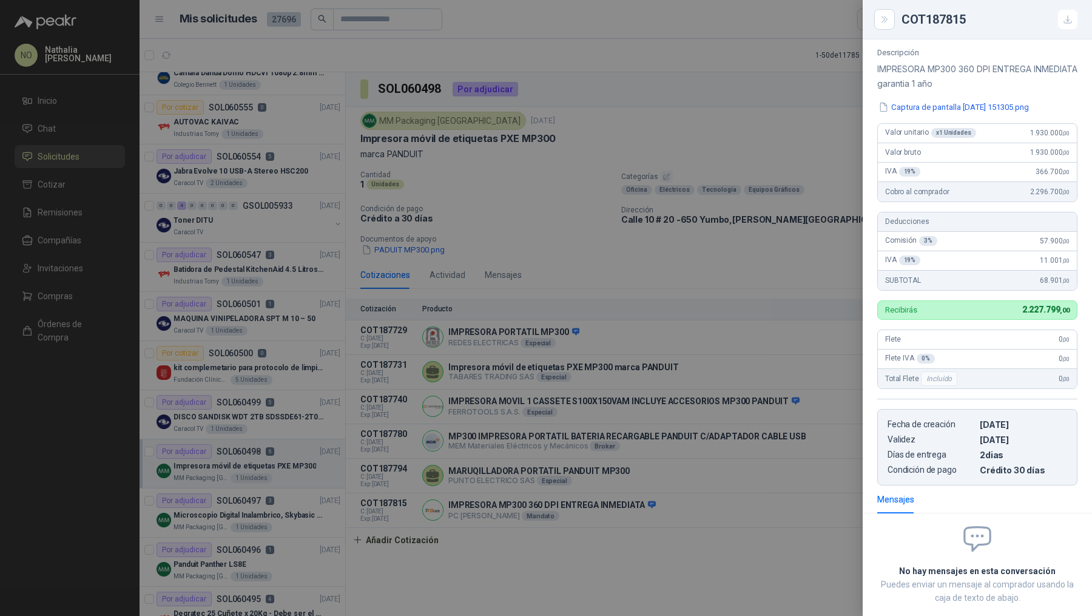
click at [831, 496] on div at bounding box center [546, 308] width 1092 height 616
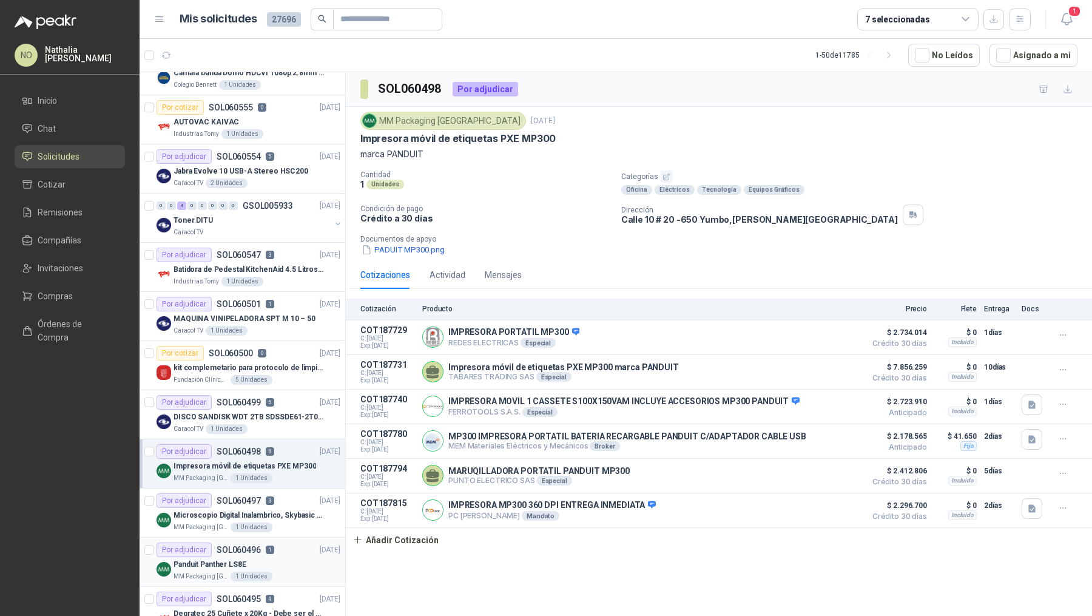
click at [275, 560] on div "Panduit Panther LS8E" at bounding box center [256, 564] width 167 height 15
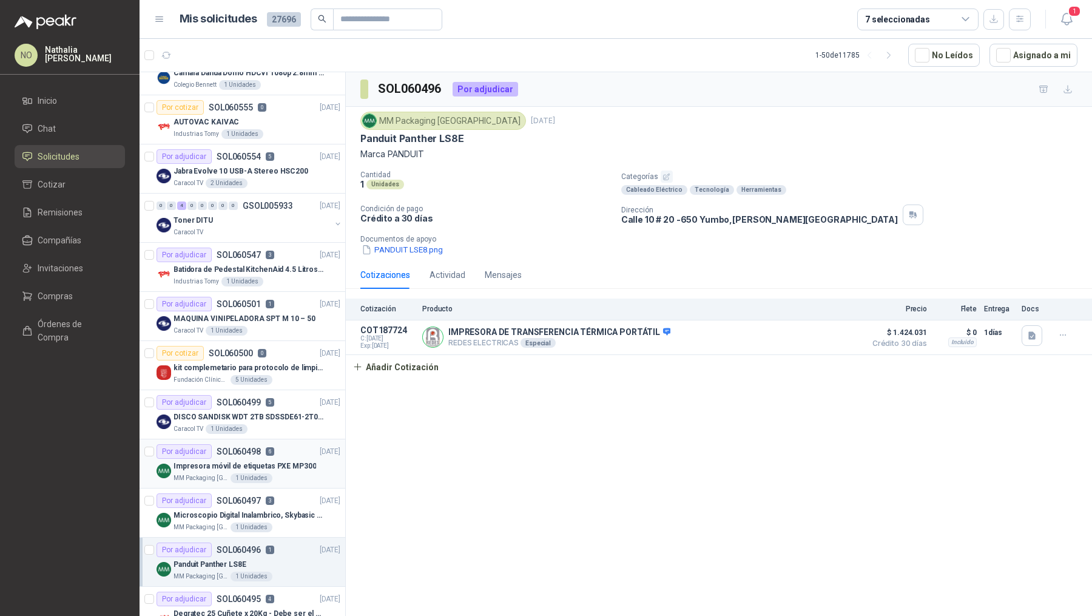
click at [296, 466] on p "Impresora móvil de etiquetas PXE MP300" at bounding box center [244, 466] width 143 height 12
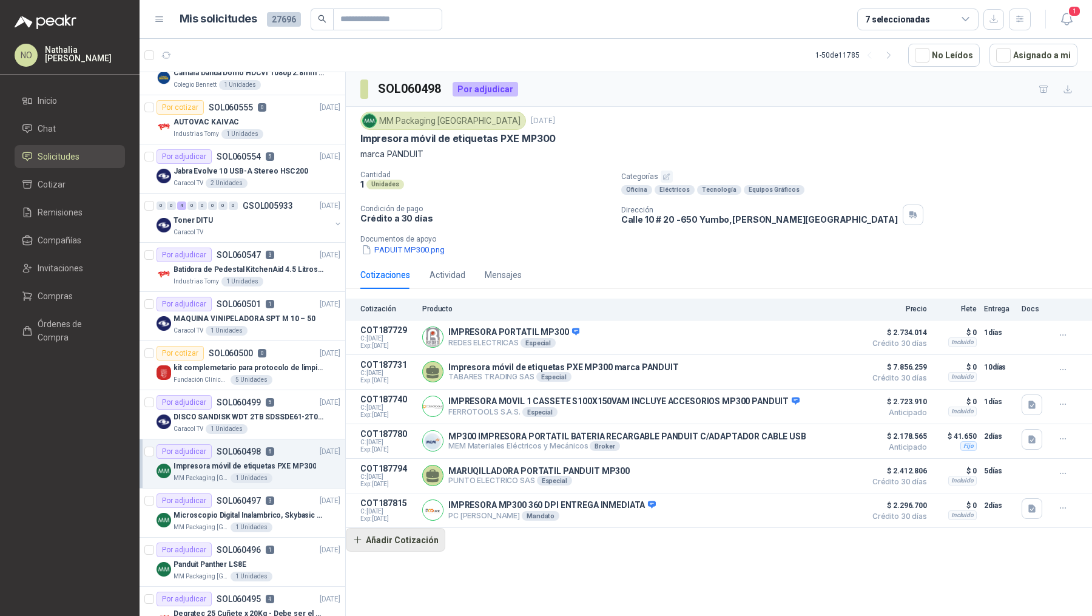
click at [400, 535] on button "Añadir Cotización" at bounding box center [395, 540] width 99 height 24
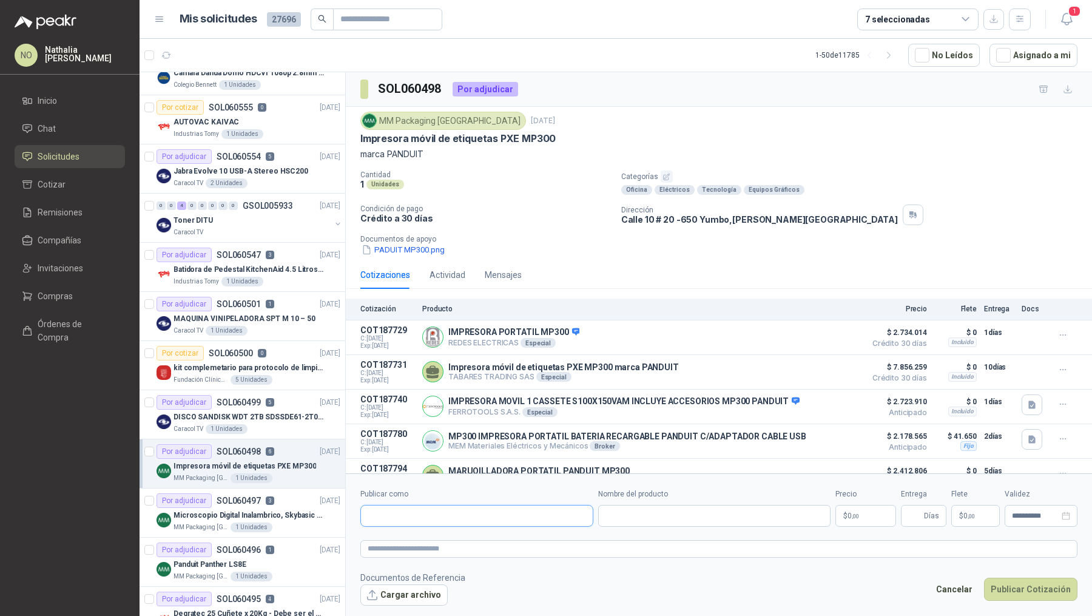
click at [431, 521] on input "Publicar como" at bounding box center [477, 515] width 232 height 21
type input "**********"
click at [460, 545] on div "ELECTROVERA NIT : 804011015" at bounding box center [477, 544] width 212 height 13
type input "**********"
click at [636, 517] on input "Nombre del producto" at bounding box center [714, 516] width 233 height 22
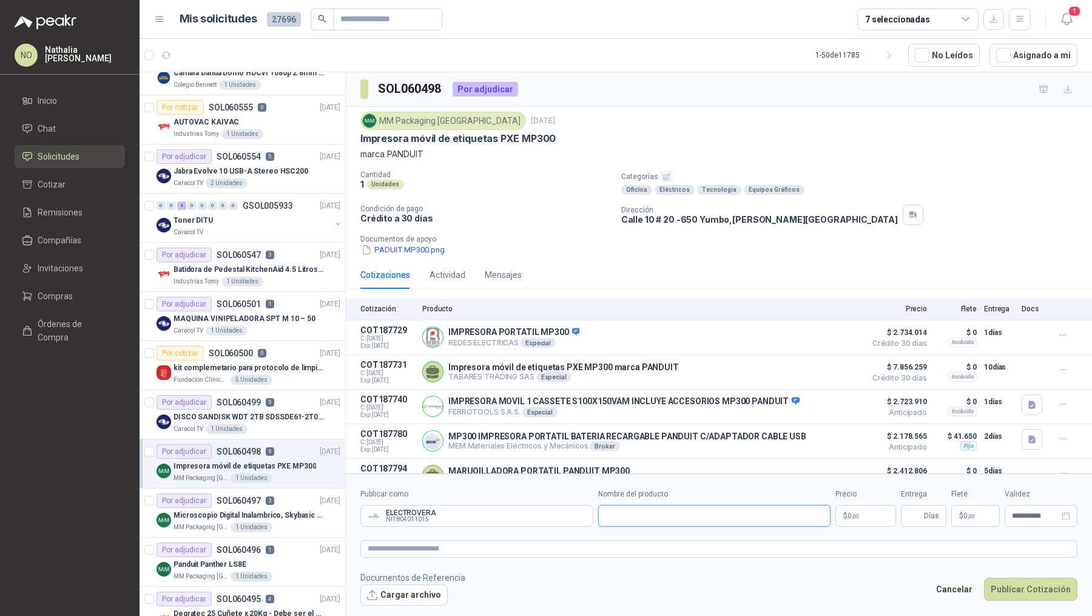
paste input "**********"
type input "**********"
click at [867, 515] on p "$ 0 ,00" at bounding box center [865, 516] width 61 height 22
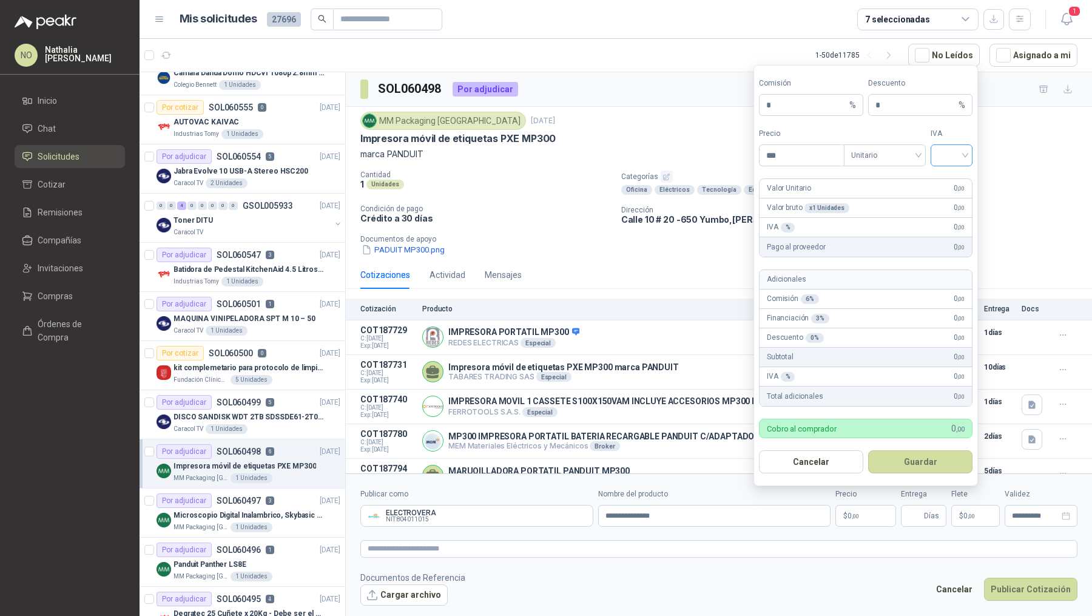
click at [958, 163] on input "search" at bounding box center [951, 154] width 27 height 18
click at [957, 176] on div "19%" at bounding box center [951, 182] width 22 height 13
click at [902, 156] on span "Unitario" at bounding box center [884, 155] width 67 height 18
click at [902, 197] on div "Unitario con IVA" at bounding box center [884, 201] width 62 height 13
click at [794, 146] on input "***" at bounding box center [801, 155] width 84 height 21
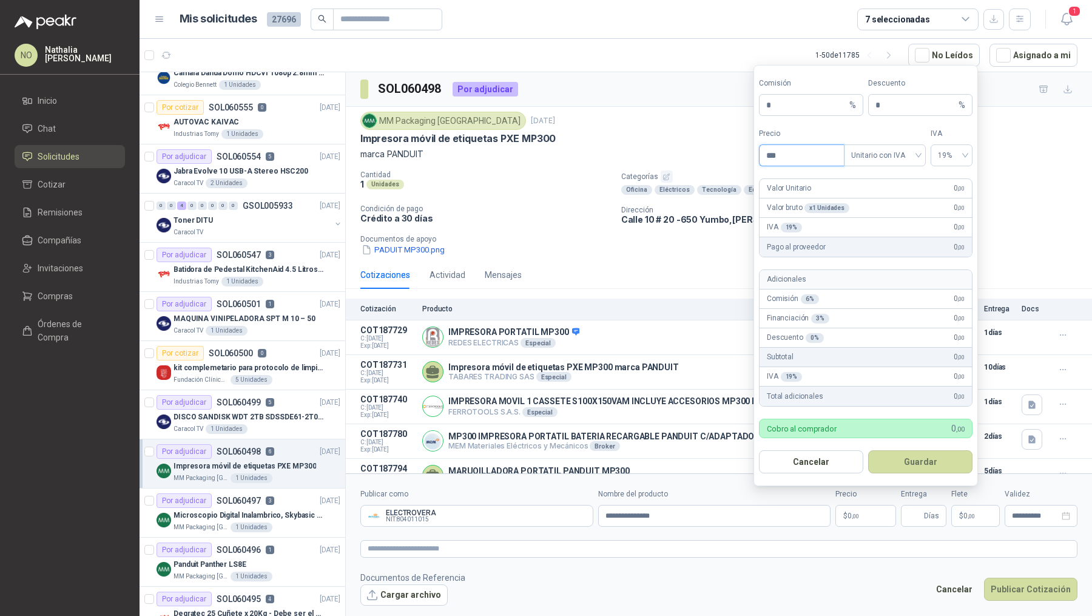
click at [795, 158] on input "***" at bounding box center [801, 155] width 84 height 21
type input "*"
type input "**********"
click at [926, 454] on button "Guardar" at bounding box center [920, 461] width 104 height 23
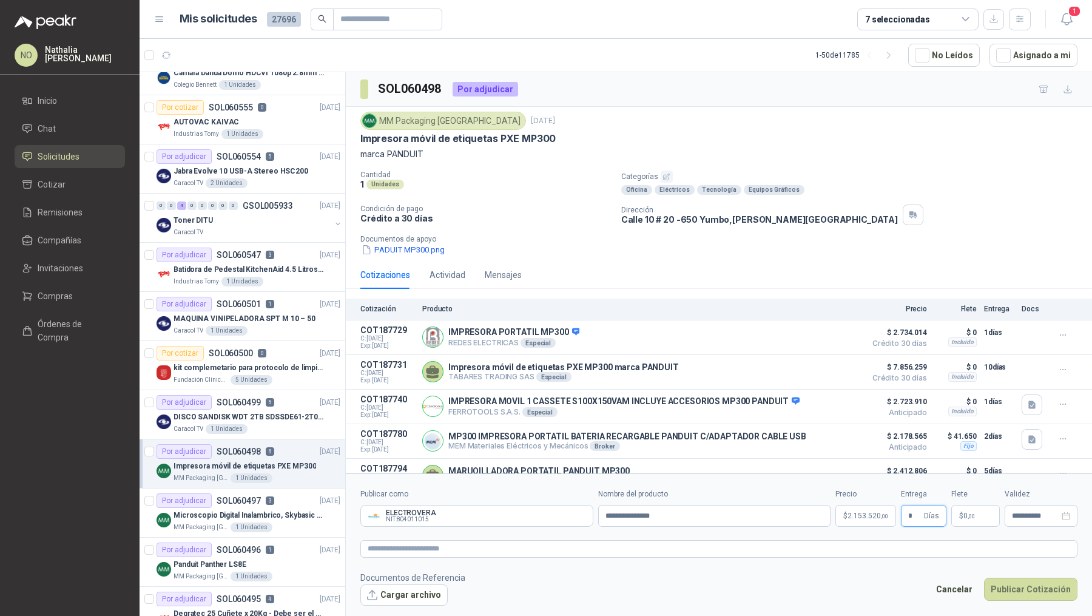
type input "*"
click at [854, 615] on form "**********" at bounding box center [719, 546] width 746 height 147
click at [983, 511] on p "$ 0 ,00" at bounding box center [975, 516] width 49 height 22
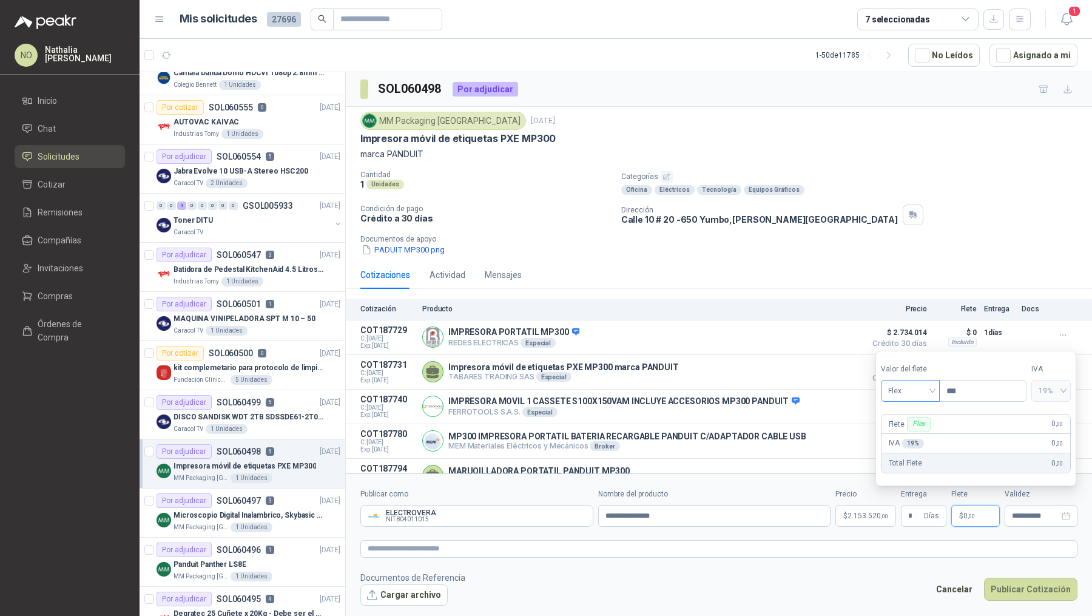
click at [913, 389] on span "Flex" at bounding box center [910, 390] width 44 height 18
click at [910, 449] on div "Fijo" at bounding box center [910, 455] width 40 height 13
click at [971, 388] on input "***" at bounding box center [982, 390] width 86 height 21
type input "*"
type input "********"
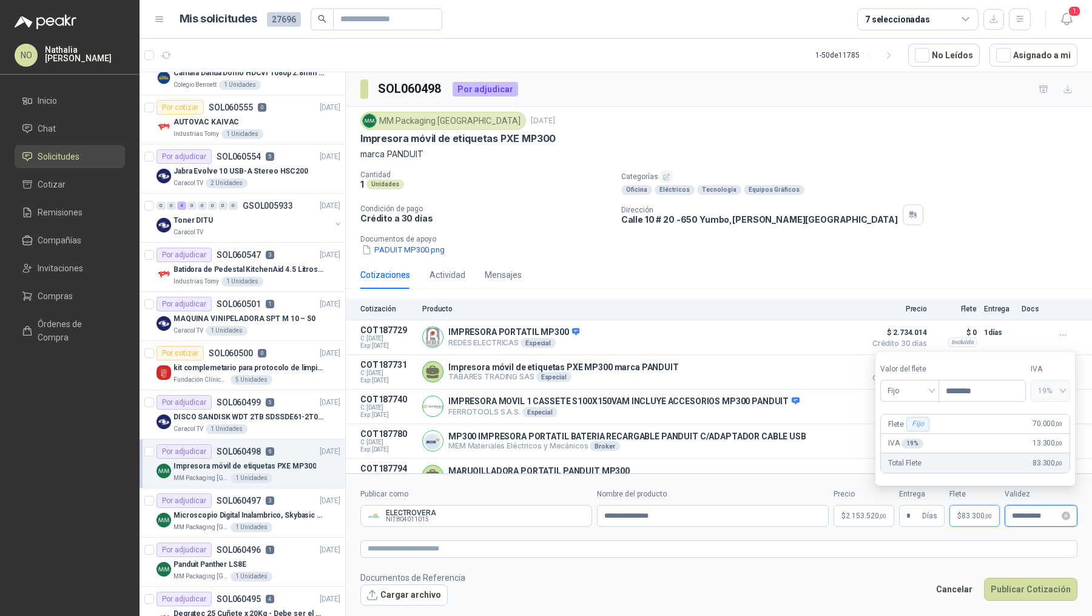
click at [1034, 518] on input "**********" at bounding box center [1035, 516] width 47 height 8
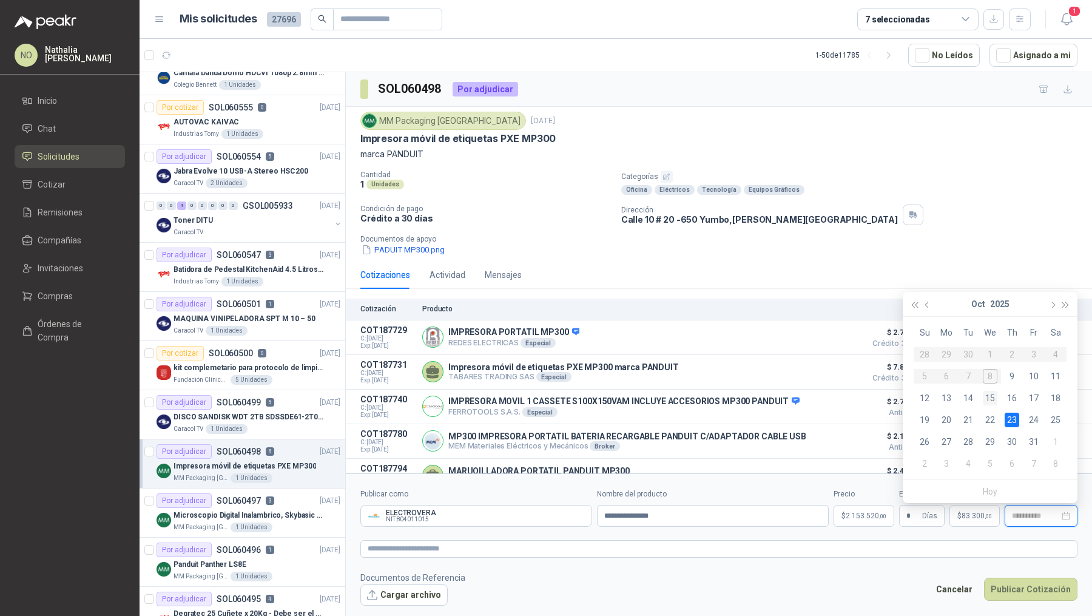
type input "**********"
click at [992, 393] on div "15" at bounding box center [990, 398] width 15 height 15
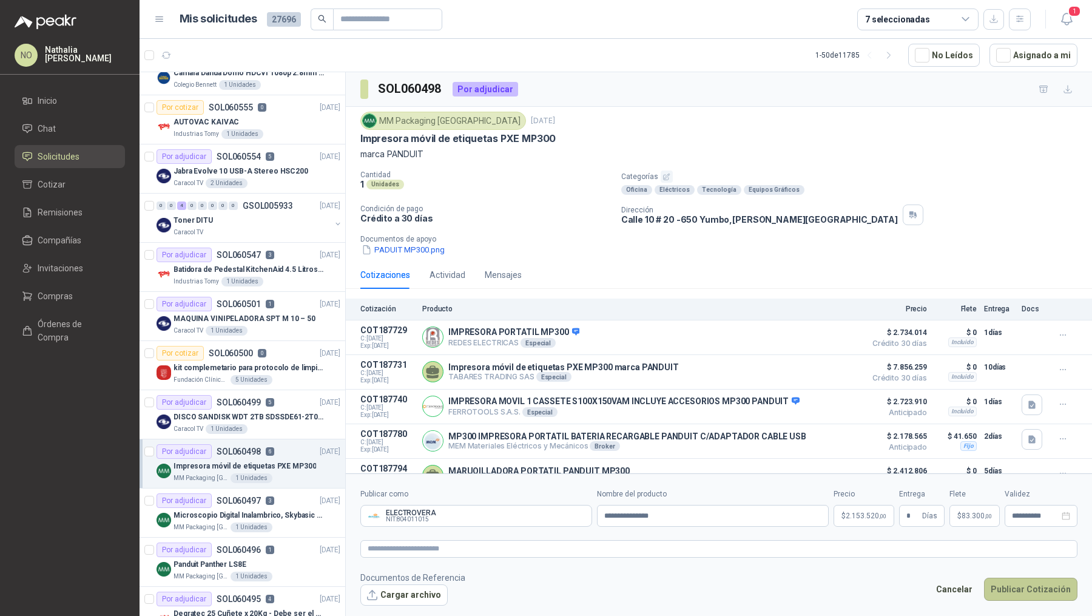
click at [1024, 586] on button "Publicar Cotización" at bounding box center [1030, 588] width 93 height 23
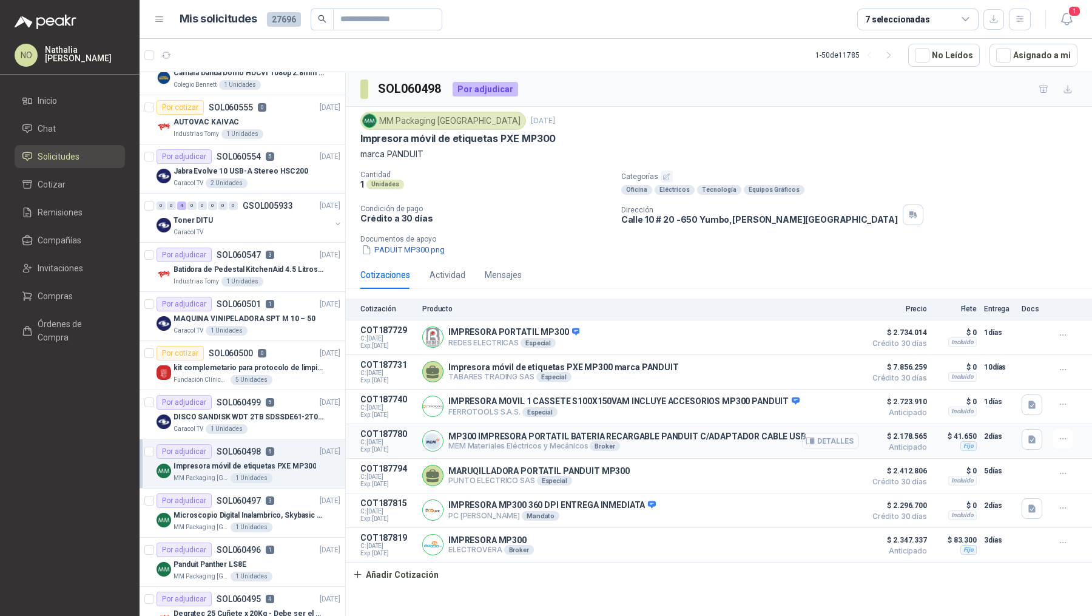
click at [828, 438] on button "Detalles" at bounding box center [830, 440] width 57 height 16
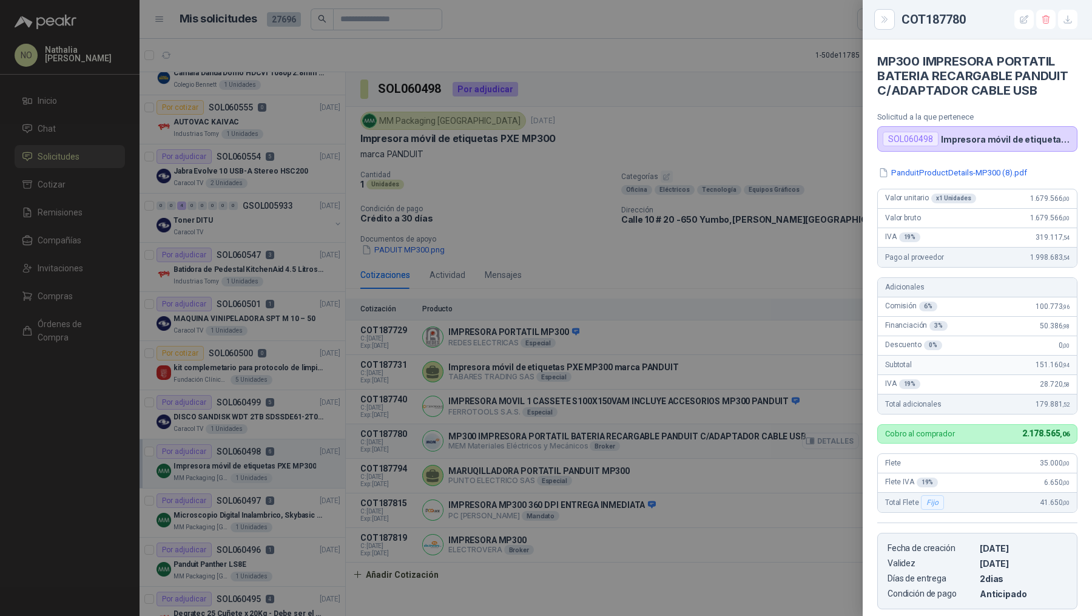
scroll to position [185, 0]
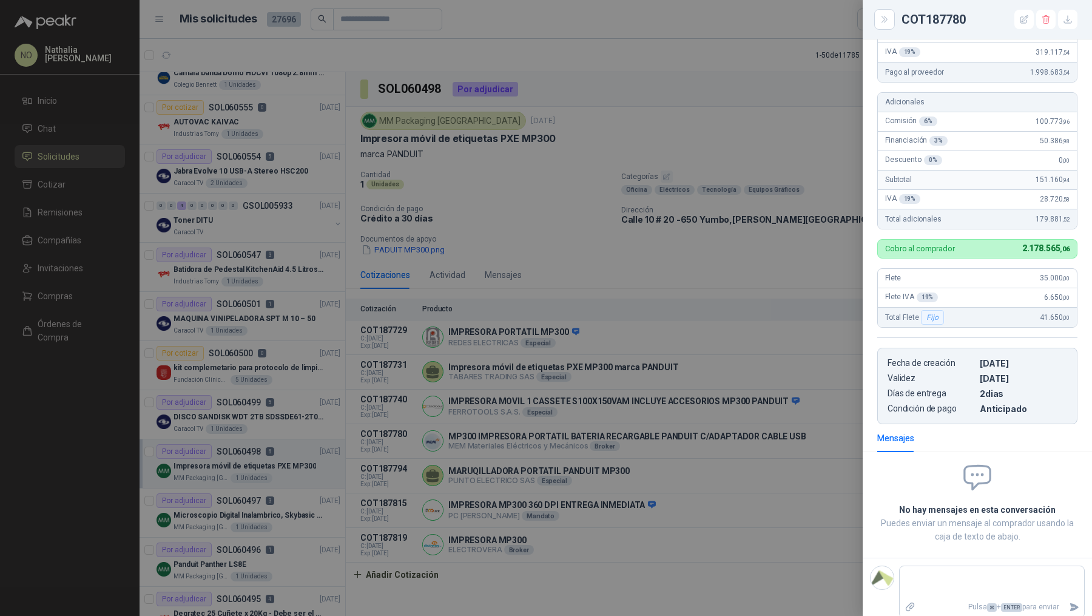
click at [728, 460] on div at bounding box center [546, 308] width 1092 height 616
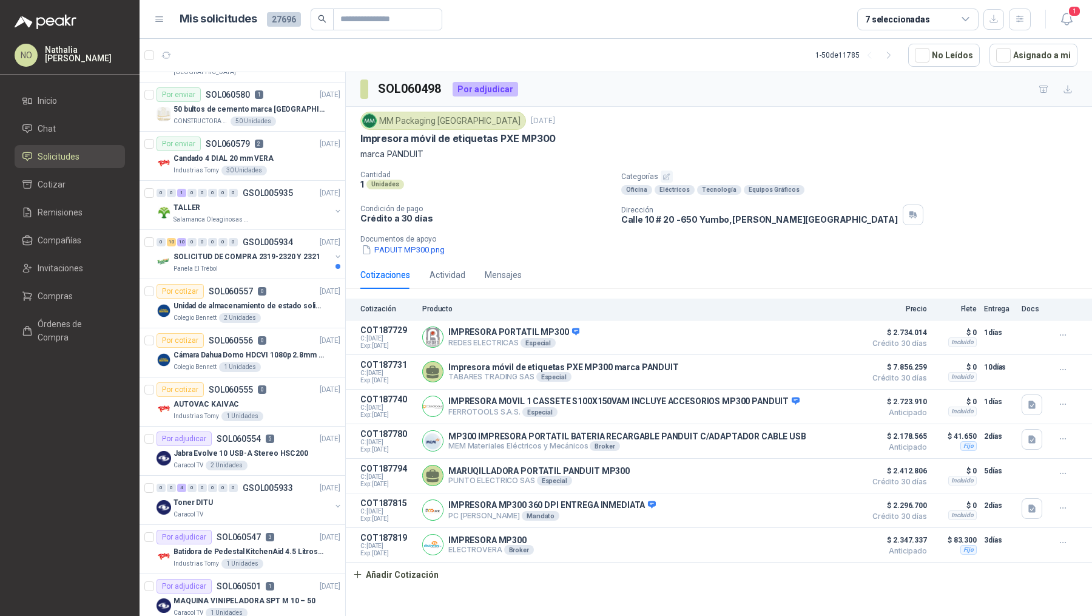
scroll to position [0, 0]
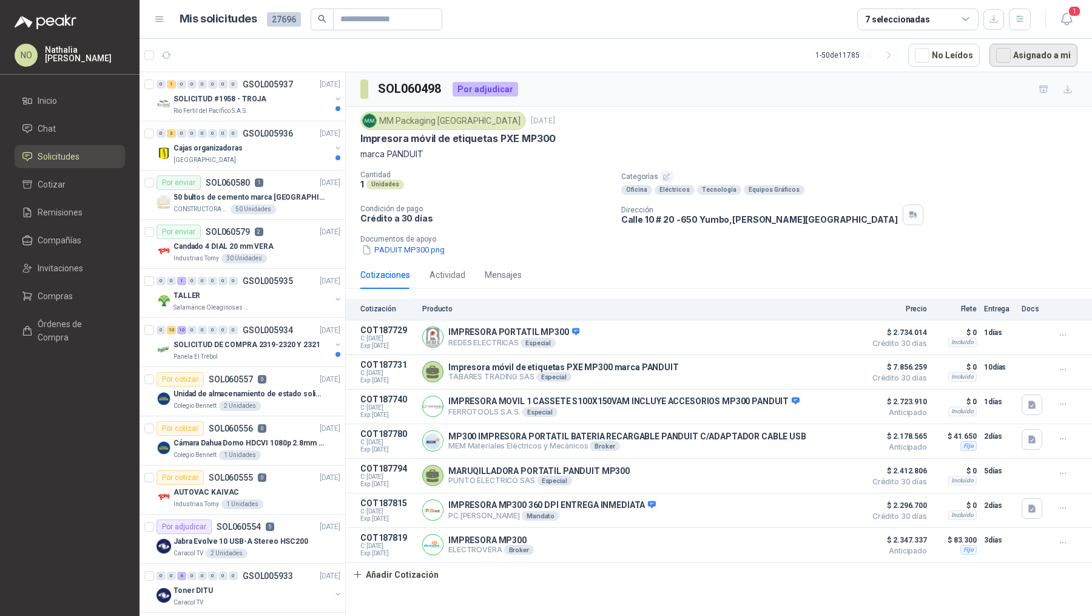
click at [1042, 59] on button "Asignado a mi" at bounding box center [1033, 55] width 88 height 23
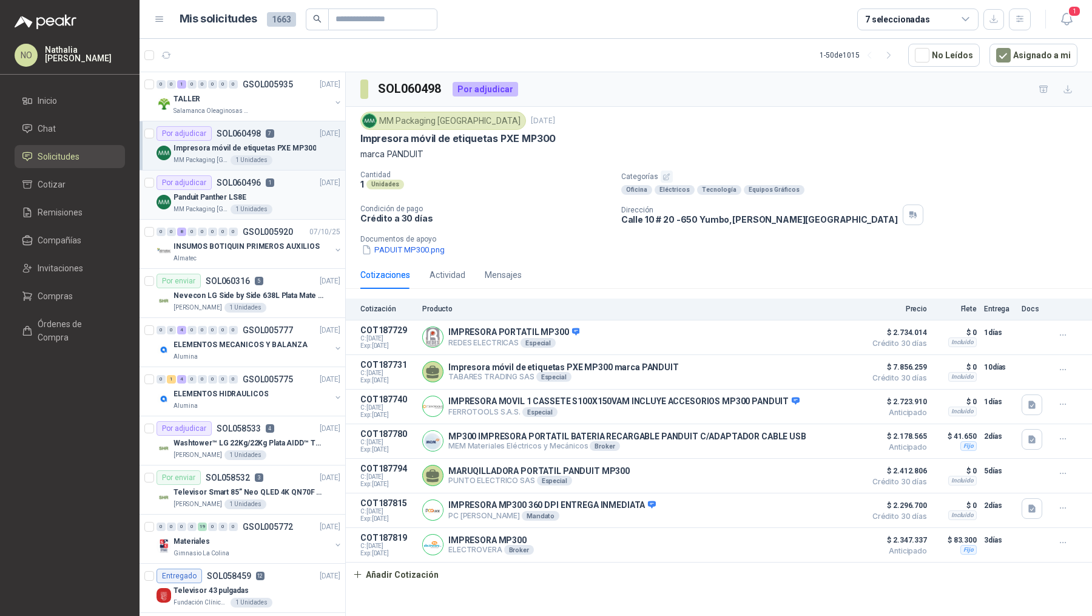
click at [284, 197] on div "Panduit Panther LS8E" at bounding box center [256, 197] width 167 height 15
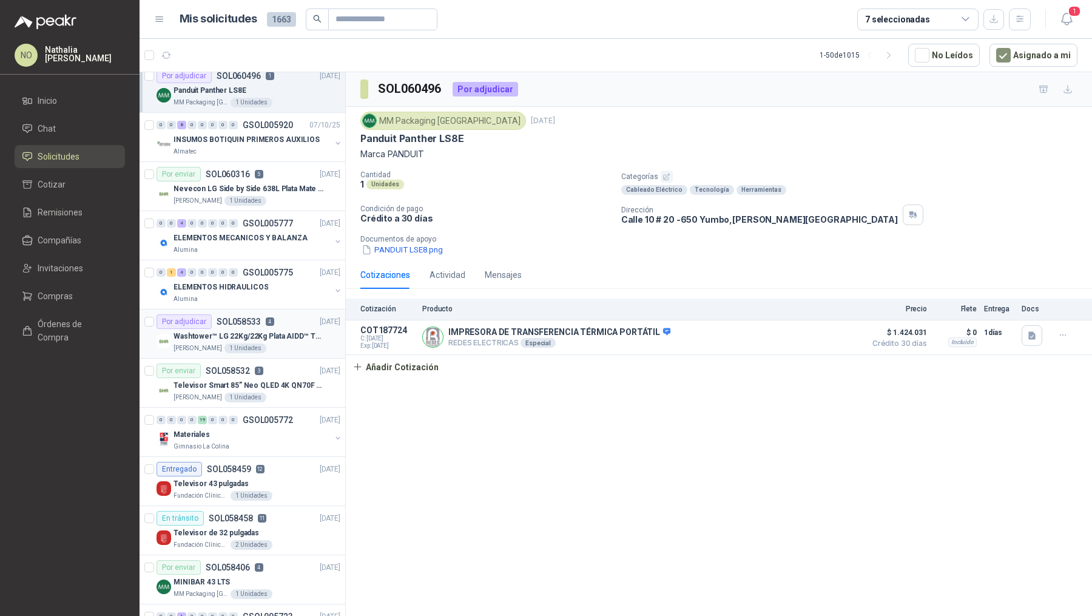
scroll to position [191, 0]
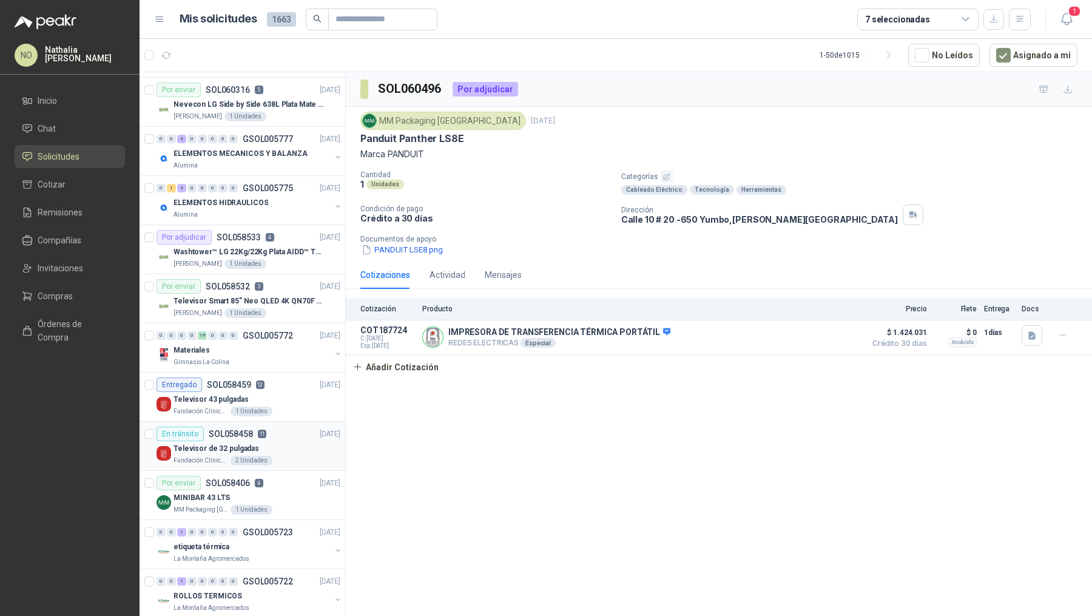
click at [278, 446] on div "Televisor de 32 pulgadas" at bounding box center [256, 448] width 167 height 15
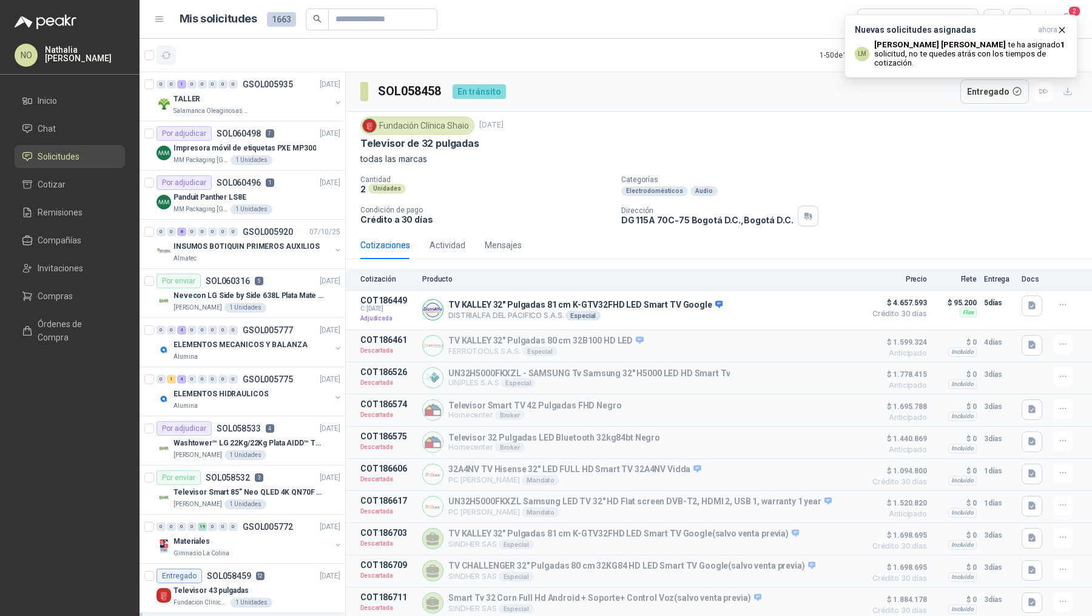
click at [166, 55] on icon "button" at bounding box center [166, 55] width 10 height 10
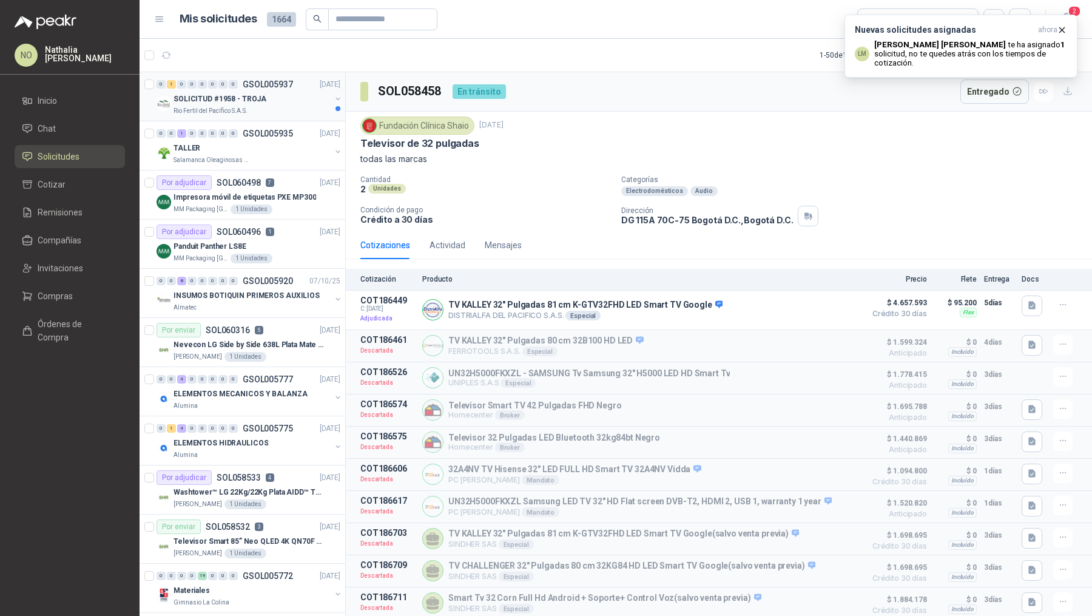
click at [254, 110] on div "Rio Fertil del Pacífico S.A.S." at bounding box center [251, 111] width 157 height 10
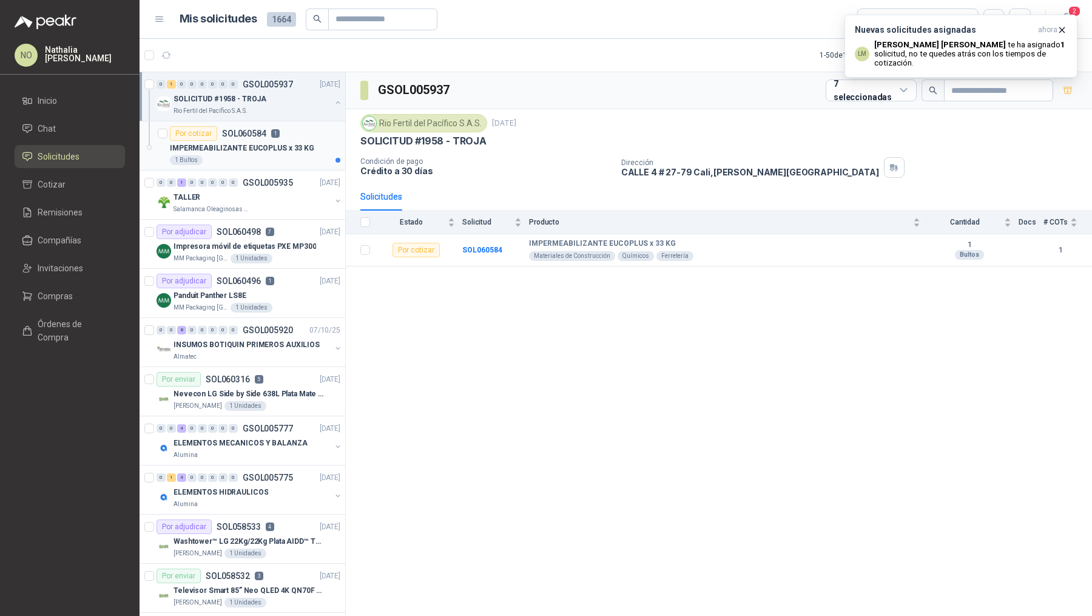
click at [264, 143] on p "IMPERMEABILIZANTE EUCOPLUS x 33 KG" at bounding box center [242, 149] width 144 height 12
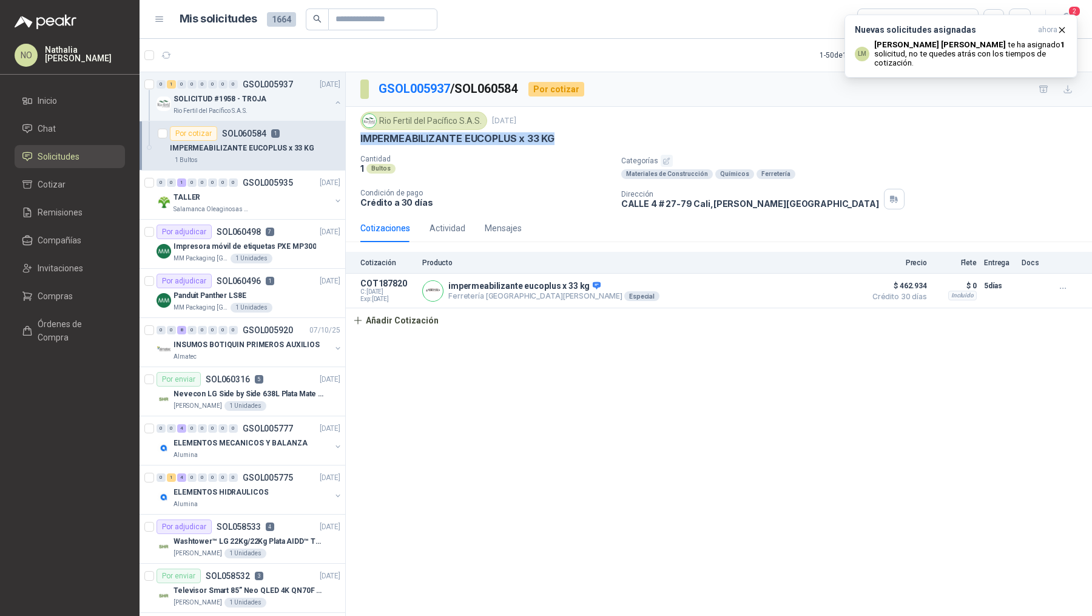
drag, startPoint x: 357, startPoint y: 139, endPoint x: 600, endPoint y: 142, distance: 243.2
click at [600, 142] on div "Rio Fertil [PERSON_NAME] S.A.S. [DATE] IMPERMEABILIZANTE EUCOPLUS x 33 KG Canti…" at bounding box center [719, 160] width 746 height 107
copy p "IMPERMEABILIZANTE EUCOPLUS x 33 KG"
click at [821, 283] on button "Detalles" at bounding box center [830, 291] width 57 height 16
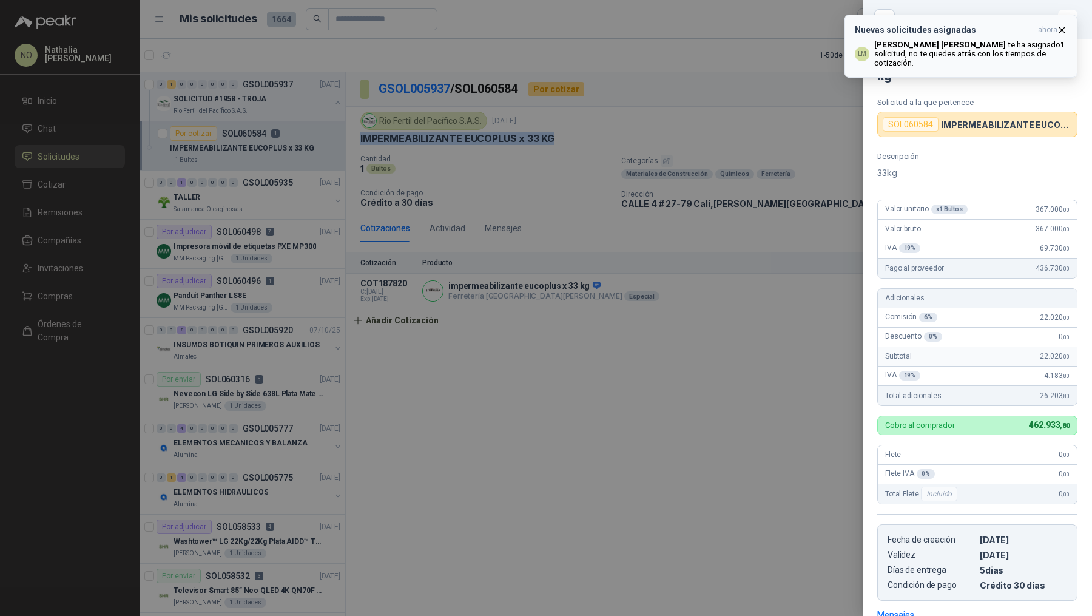
click at [1063, 30] on icon "button" at bounding box center [1062, 30] width 10 height 10
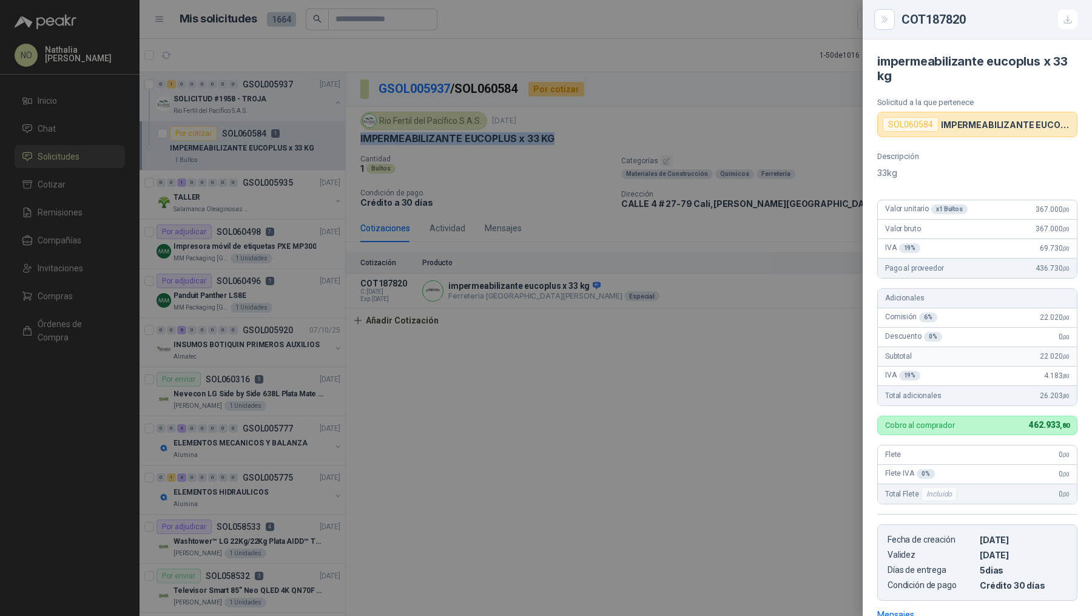
click at [599, 187] on div at bounding box center [546, 308] width 1092 height 616
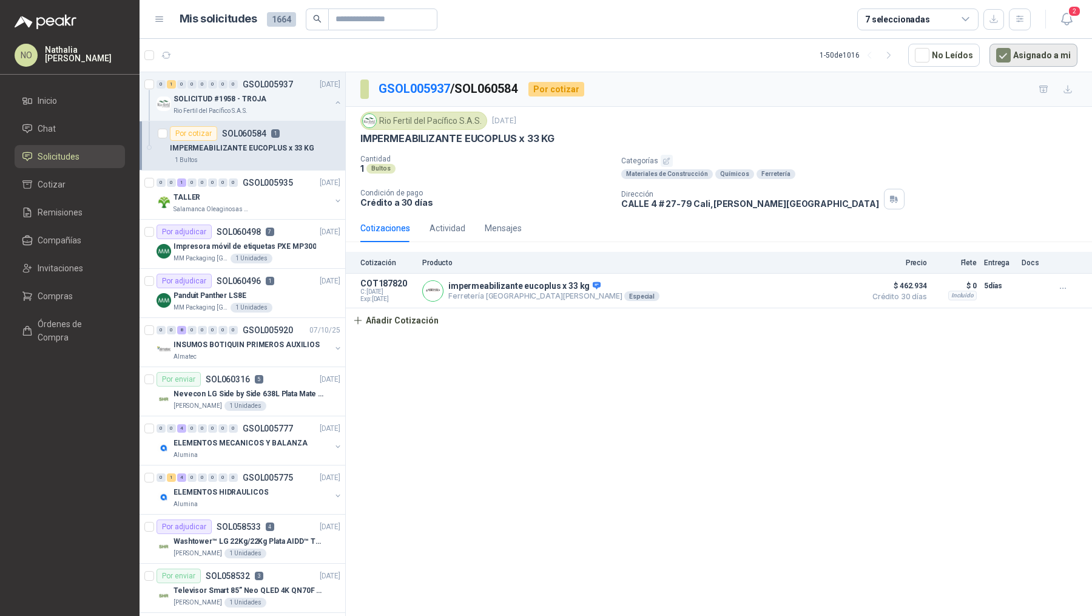
click at [1015, 56] on button "Asignado a mi" at bounding box center [1033, 55] width 88 height 23
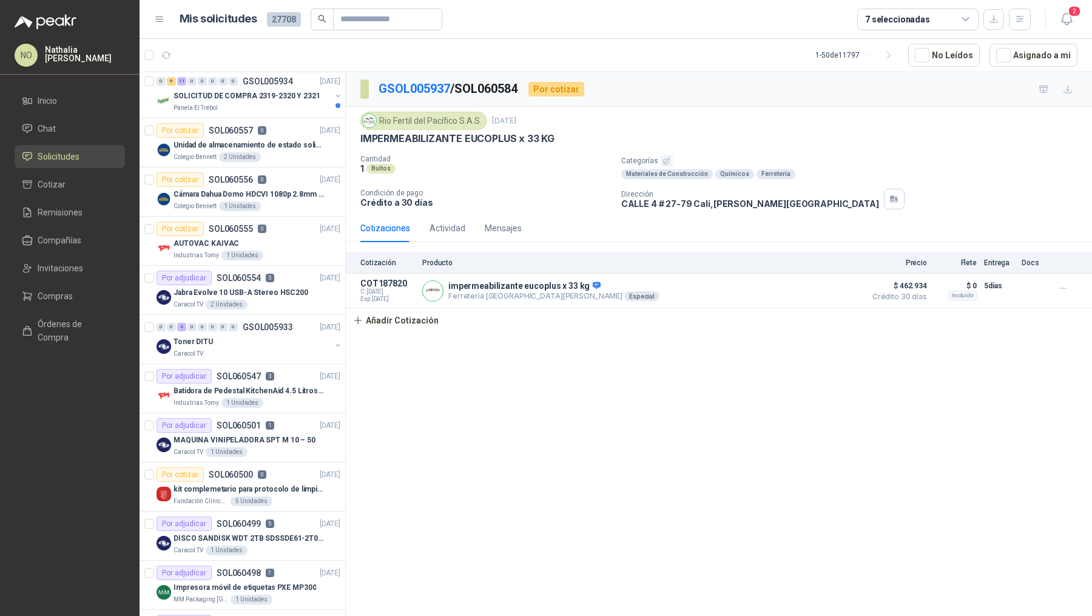
scroll to position [901, 0]
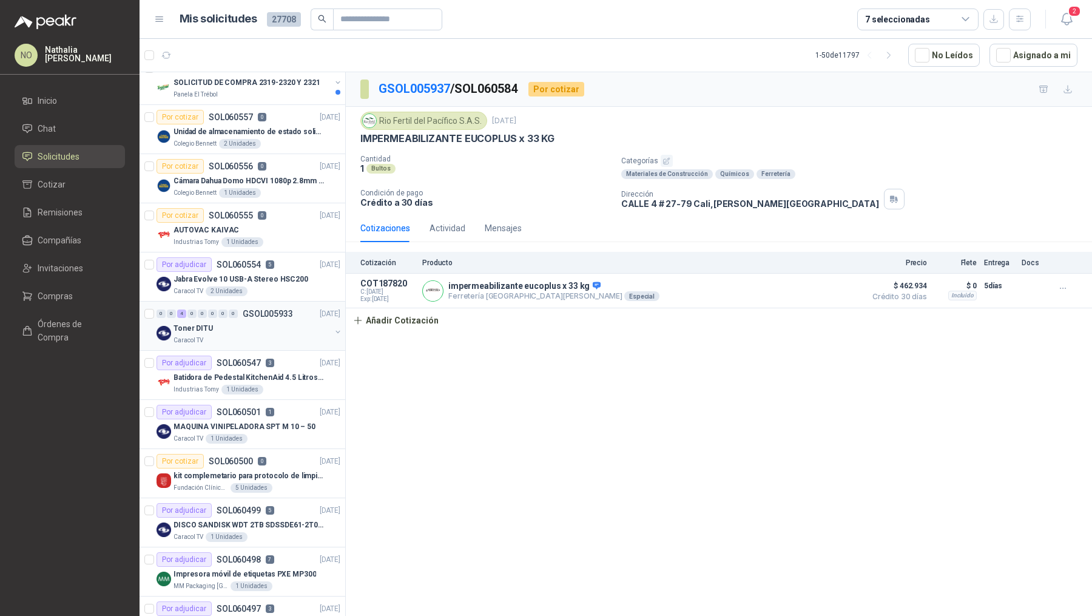
click at [277, 335] on div "Caracol TV" at bounding box center [251, 340] width 157 height 10
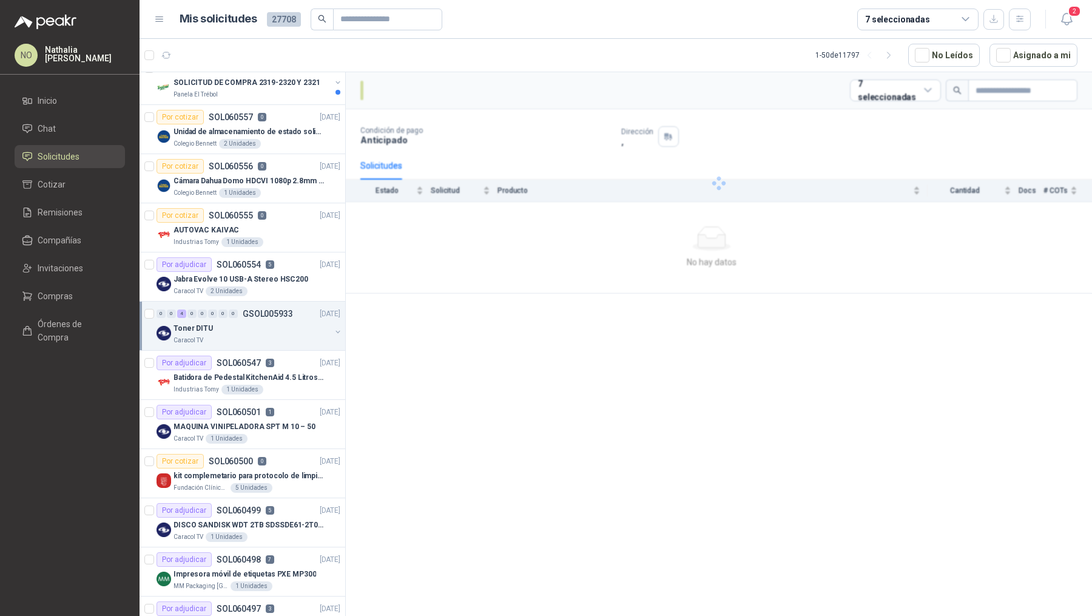
click at [277, 335] on div "Caracol TV" at bounding box center [251, 340] width 157 height 10
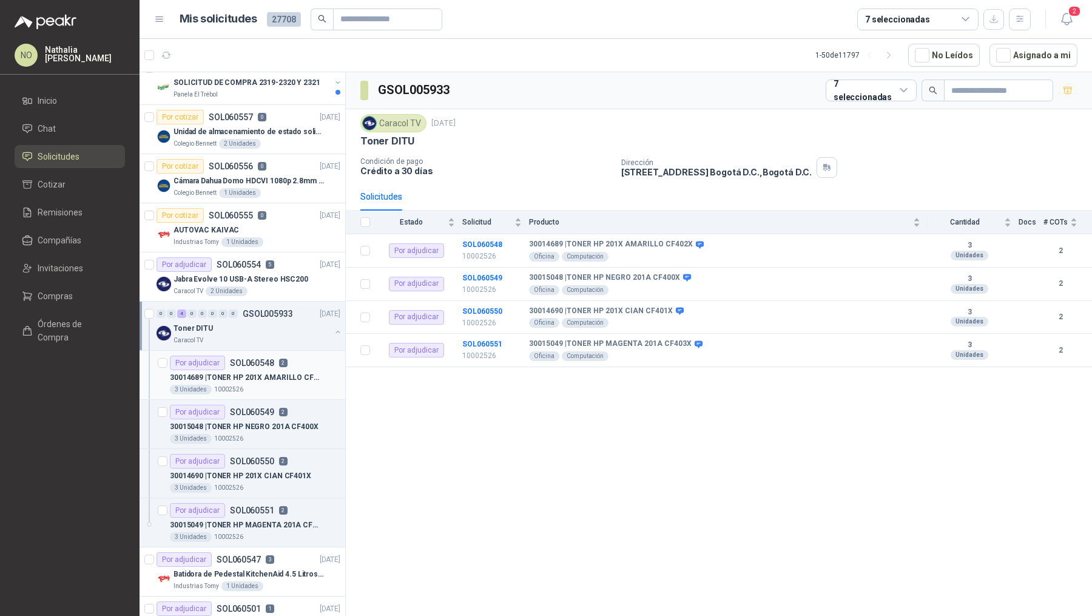
click at [272, 356] on div "Por adjudicar SOL060548 2" at bounding box center [229, 362] width 118 height 15
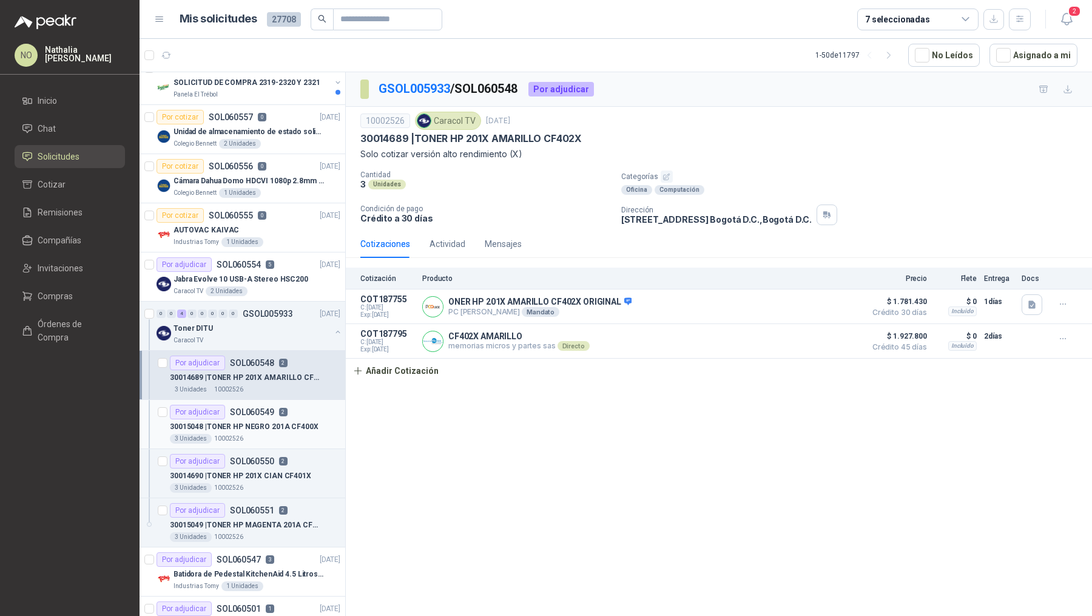
click at [263, 408] on p "SOL060549" at bounding box center [252, 412] width 44 height 8
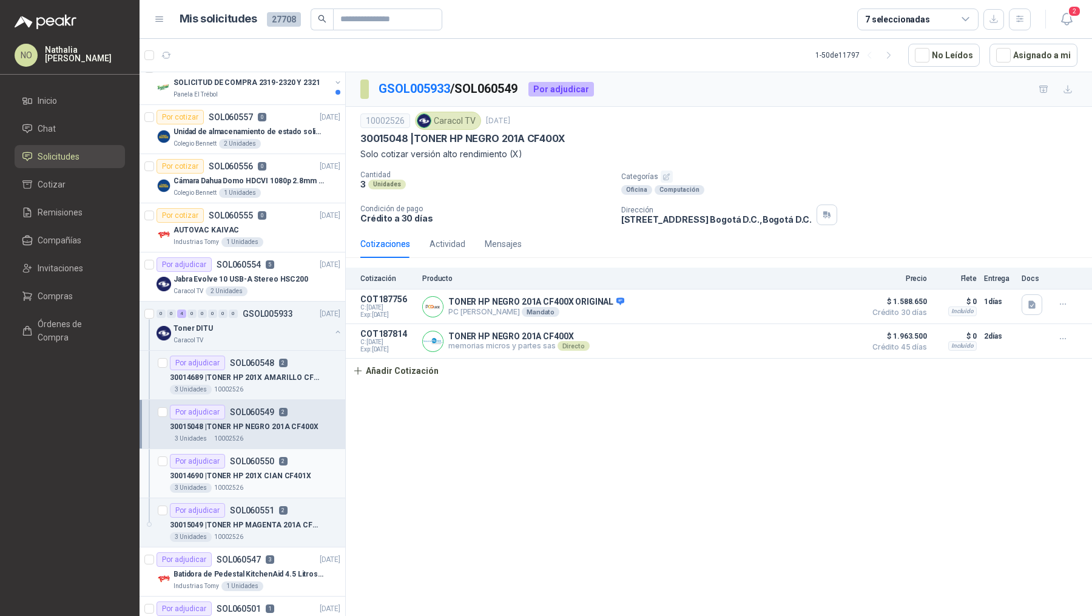
click at [260, 457] on p "SOL060550" at bounding box center [252, 461] width 44 height 8
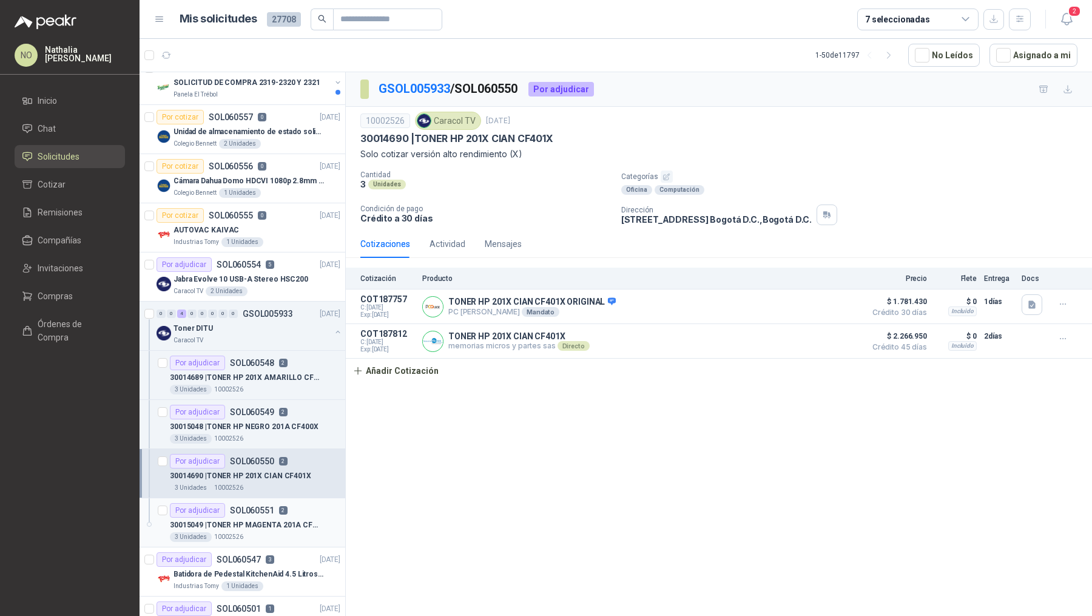
click at [264, 517] on div "30015049 | TONER HP MAGENTA 201A CF403X" at bounding box center [255, 524] width 170 height 15
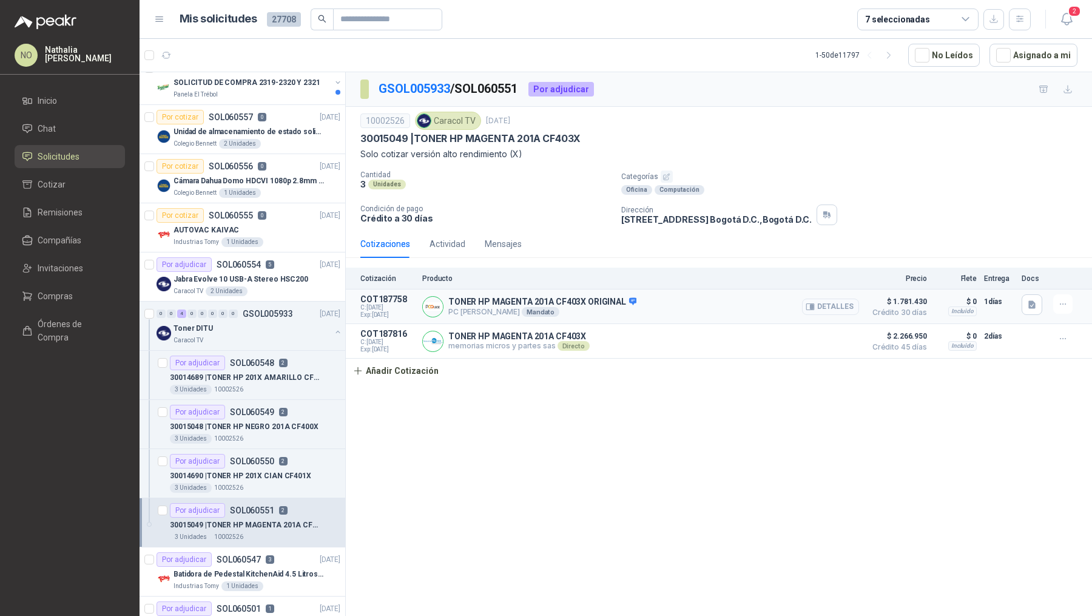
click at [836, 298] on button "Detalles" at bounding box center [830, 306] width 57 height 16
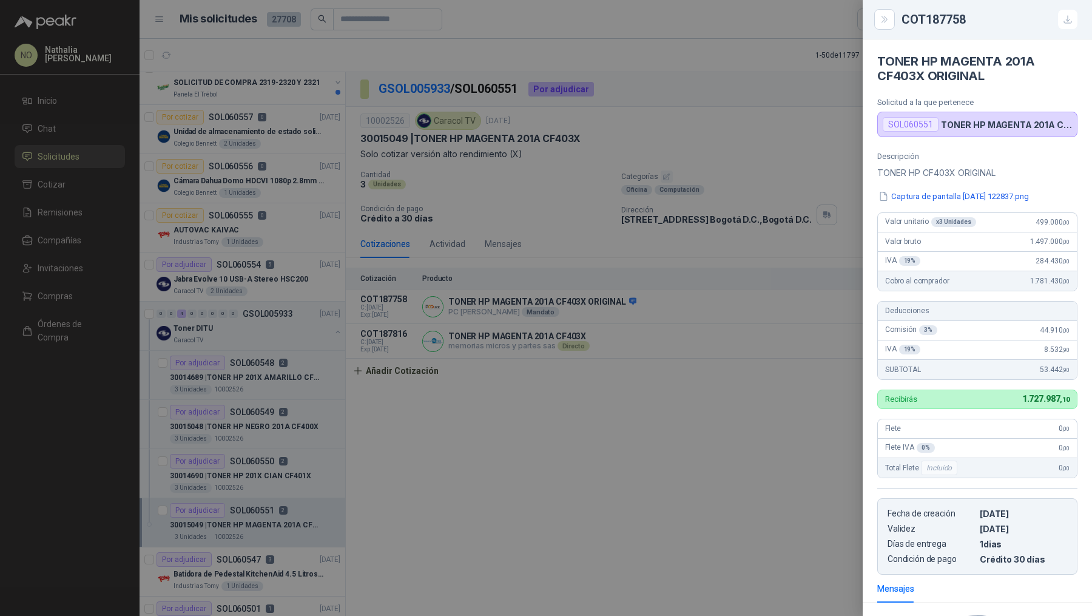
click at [672, 290] on div at bounding box center [546, 308] width 1092 height 616
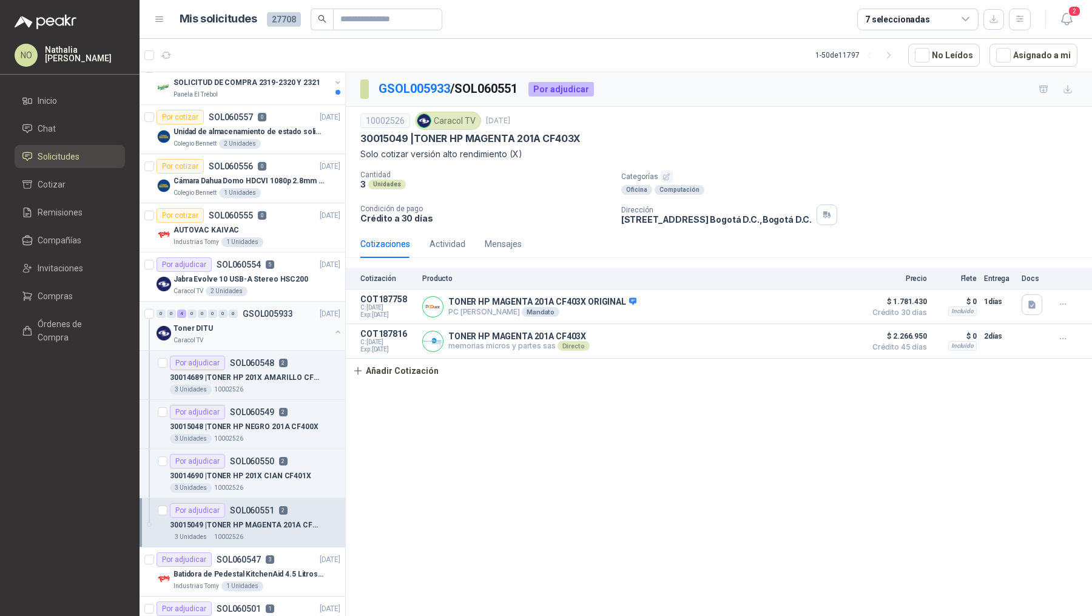
click at [283, 325] on div "Toner DITU" at bounding box center [251, 328] width 157 height 15
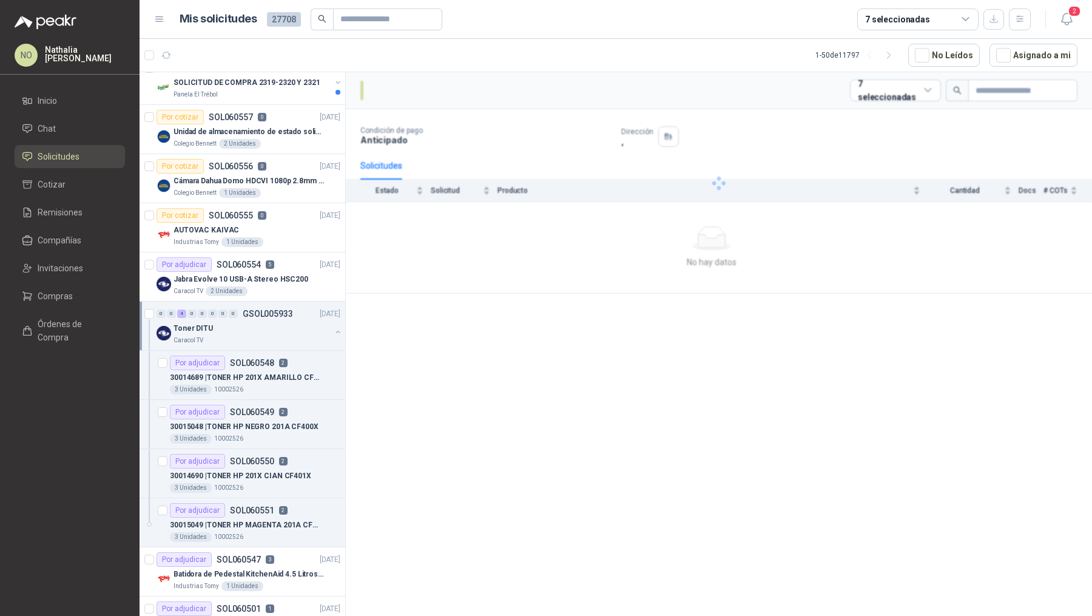
click at [283, 325] on div "Toner DITU" at bounding box center [251, 328] width 157 height 15
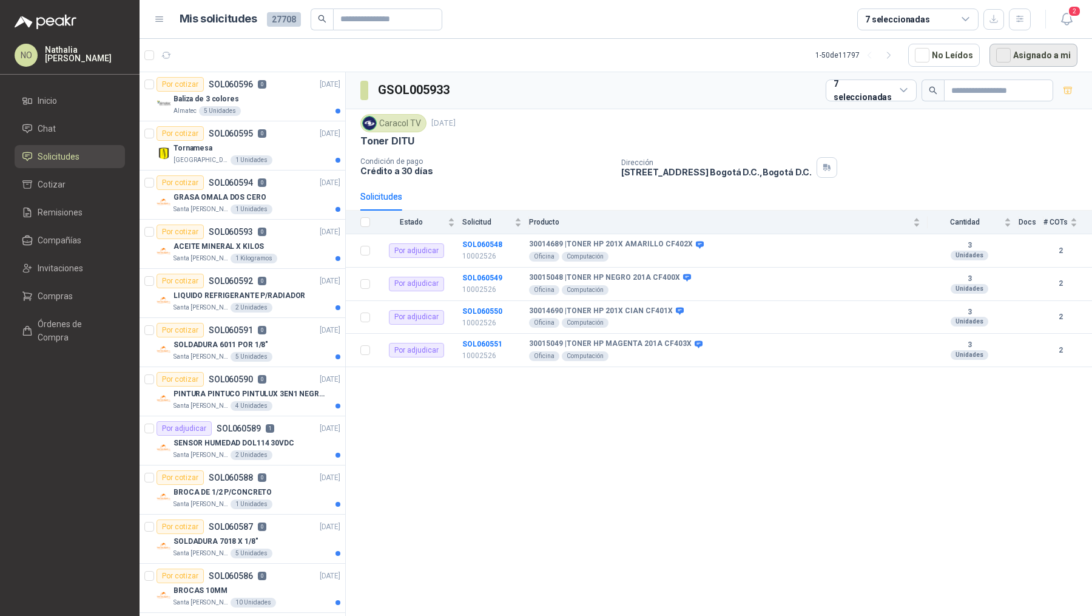
click at [1039, 52] on button "Asignado a mi" at bounding box center [1033, 55] width 88 height 23
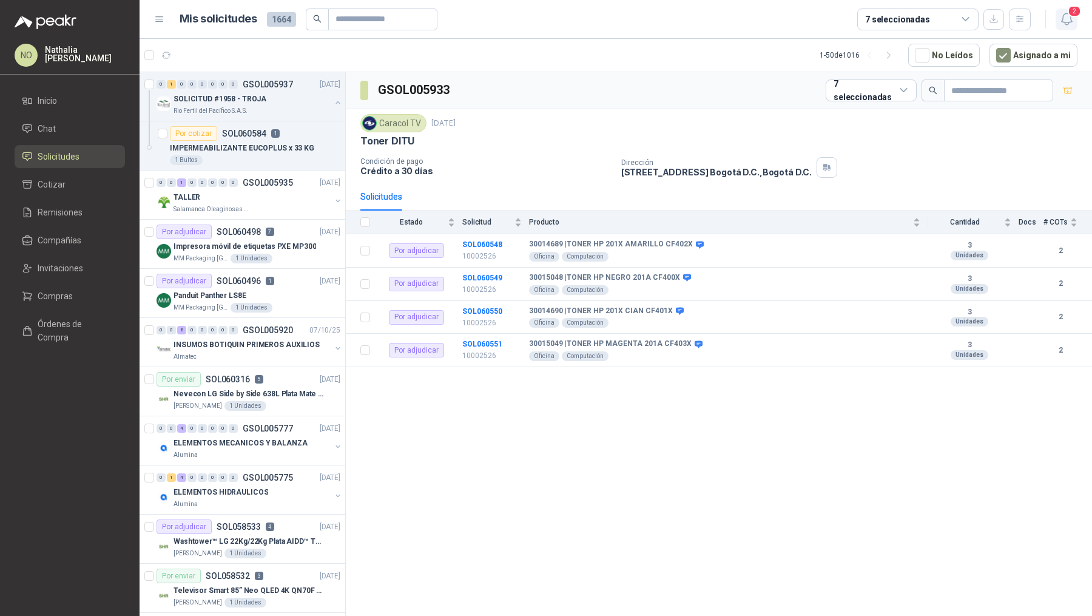
click at [1071, 21] on icon "button" at bounding box center [1066, 19] width 10 height 12
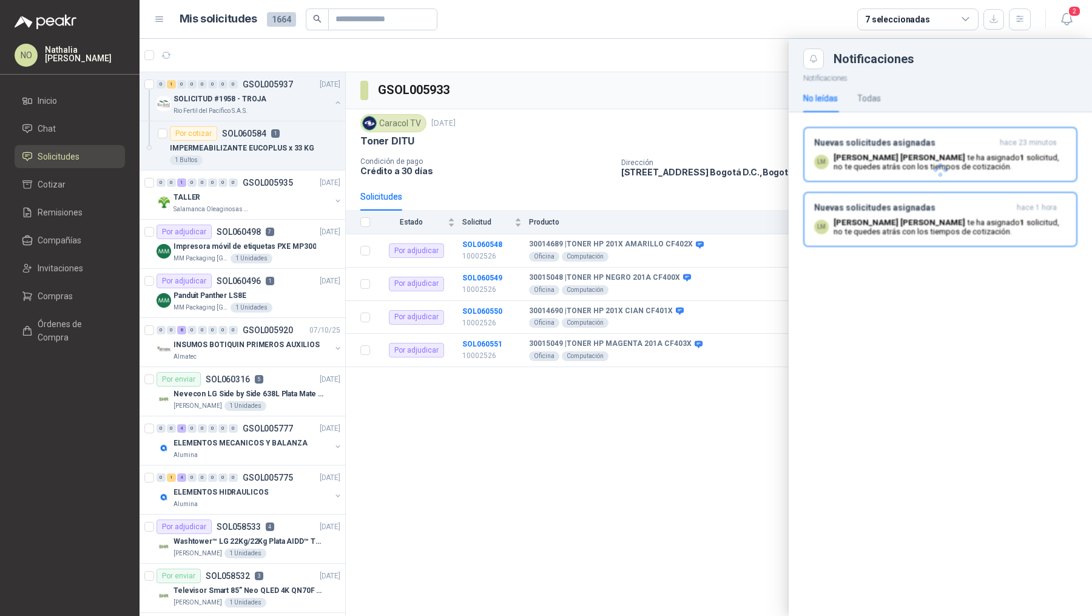
click at [902, 139] on h3 "Nuevas solicitudes asignadas" at bounding box center [904, 143] width 181 height 10
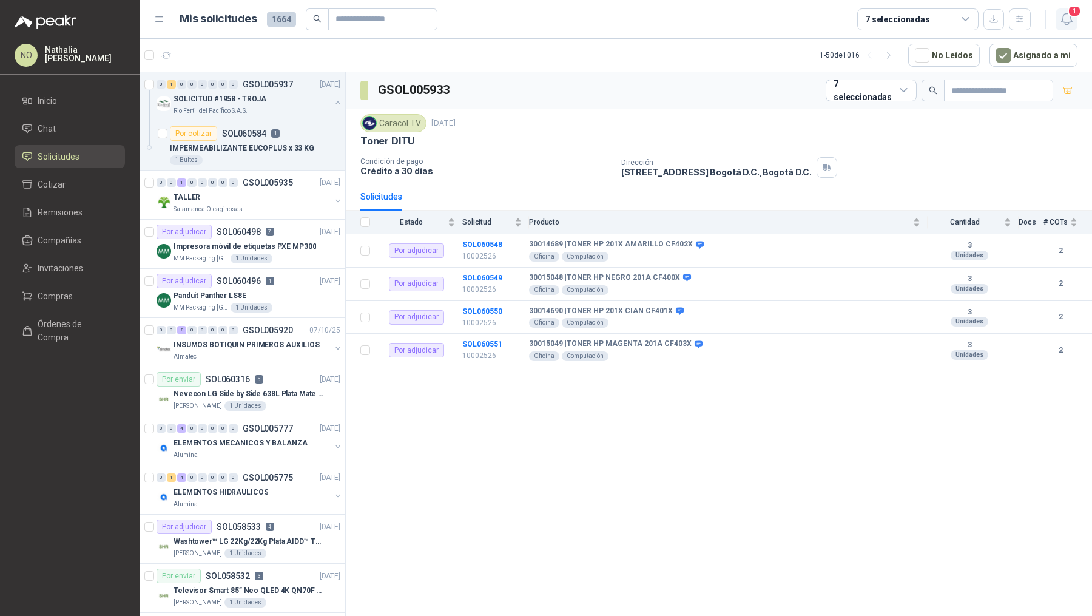
click at [1060, 27] on button "1" at bounding box center [1066, 19] width 22 height 22
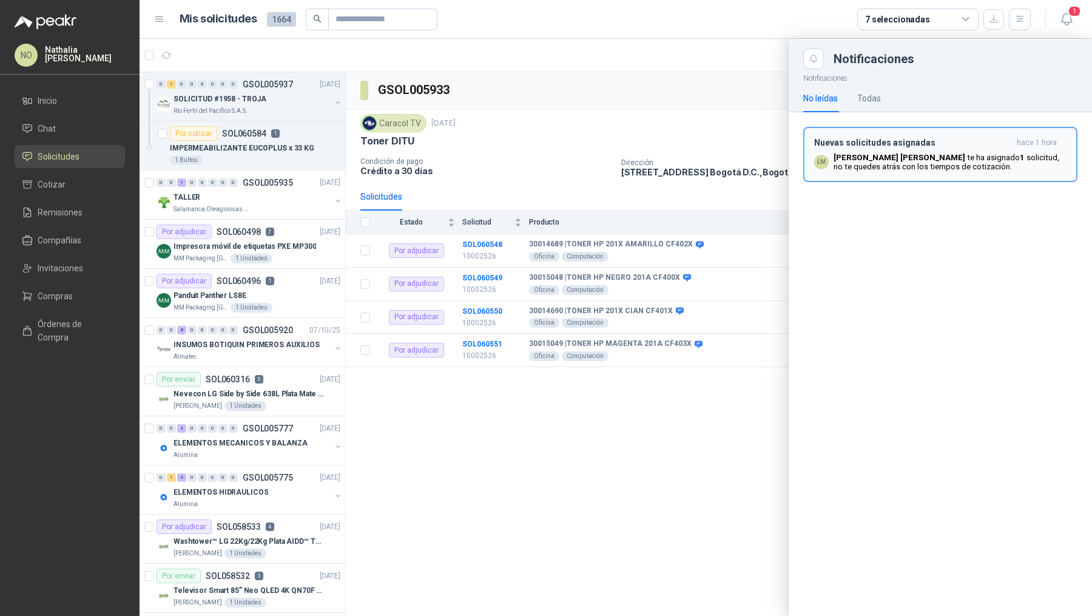
click at [934, 172] on button "Nuevas solicitudes asignadas hace 1 hora LM [PERSON_NAME] te ha asignado 1 soli…" at bounding box center [940, 154] width 274 height 55
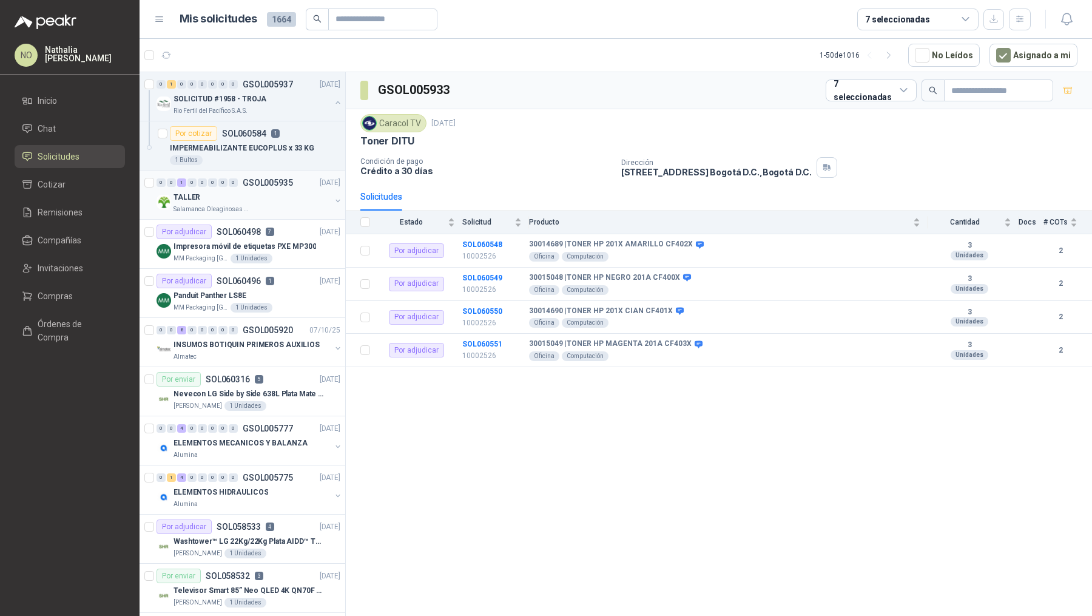
click at [270, 193] on div "TALLER" at bounding box center [251, 197] width 157 height 15
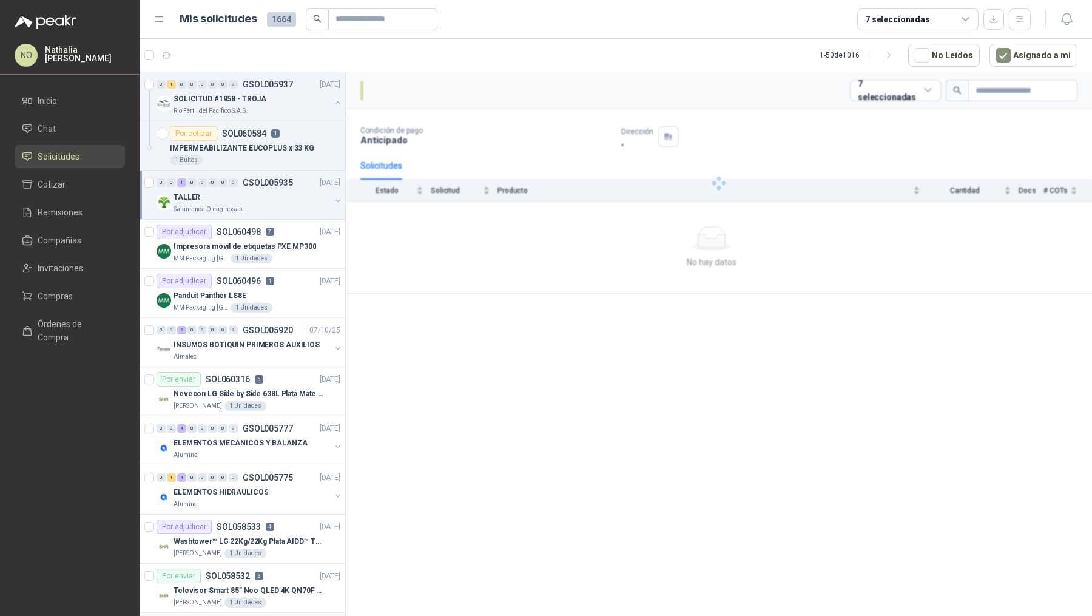
click at [270, 193] on div "TALLER" at bounding box center [251, 197] width 157 height 15
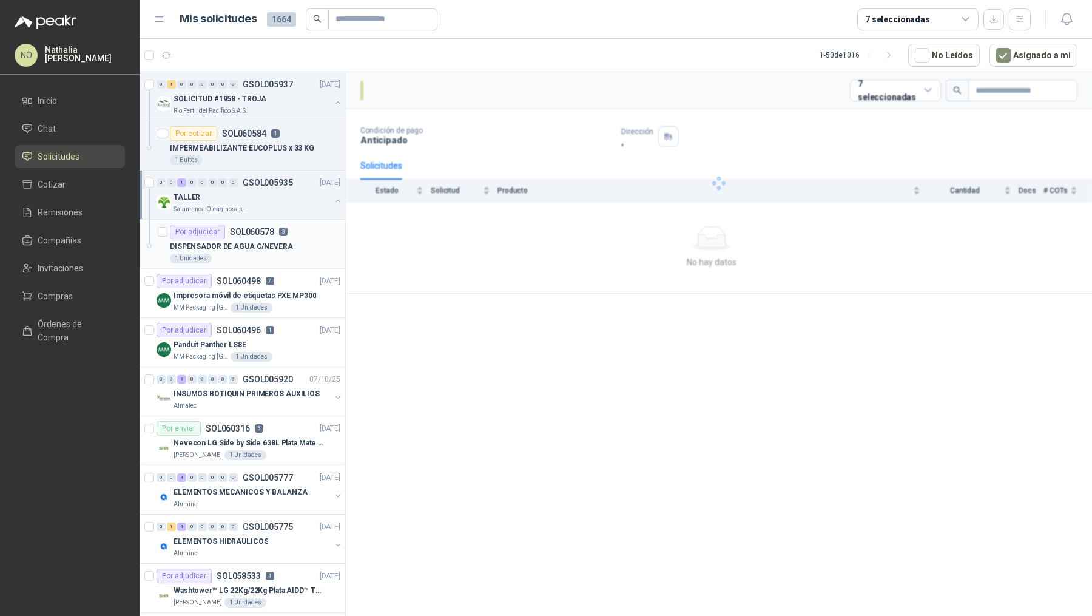
click at [278, 243] on p "DISPENSADOR DE AGUA C/NEVERA" at bounding box center [231, 247] width 123 height 12
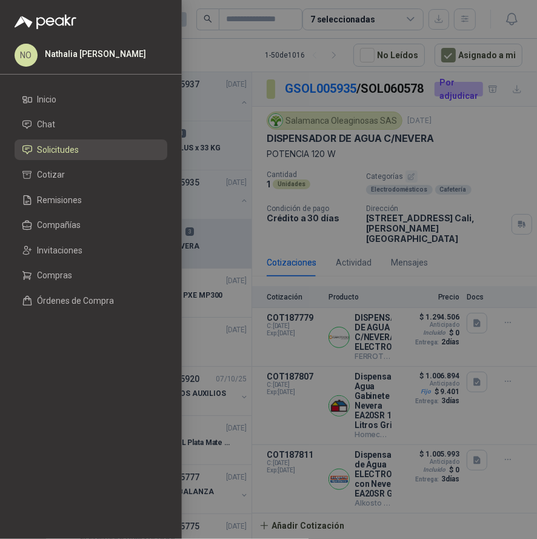
click at [433, 232] on div at bounding box center [268, 269] width 537 height 539
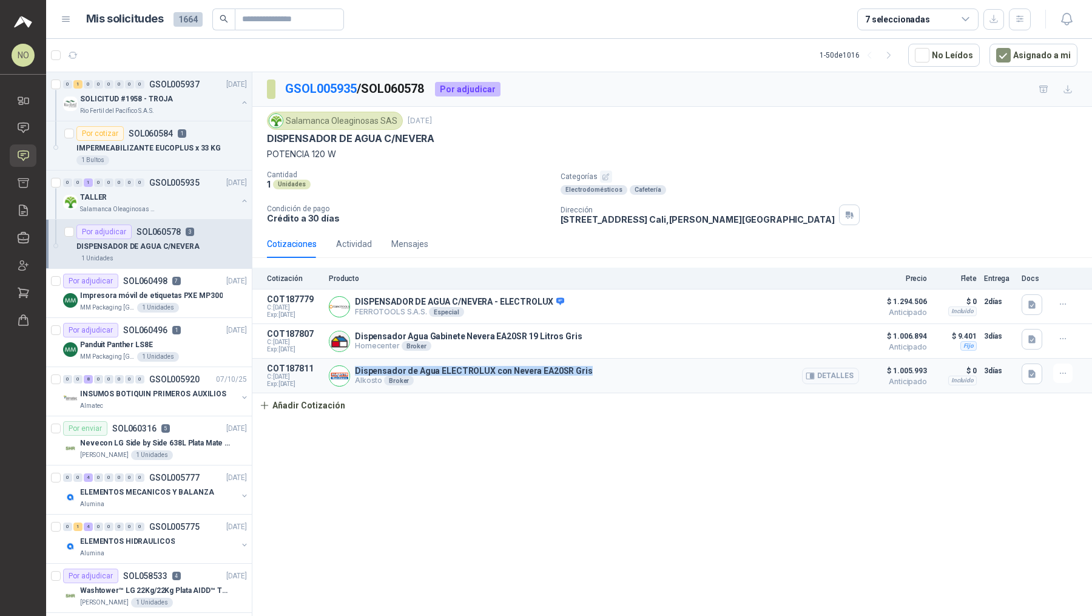
drag, startPoint x: 354, startPoint y: 365, endPoint x: 583, endPoint y: 364, distance: 229.9
click at [583, 364] on div "Dispensador de Agua ELECTROLUX con Nevera EA20SR Gris Alkosto Broker Detalles" at bounding box center [594, 375] width 530 height 24
copy p "Dispensador de Agua ELECTROLUX con Nevera EA20SR Gris"
click at [188, 151] on p "IMPERMEABILIZANTE EUCOPLUS x 33 KG" at bounding box center [148, 149] width 144 height 12
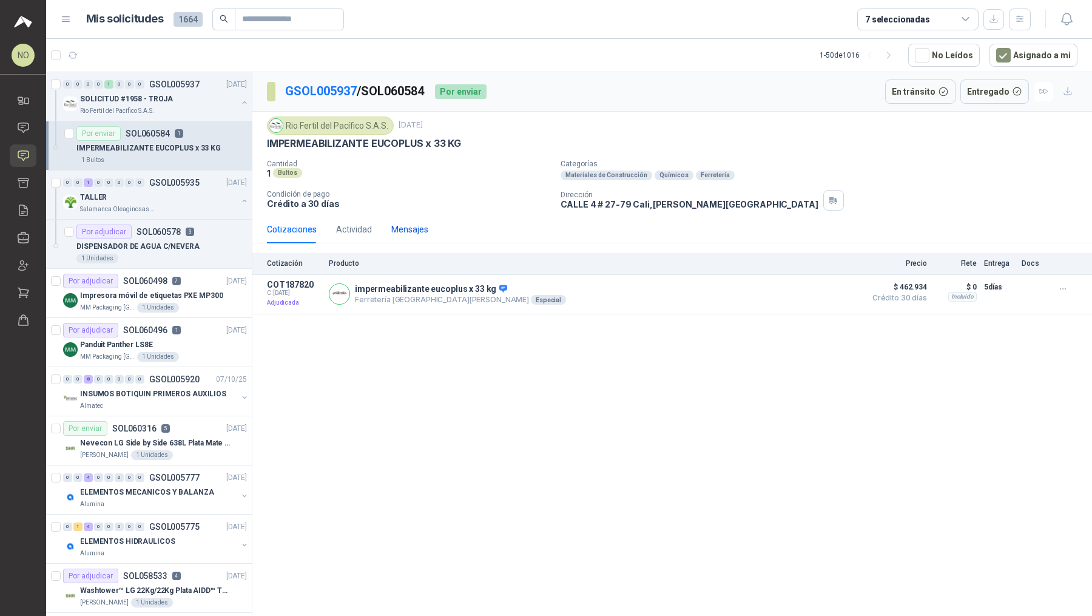
click at [406, 223] on div "Mensajes" at bounding box center [409, 229] width 37 height 13
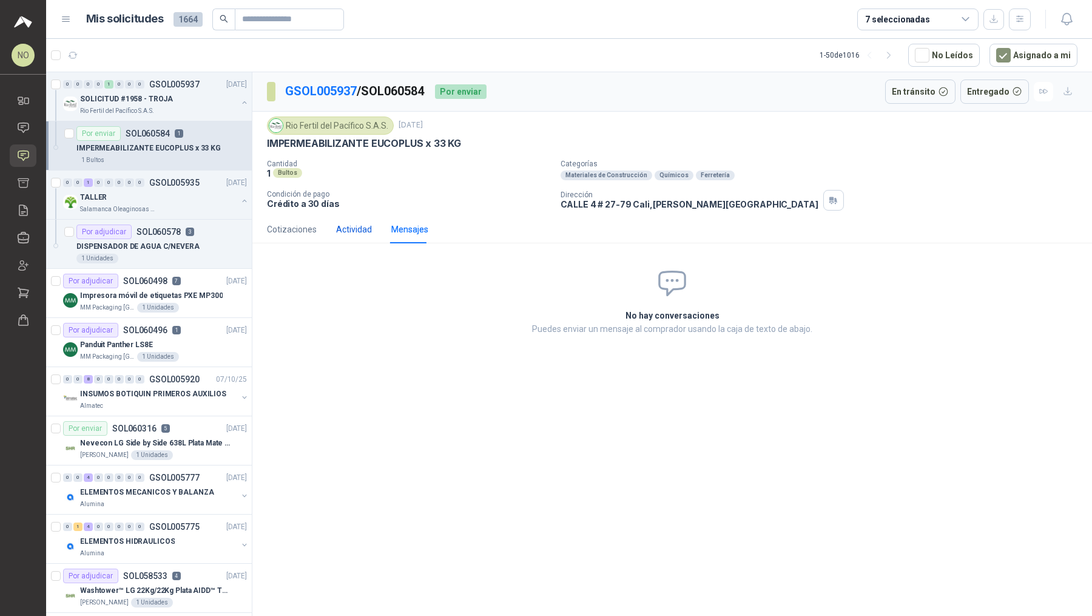
click at [366, 232] on div "Actividad" at bounding box center [354, 229] width 36 height 13
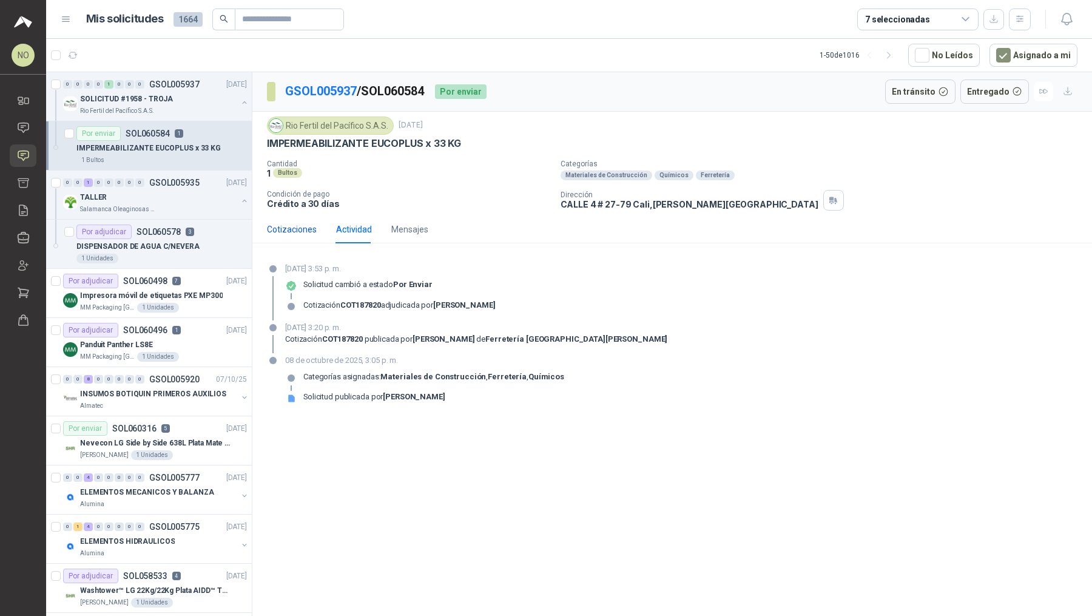
click at [291, 226] on div "Cotizaciones" at bounding box center [292, 229] width 50 height 13
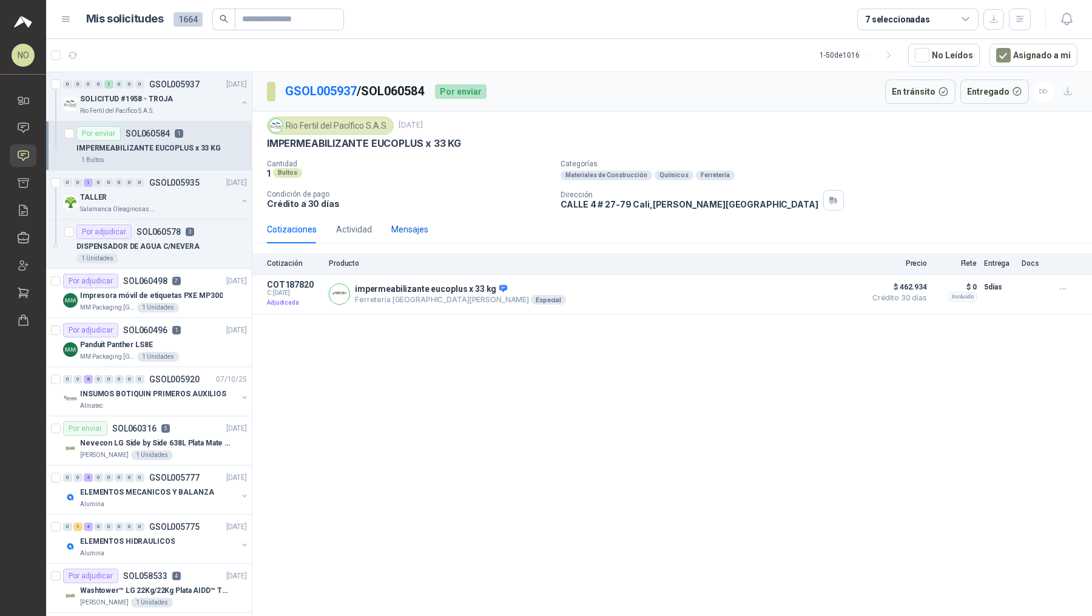
click at [400, 231] on div "Mensajes" at bounding box center [409, 229] width 37 height 13
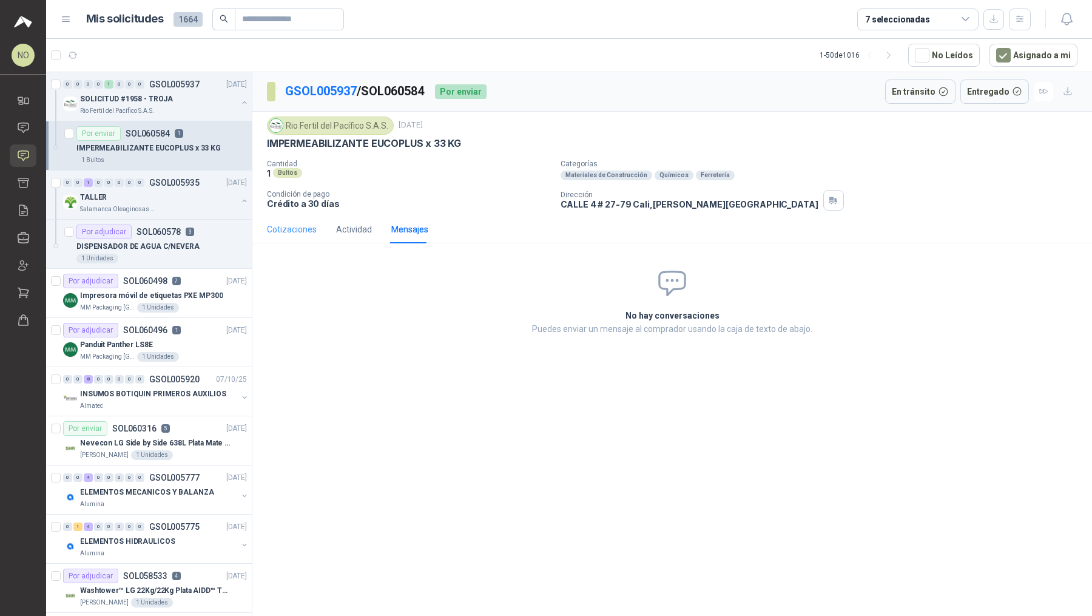
click at [288, 237] on div "Cotizaciones" at bounding box center [292, 229] width 50 height 28
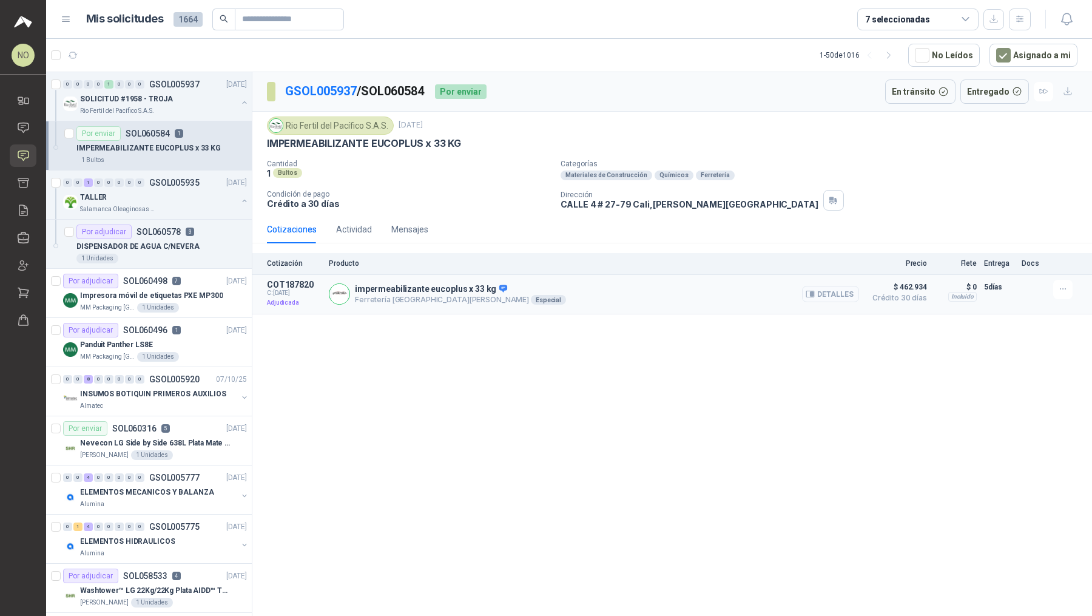
click at [822, 298] on button "Detalles" at bounding box center [830, 294] width 57 height 16
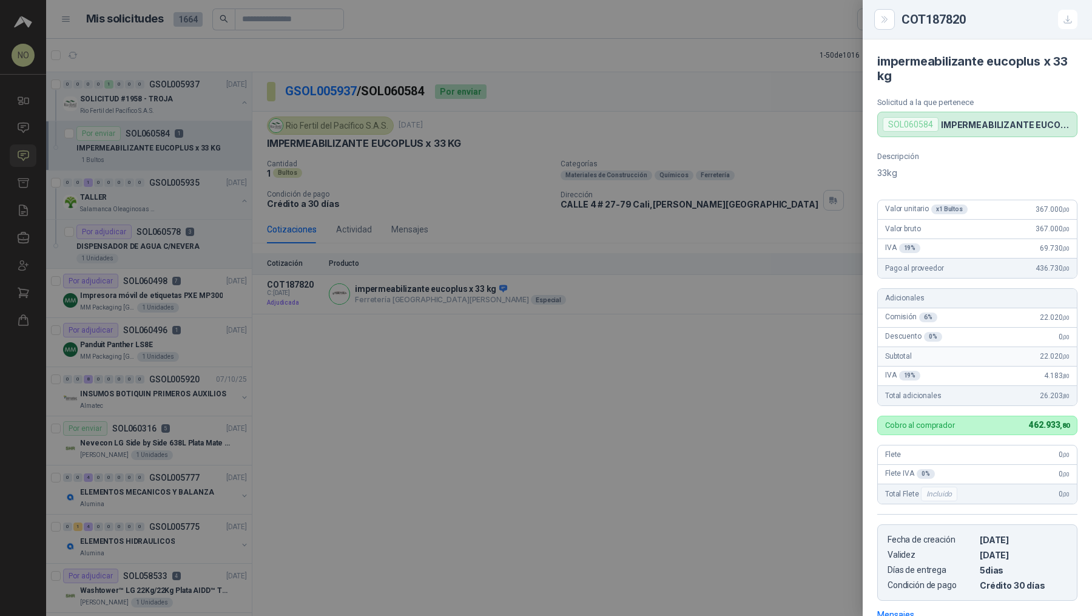
click at [725, 284] on div at bounding box center [546, 308] width 1092 height 616
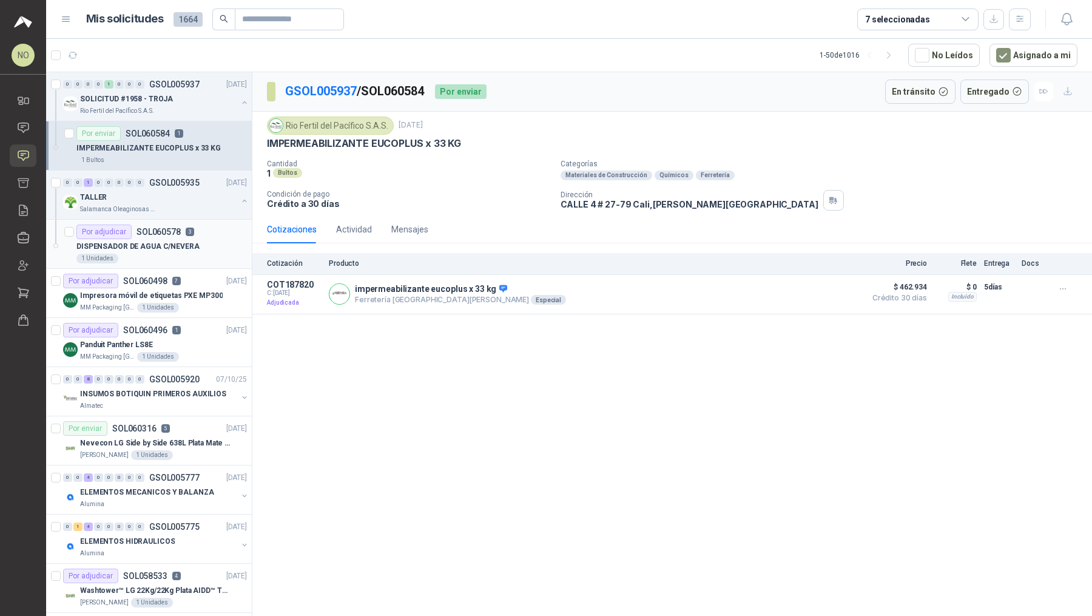
click at [202, 240] on div "DISPENSADOR DE AGUA C/NEVERA" at bounding box center [161, 246] width 170 height 15
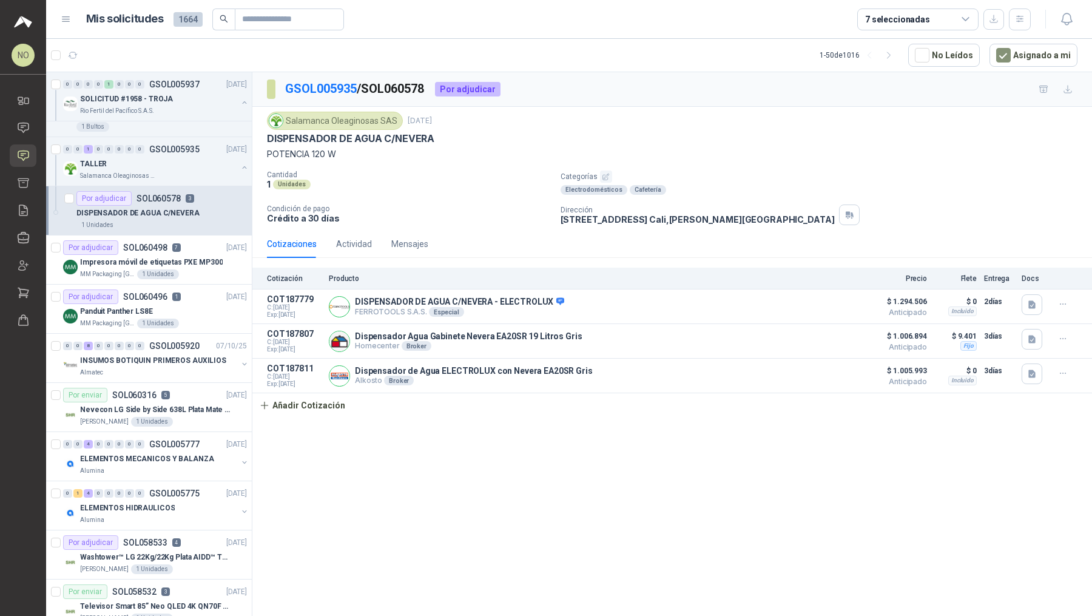
scroll to position [35, 0]
click at [195, 257] on p "Impresora móvil de etiquetas PXE MP300" at bounding box center [151, 261] width 143 height 12
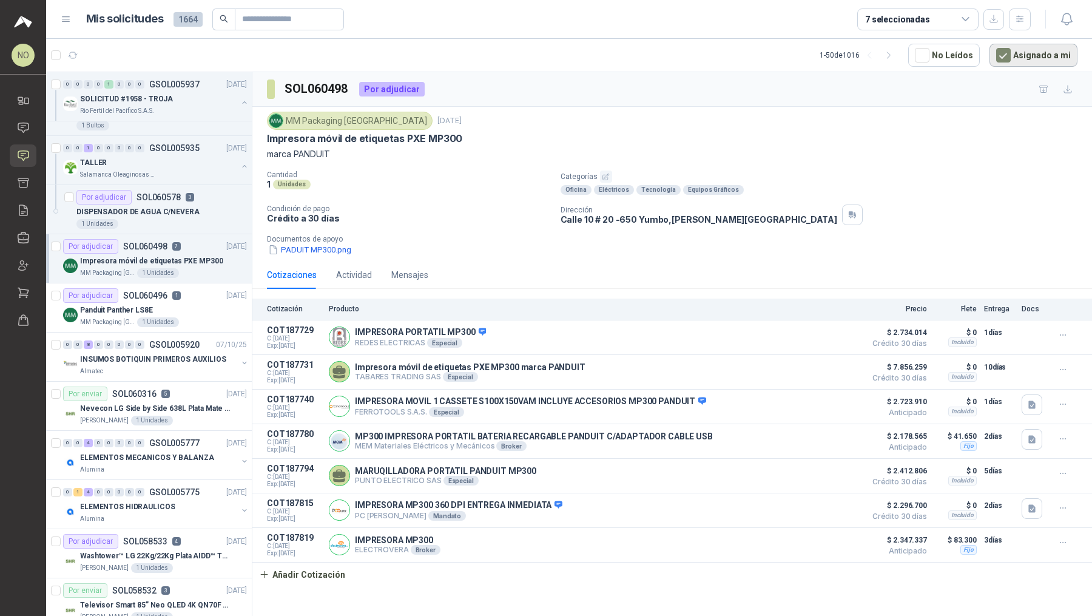
click at [1020, 52] on button "Asignado a mi" at bounding box center [1033, 55] width 88 height 23
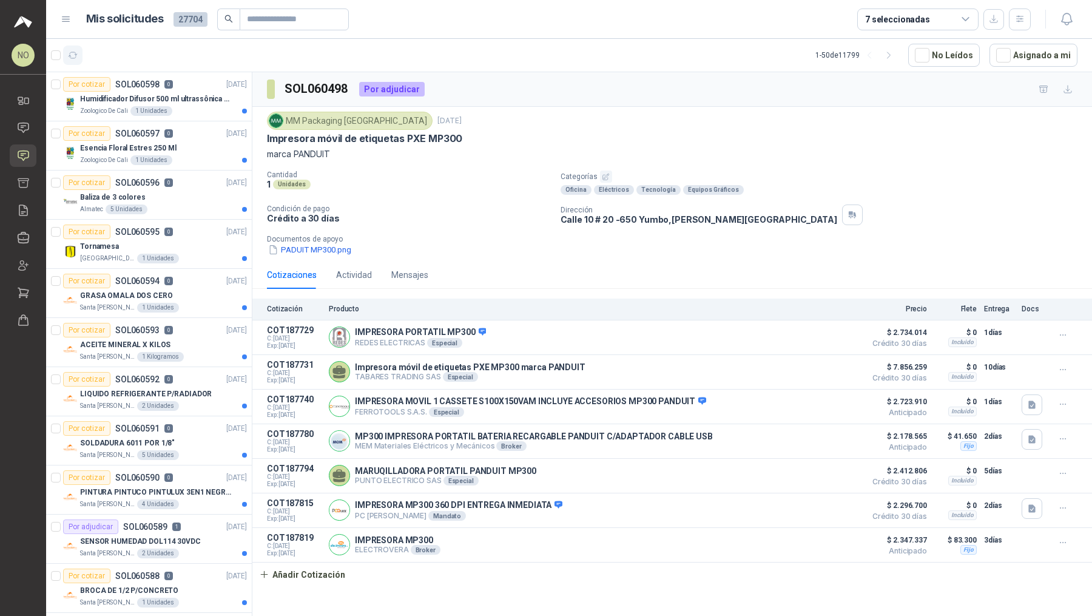
click at [73, 58] on icon "button" at bounding box center [73, 55] width 10 height 10
click at [30, 316] on link "Órdenes de Compra" at bounding box center [23, 320] width 27 height 22
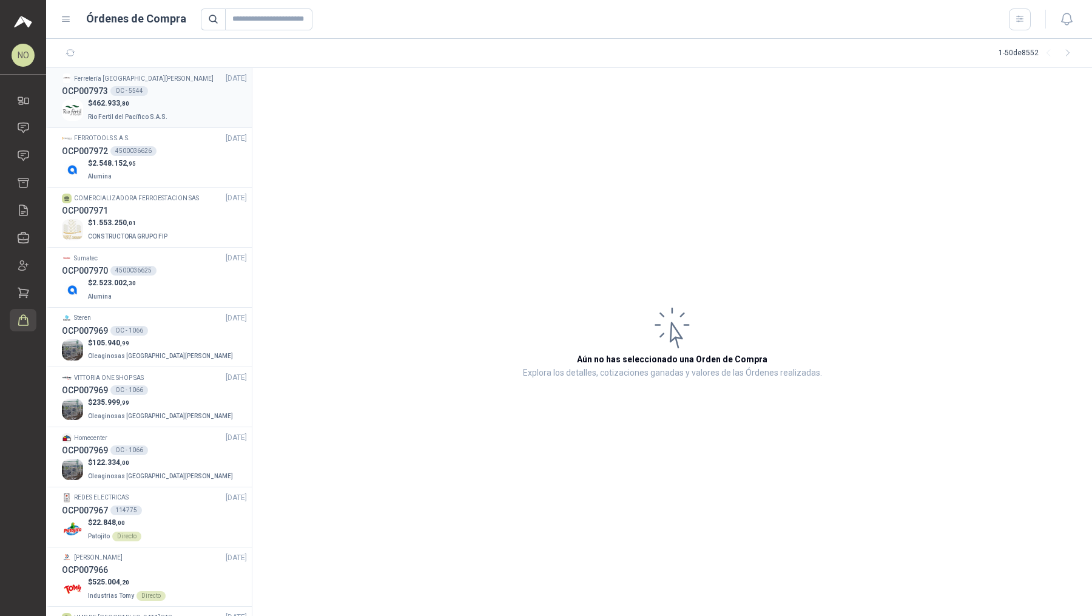
click at [147, 113] on span "Rio Fertil del Pacífico S.A.S." at bounding box center [127, 116] width 79 height 7
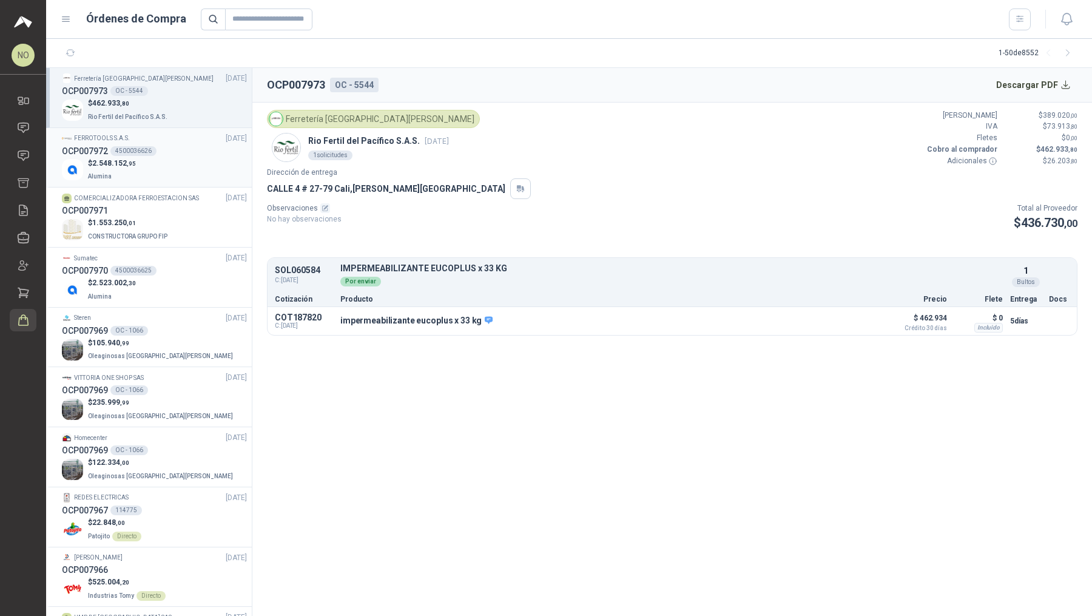
click at [160, 160] on div "$ 2.548.152 ,95 Alumina" at bounding box center [154, 170] width 185 height 25
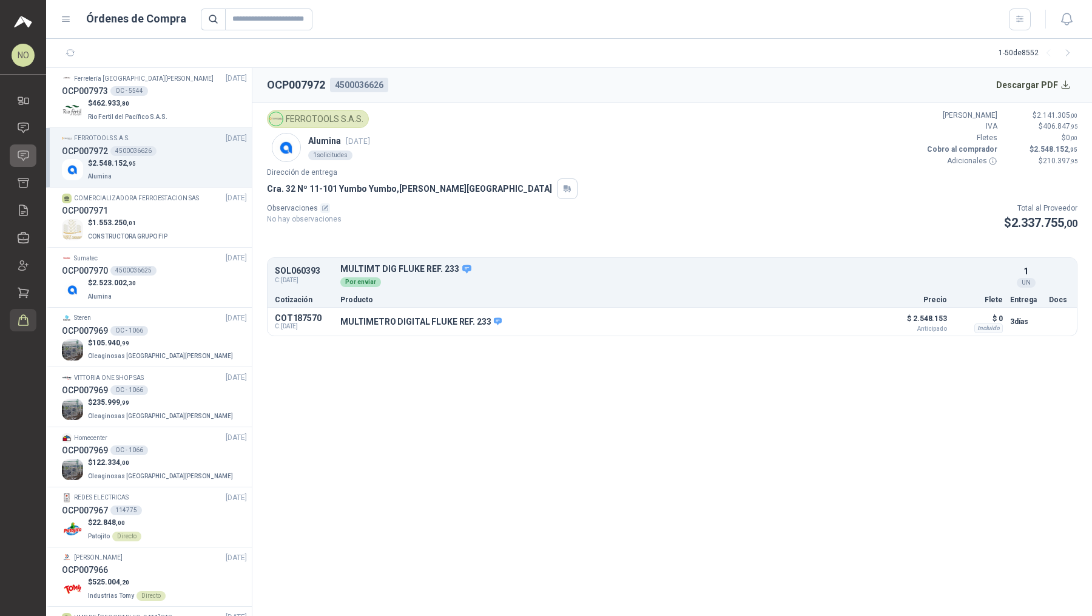
click at [27, 155] on icon at bounding box center [23, 155] width 13 height 13
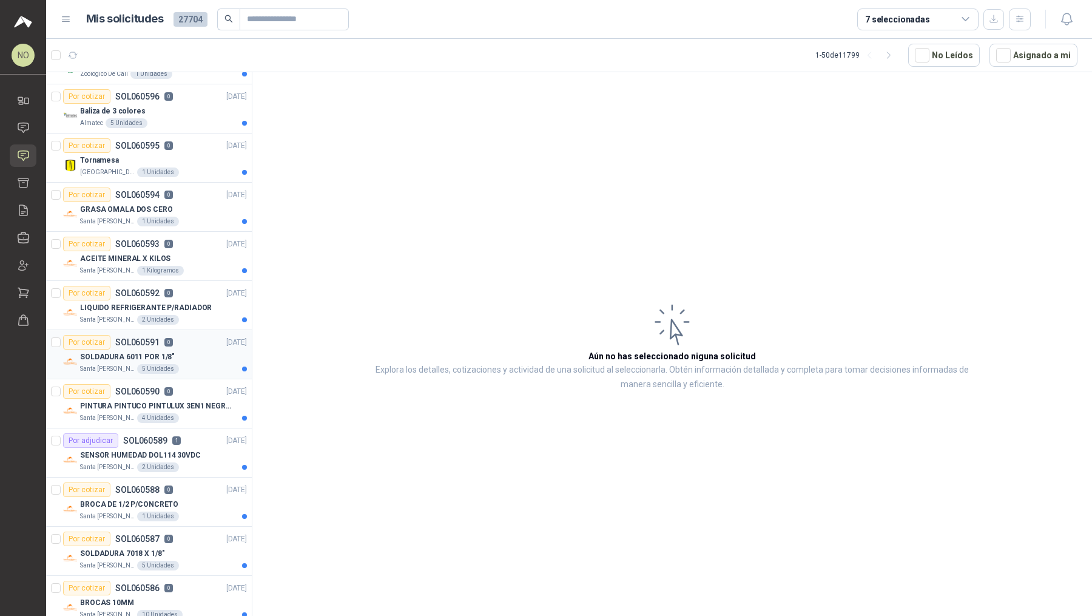
scroll to position [92, 0]
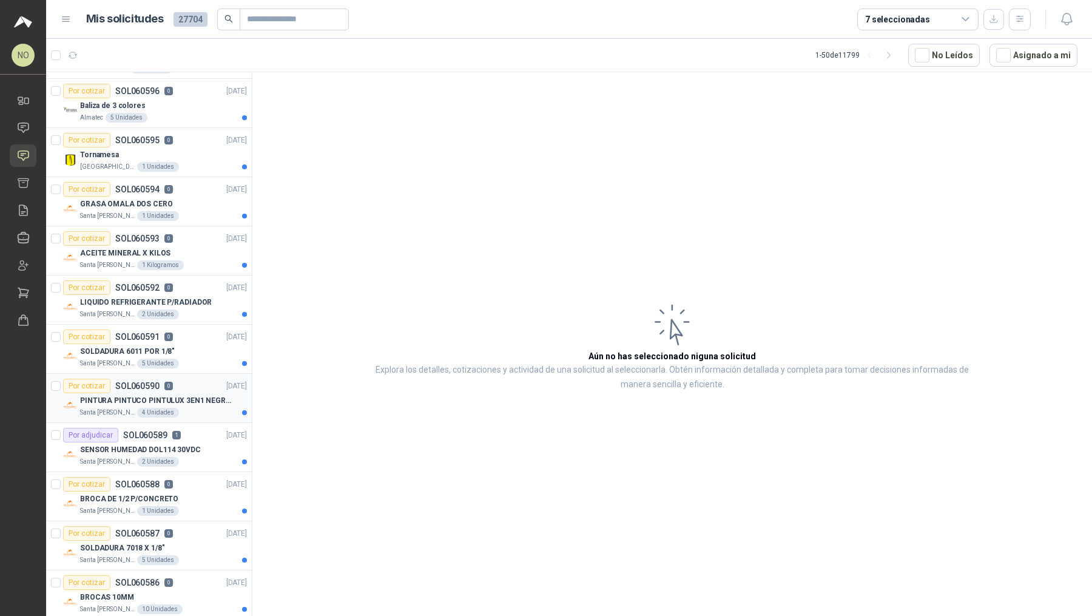
click at [217, 401] on p "PINTURA PINTUCO PINTULUX 3EN1 NEGRO X G" at bounding box center [155, 401] width 151 height 12
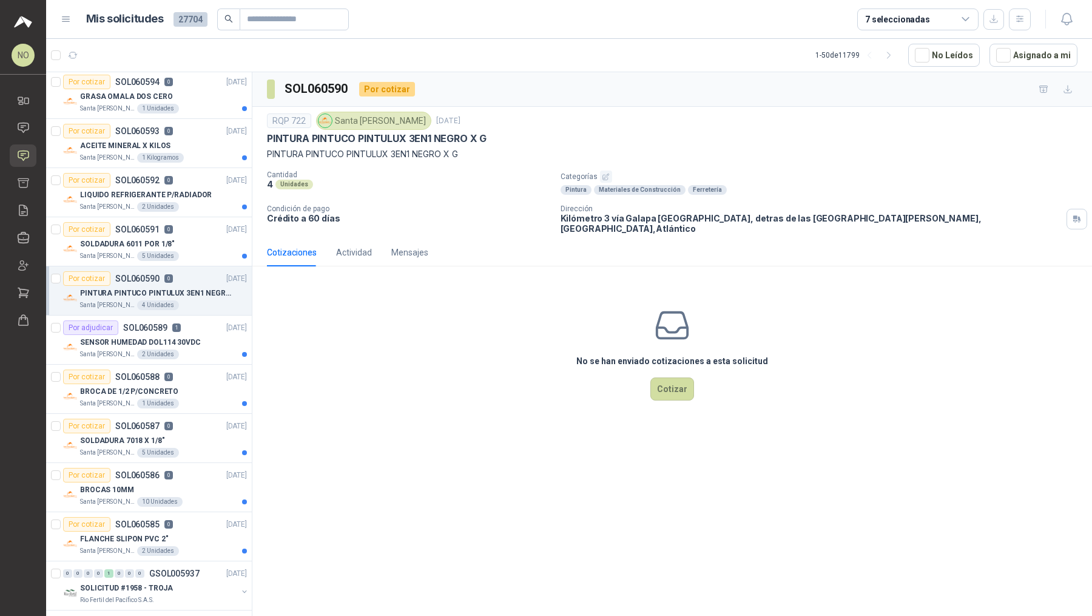
scroll to position [204, 0]
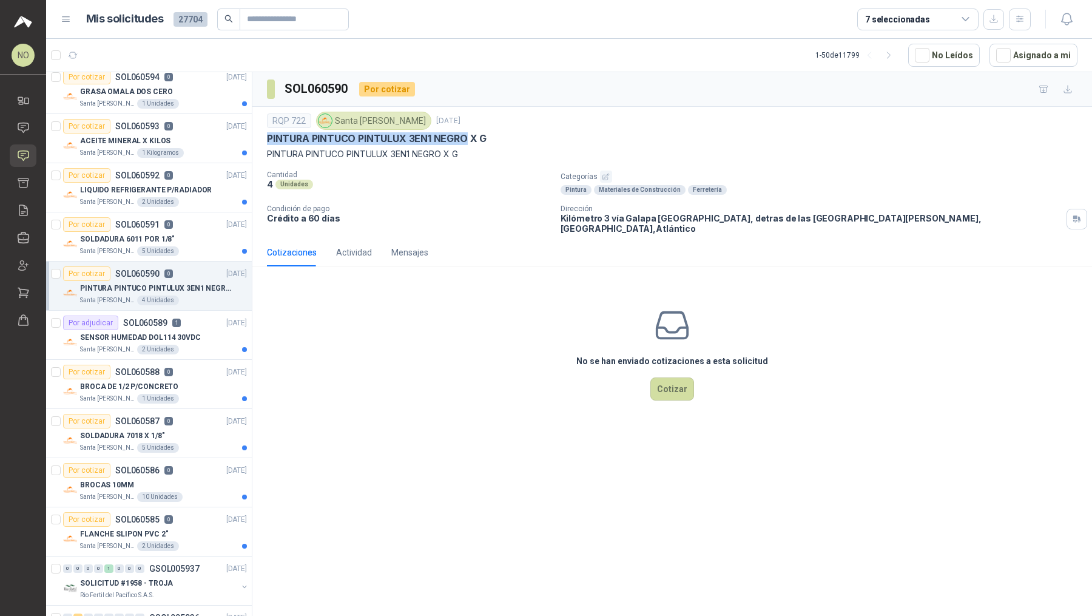
drag, startPoint x: 267, startPoint y: 135, endPoint x: 467, endPoint y: 141, distance: 200.2
click at [467, 141] on p "PINTURA PINTUCO PINTULUX 3EN1 NEGRO X G" at bounding box center [377, 138] width 220 height 13
copy p "PINTURA PINTUCO PINTULUX 3EN1 NEGRO"
click at [186, 225] on div "Por cotizar SOL060591 0 [DATE]" at bounding box center [155, 224] width 184 height 15
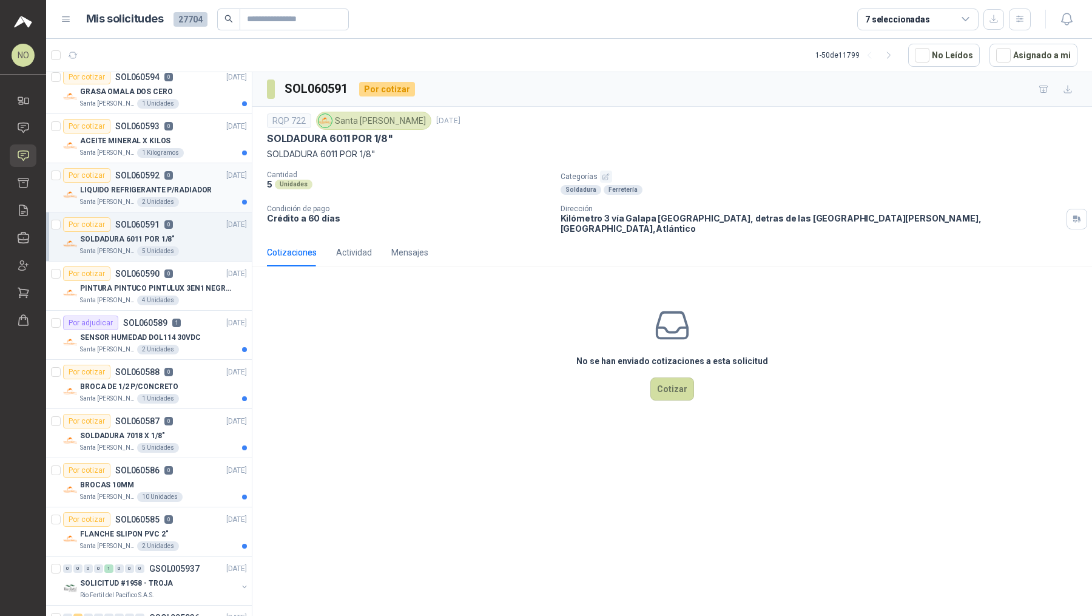
click at [194, 187] on p "LIQUIDO REFRIGERANTE P/RADIADOR" at bounding box center [146, 190] width 132 height 12
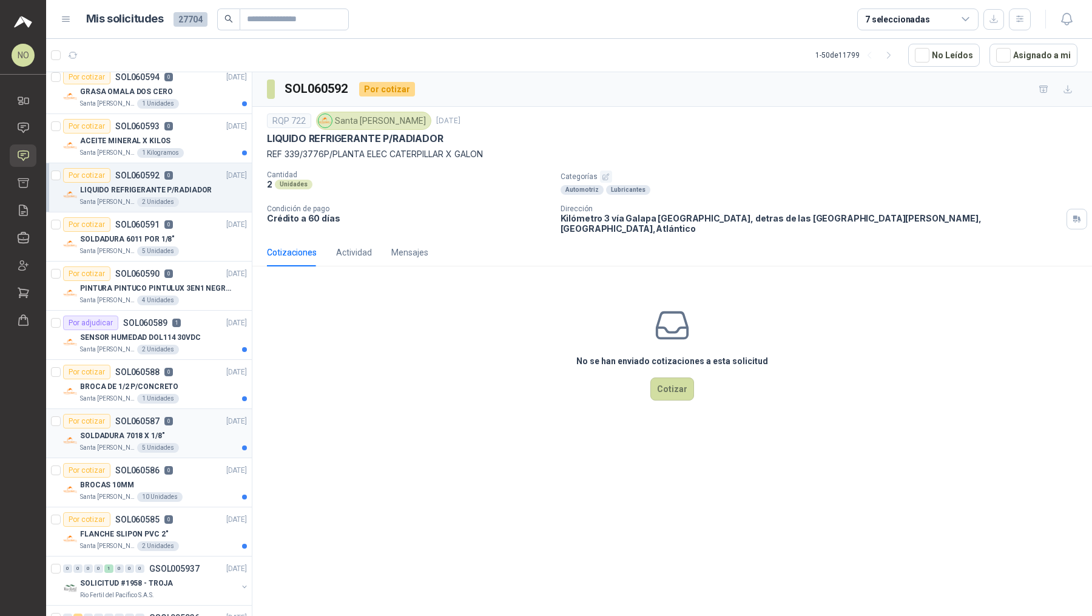
click at [180, 430] on div "SOLDADURA 7018 X 1/8"" at bounding box center [163, 435] width 167 height 15
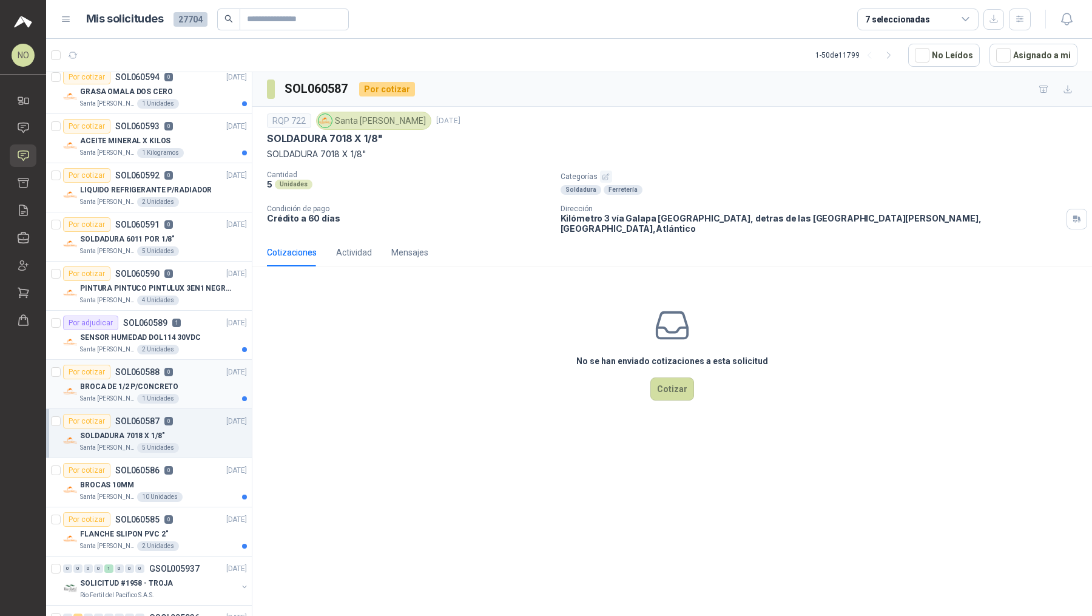
click at [195, 384] on div "BROCA DE 1/2 P/CONCRETO" at bounding box center [163, 386] width 167 height 15
click at [200, 338] on div "SENSOR HUMEDAD DOL114 30VDC" at bounding box center [163, 337] width 167 height 15
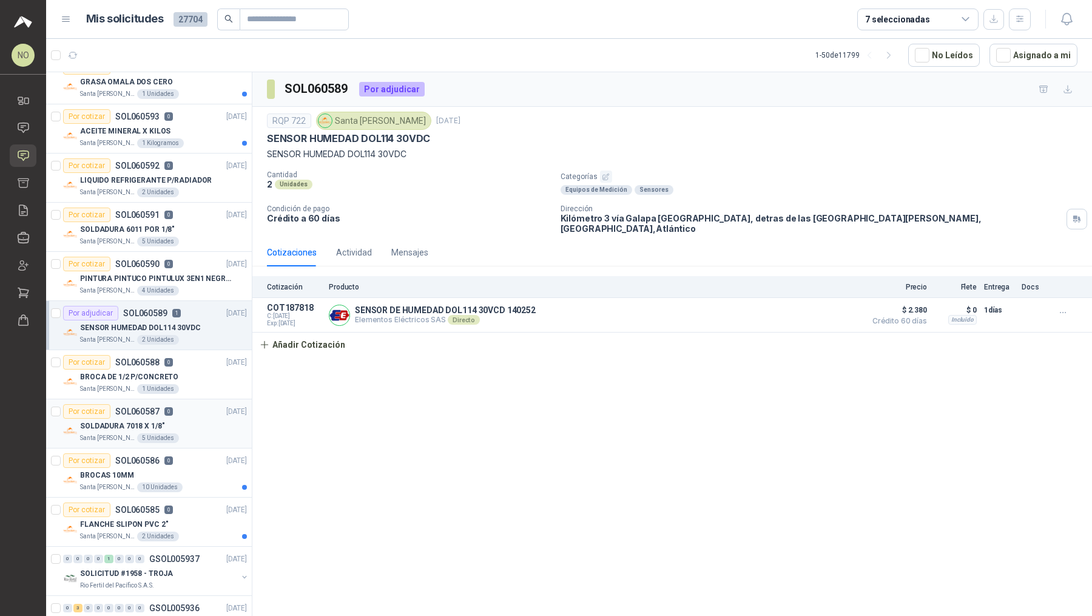
scroll to position [218, 0]
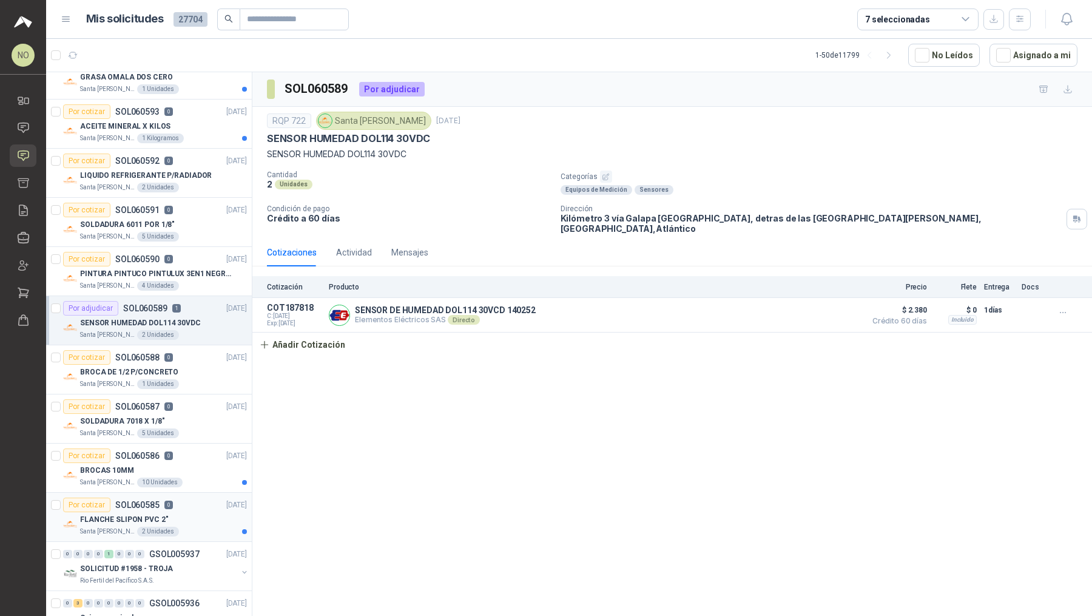
click at [200, 501] on div "Por cotizar SOL060585 0 [DATE]" at bounding box center [155, 504] width 184 height 15
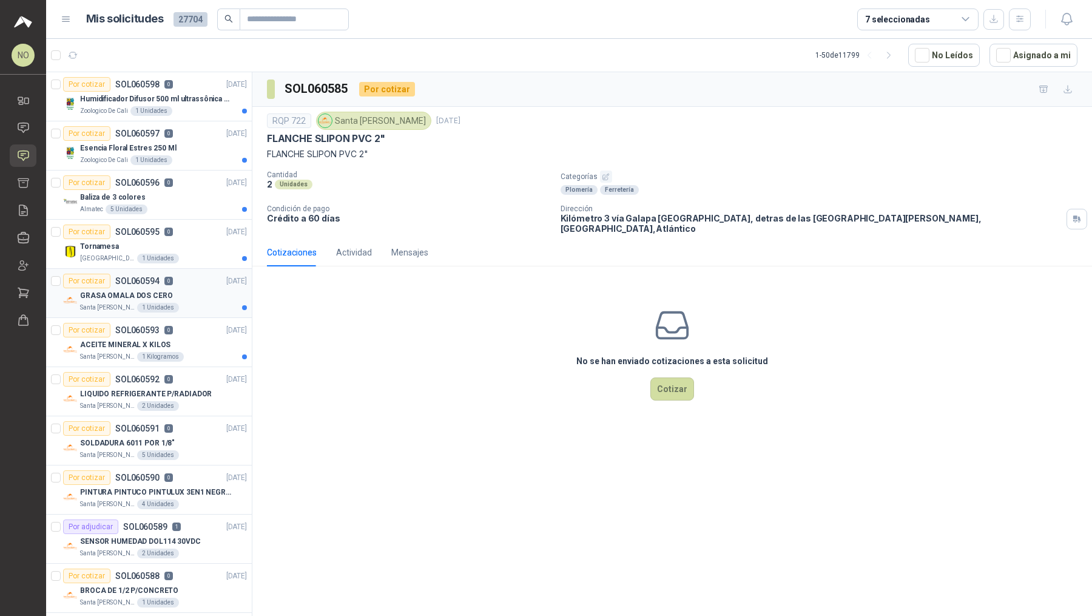
click at [195, 303] on div "Santa [PERSON_NAME] 1 Unidades" at bounding box center [163, 308] width 167 height 10
click at [997, 27] on button "button" at bounding box center [993, 19] width 21 height 21
click at [193, 261] on div "[GEOGRAPHIC_DATA] 1 Unidades" at bounding box center [163, 259] width 167 height 10
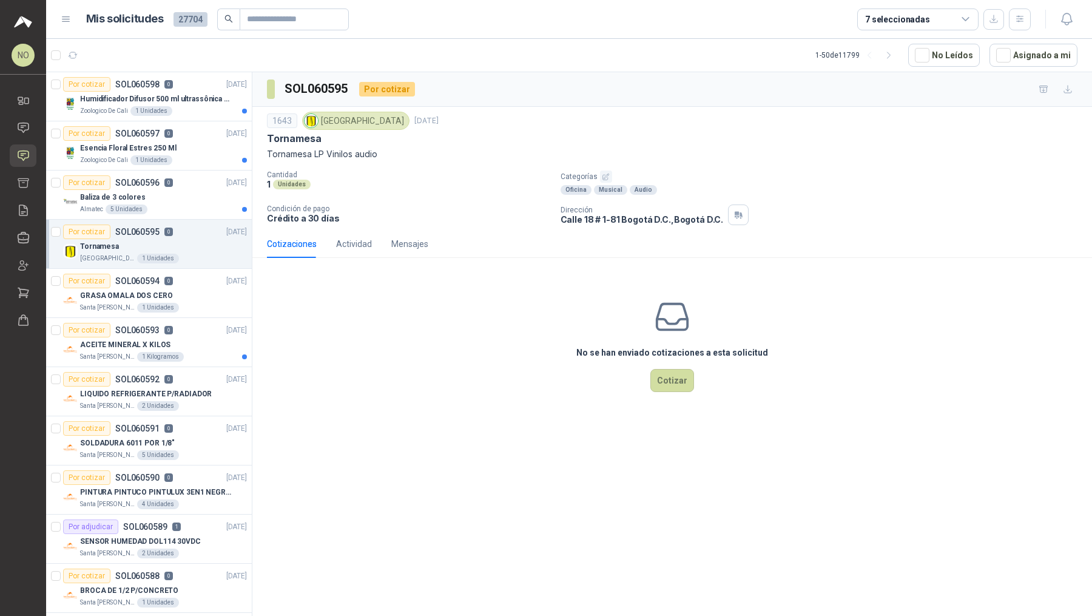
click at [287, 147] on p "Tornamesa LP Vinilos audio" at bounding box center [672, 153] width 810 height 13
click at [184, 109] on div "Zoologico De Cali 1 Unidades" at bounding box center [163, 111] width 167 height 10
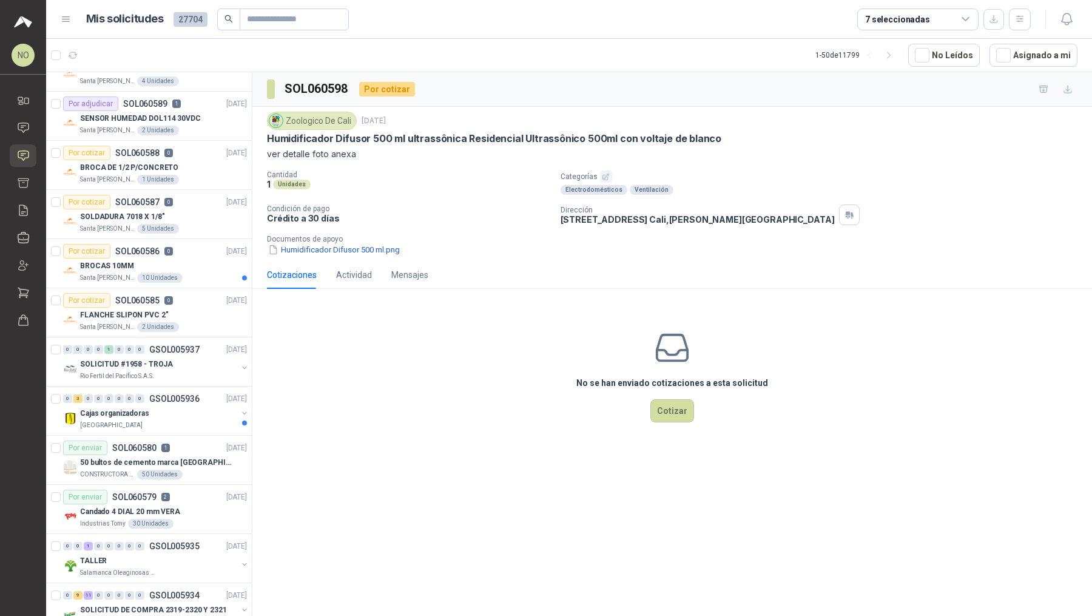
scroll to position [465, 0]
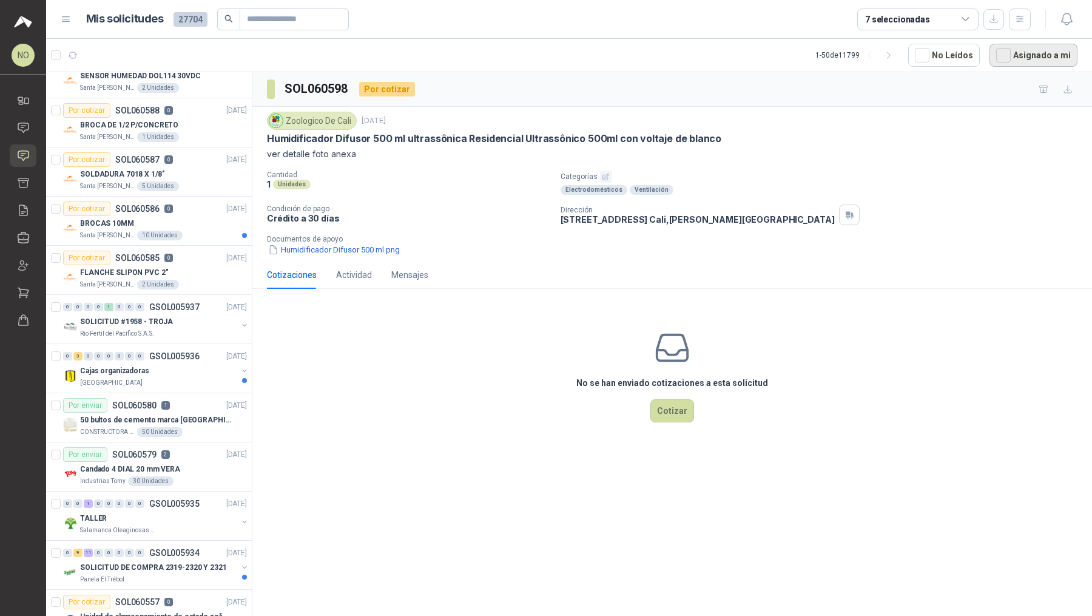
click at [1021, 49] on button "Asignado a mi" at bounding box center [1033, 55] width 88 height 23
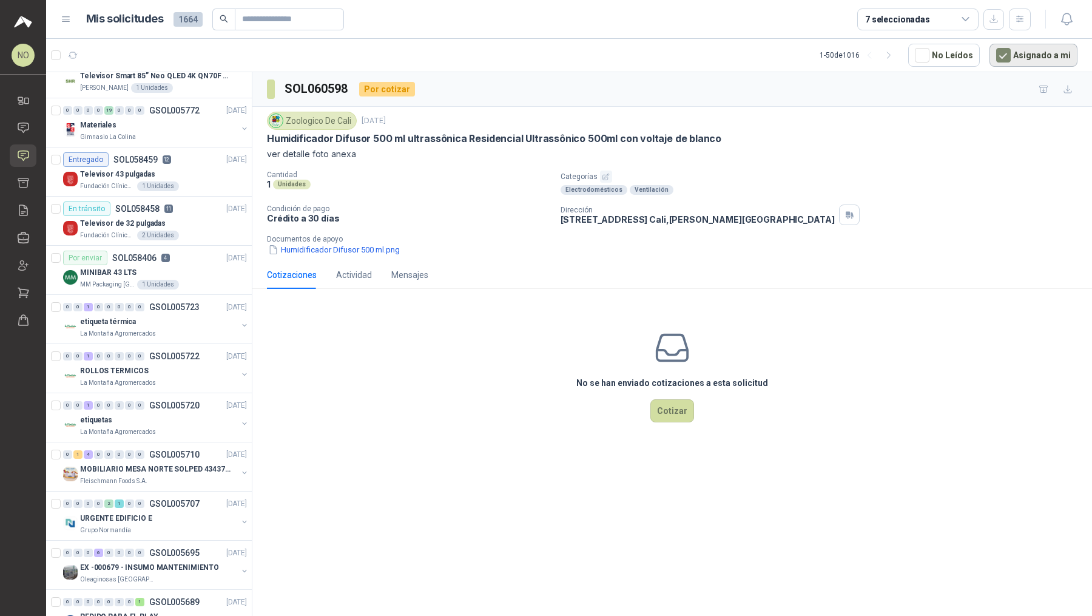
scroll to position [0, 0]
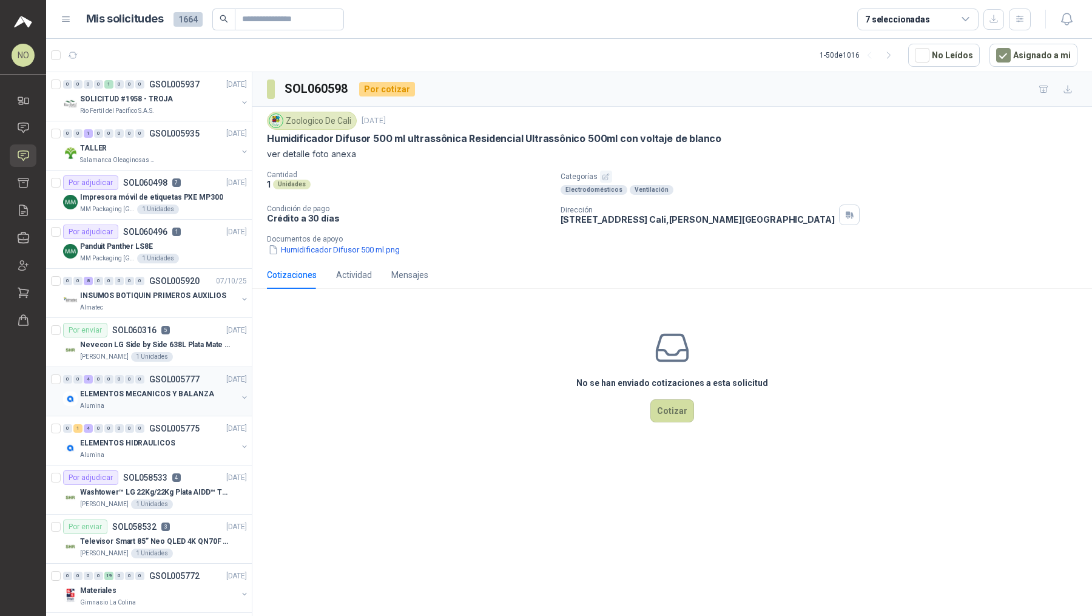
click at [187, 401] on div "Alumina" at bounding box center [158, 406] width 157 height 10
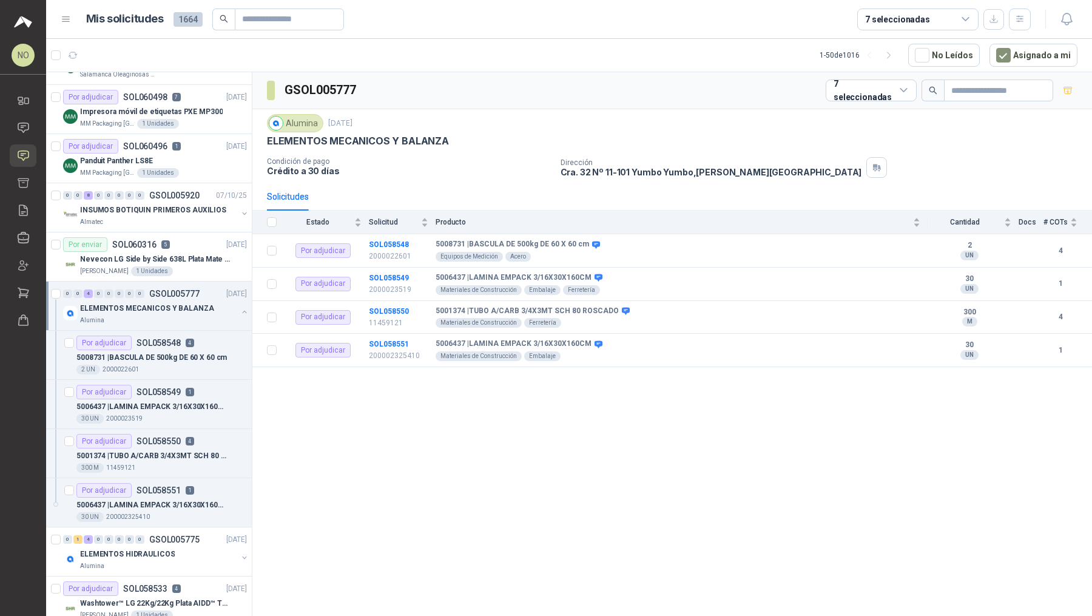
scroll to position [95, 0]
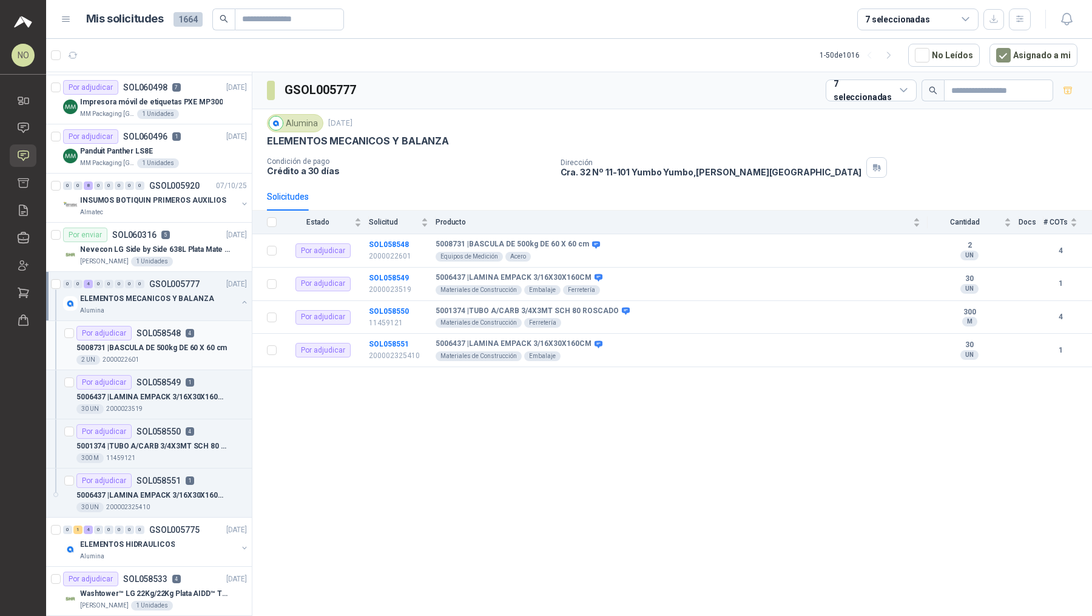
click at [191, 334] on div "Por adjudicar SOL058548 4" at bounding box center [135, 333] width 118 height 15
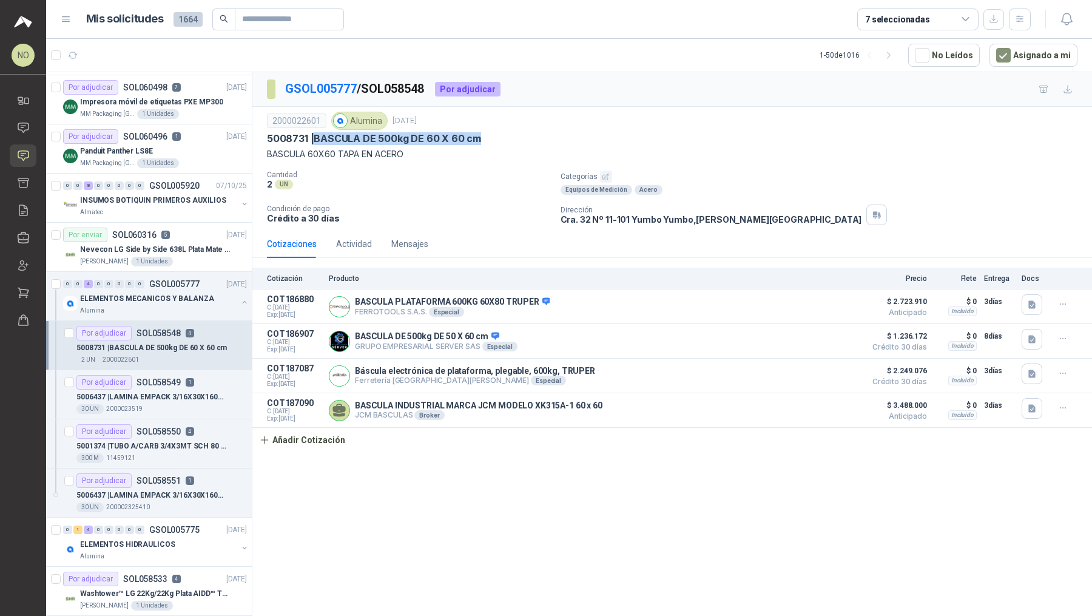
drag, startPoint x: 315, startPoint y: 136, endPoint x: 496, endPoint y: 138, distance: 180.1
click at [496, 139] on div "5008731 | BASCULA DE 500kg DE 60 X 60 cm" at bounding box center [672, 138] width 810 height 13
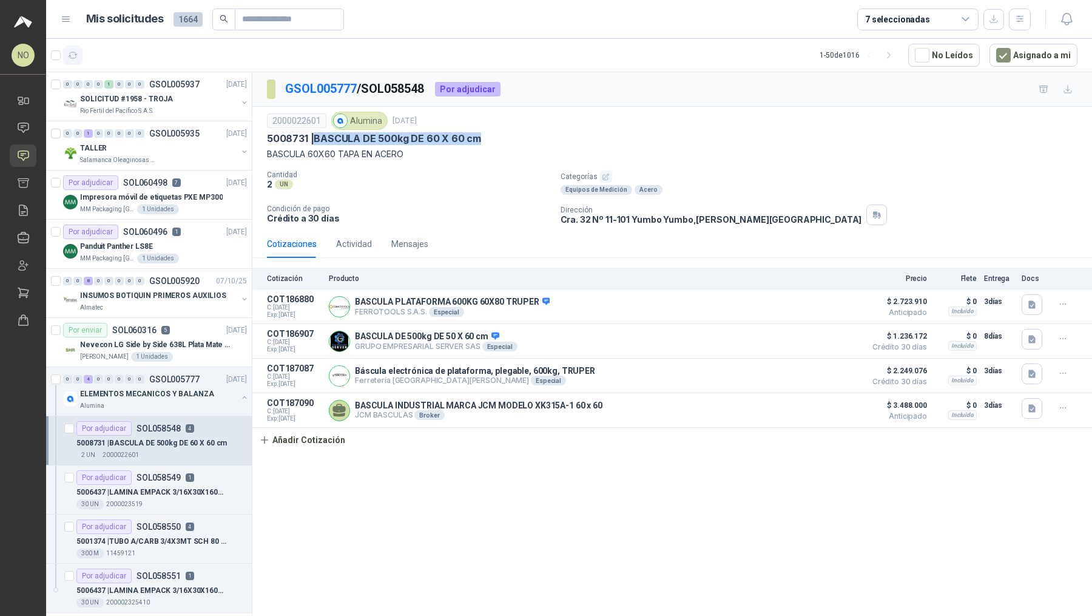
click at [75, 49] on button "button" at bounding box center [72, 54] width 19 height 19
click at [448, 158] on p "BASCULA 60X60 TAPA EN ACERO" at bounding box center [672, 153] width 810 height 13
click at [283, 27] on input "text" at bounding box center [284, 19] width 85 height 21
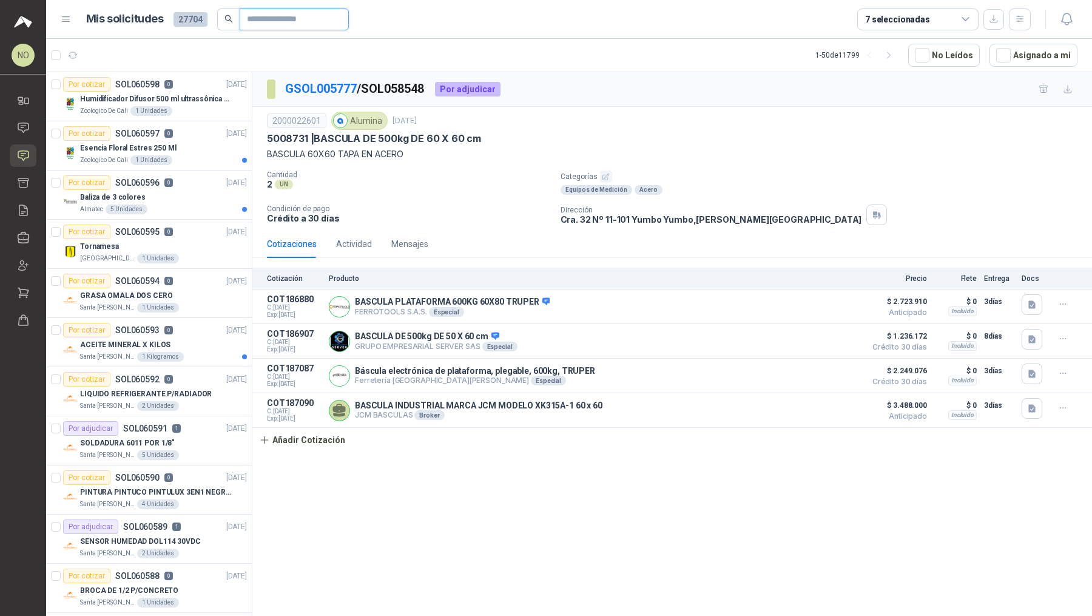
click at [293, 18] on input "text" at bounding box center [289, 19] width 85 height 21
click at [192, 338] on div "ACEITE MINERAL X KILOS" at bounding box center [163, 344] width 167 height 15
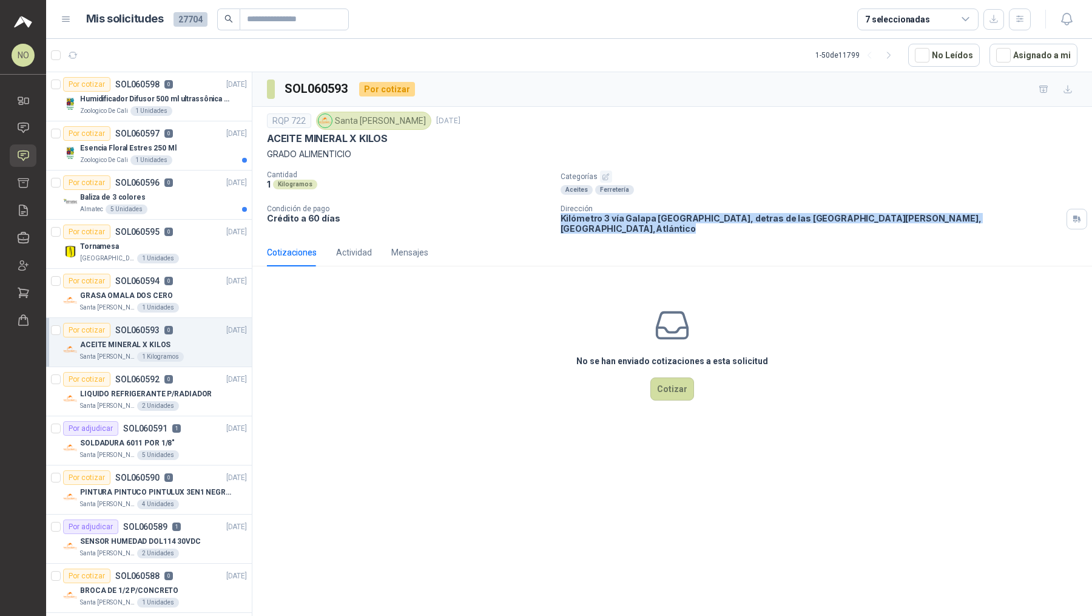
drag, startPoint x: 560, startPoint y: 220, endPoint x: 995, endPoint y: 223, distance: 434.9
click at [995, 223] on div "RQP 722 Santa [PERSON_NAME] [DATE] [MEDICAL_DATA] X KILOS GRADO ALIMENTICIO Can…" at bounding box center [671, 173] width 839 height 132
copy p "Kilómetro 3 vía Galapa [GEOGRAPHIC_DATA], detras de las [GEOGRAPHIC_DATA][PERSO…"
